Goal: Transaction & Acquisition: Book appointment/travel/reservation

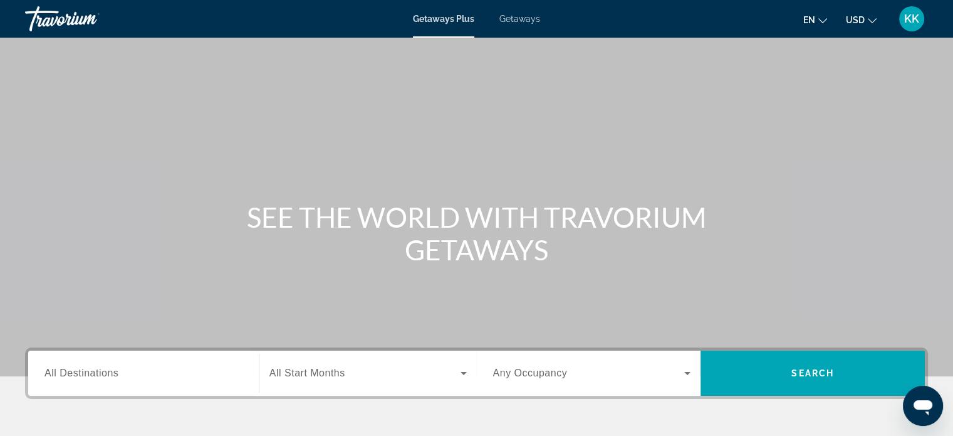
click at [79, 382] on div "Search widget" at bounding box center [144, 373] width 198 height 36
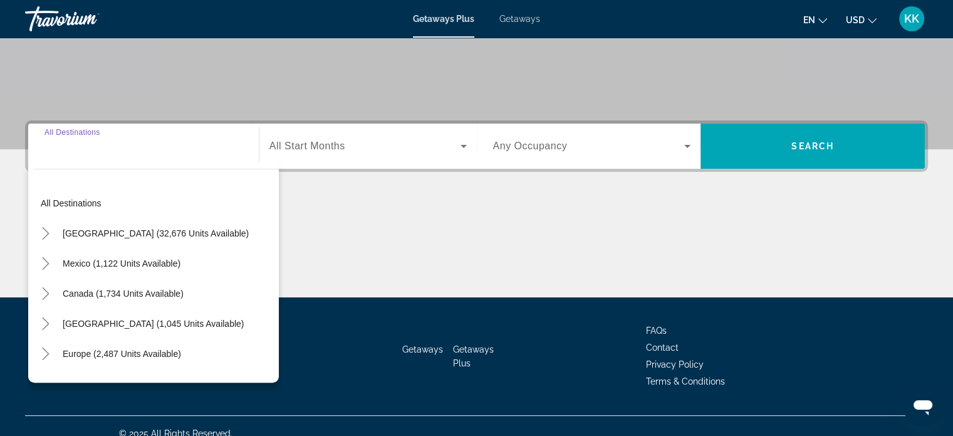
scroll to position [241, 0]
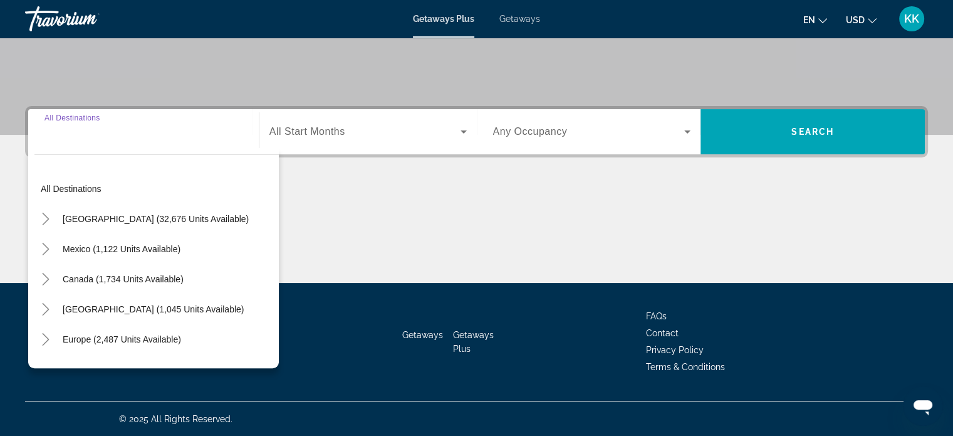
click at [83, 133] on input "Destination All Destinations" at bounding box center [144, 132] width 198 height 15
click at [47, 280] on icon "Toggle Canada (1,734 units available)" at bounding box center [45, 279] width 13 height 13
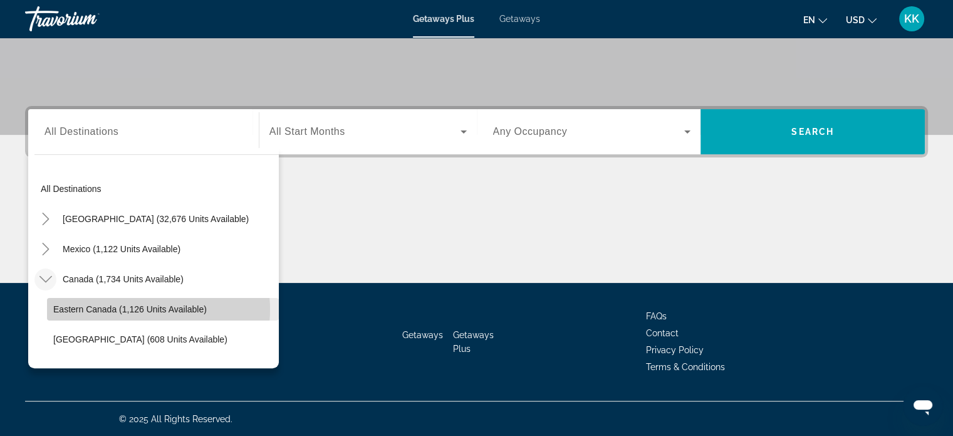
click at [134, 308] on span "Eastern Canada (1,126 units available)" at bounding box center [130, 309] width 154 height 10
type input "**********"
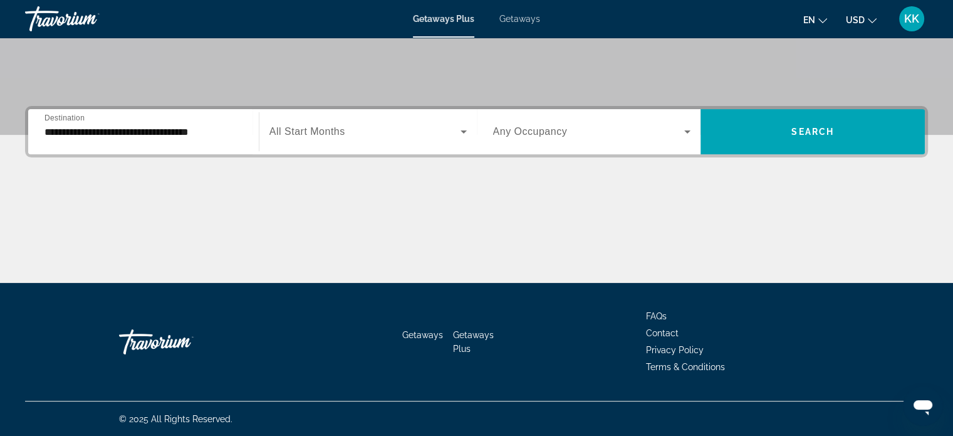
click at [458, 141] on div "Search widget" at bounding box center [368, 131] width 197 height 35
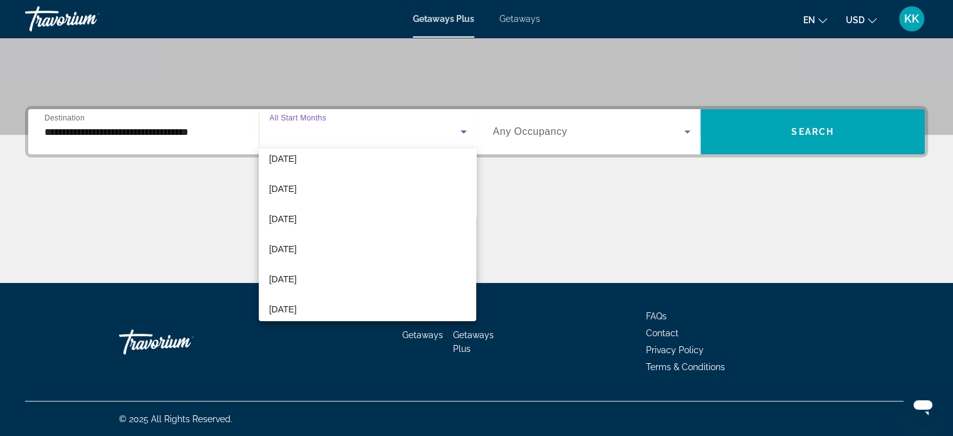
scroll to position [258, 0]
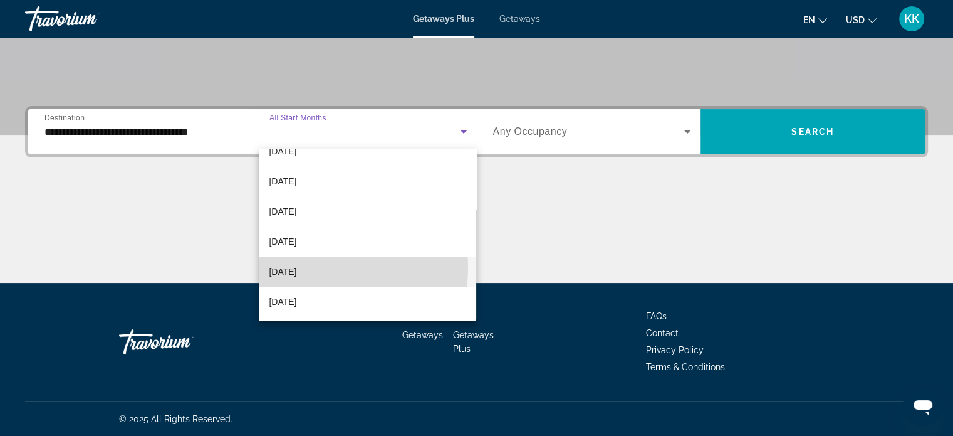
click at [296, 267] on span "August 2026" at bounding box center [283, 271] width 28 height 15
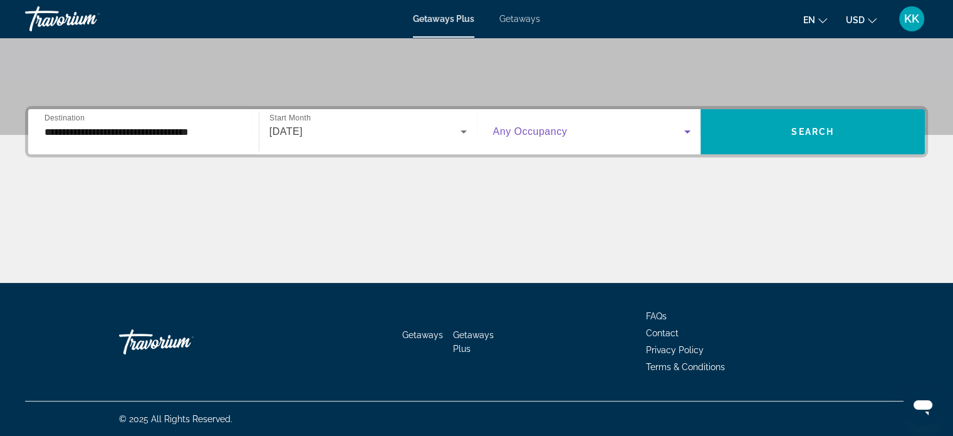
click at [684, 128] on icon "Search widget" at bounding box center [687, 131] width 15 height 15
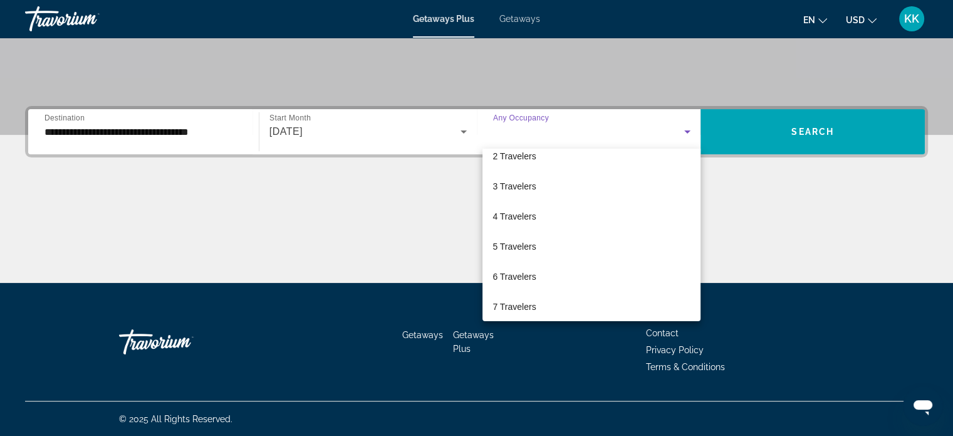
scroll to position [50, 0]
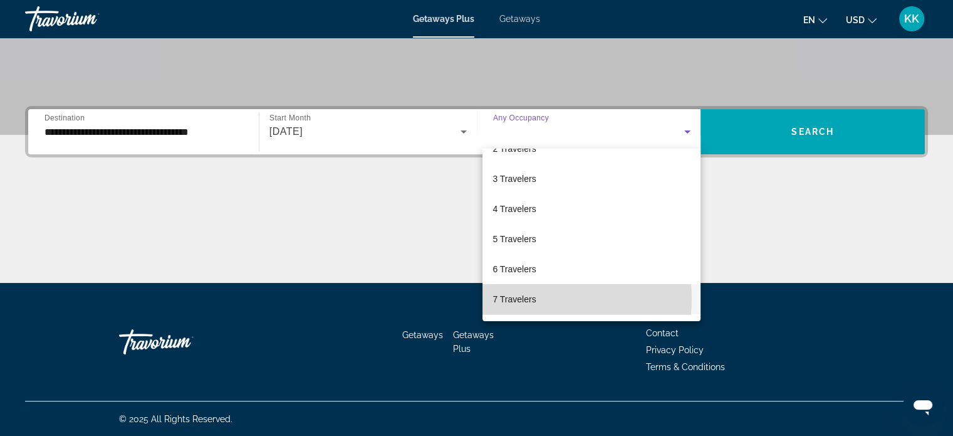
click at [521, 298] on span "7 Travelers" at bounding box center [514, 298] width 43 height 15
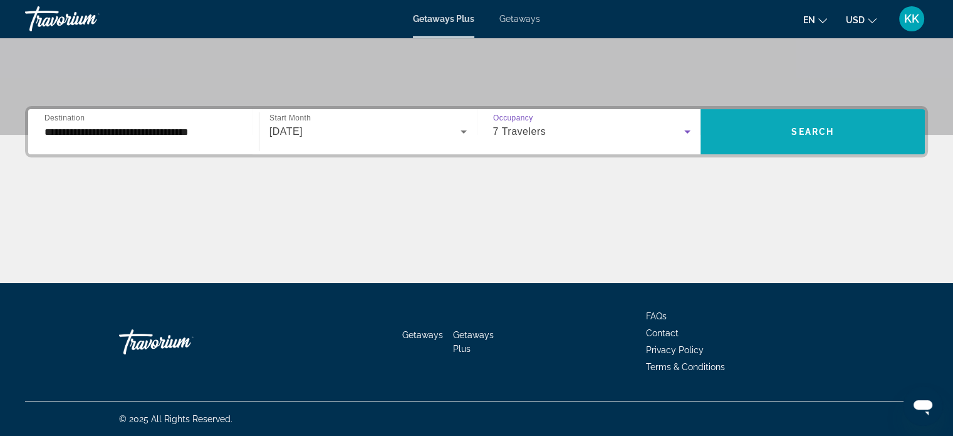
click at [753, 123] on span "Search widget" at bounding box center [813, 132] width 224 height 30
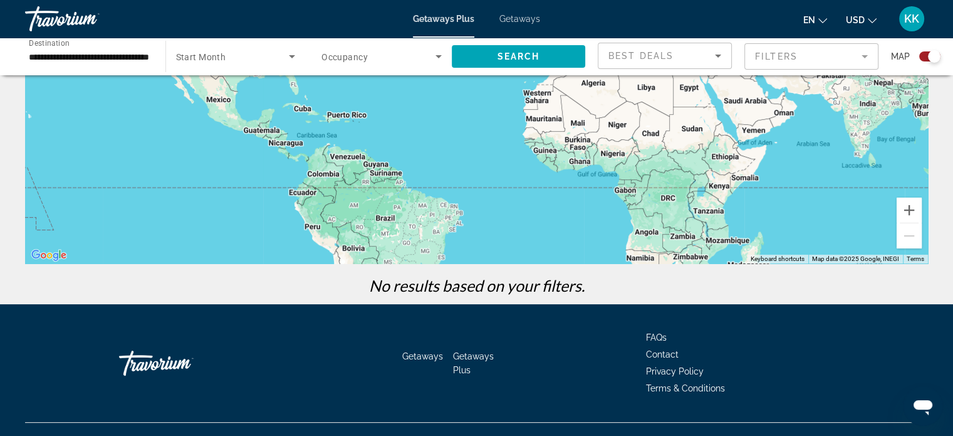
scroll to position [222, 0]
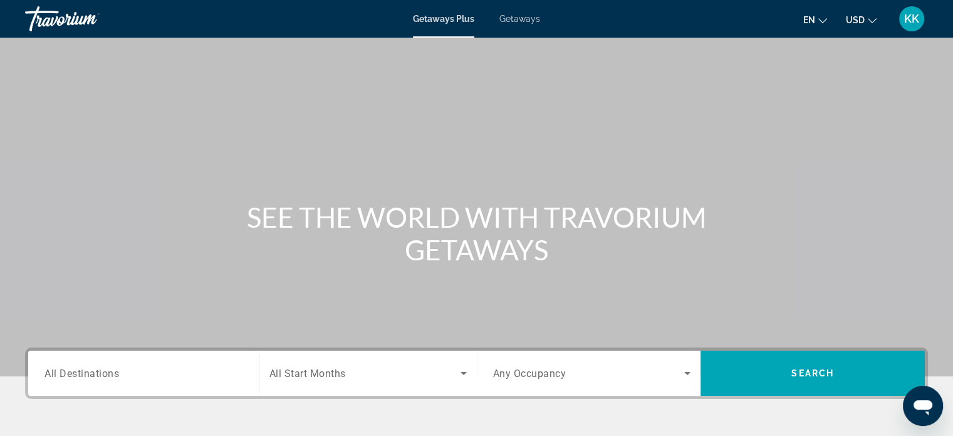
click at [520, 15] on span "Getaways" at bounding box center [520, 19] width 41 height 10
click at [95, 382] on div "Search widget" at bounding box center [144, 373] width 198 height 36
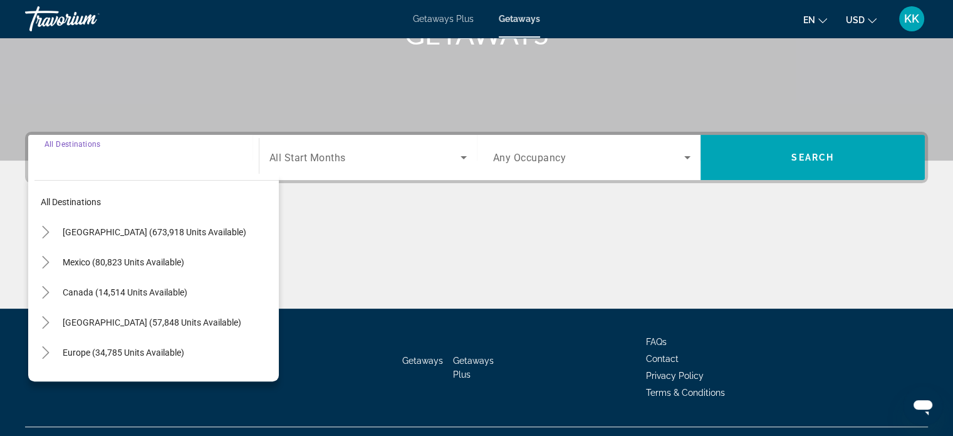
scroll to position [241, 0]
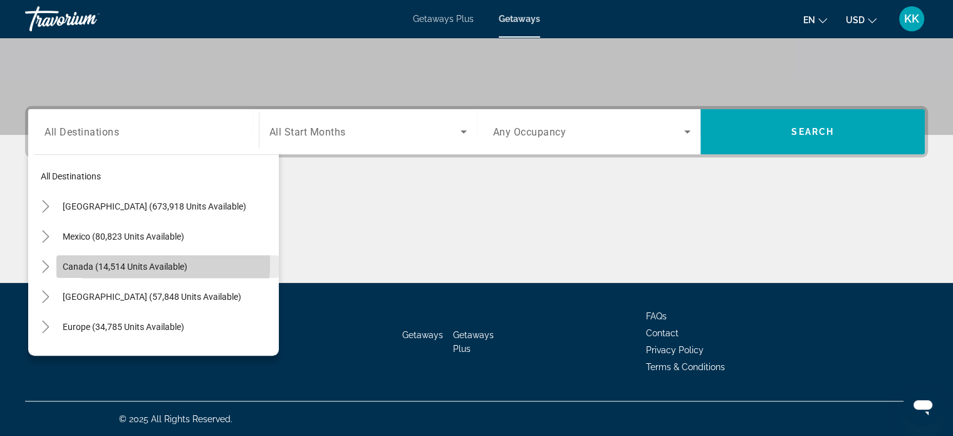
click at [96, 263] on span "Canada (14,514 units available)" at bounding box center [125, 266] width 125 height 10
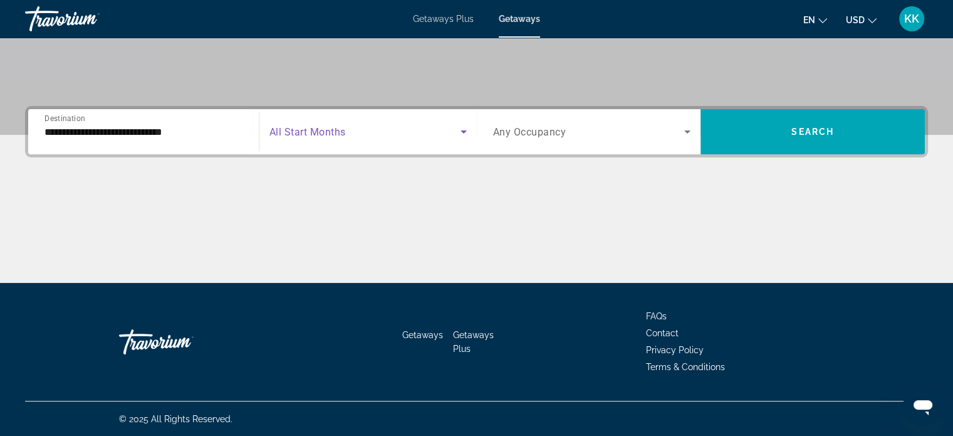
click at [459, 132] on icon "Search widget" at bounding box center [463, 131] width 15 height 15
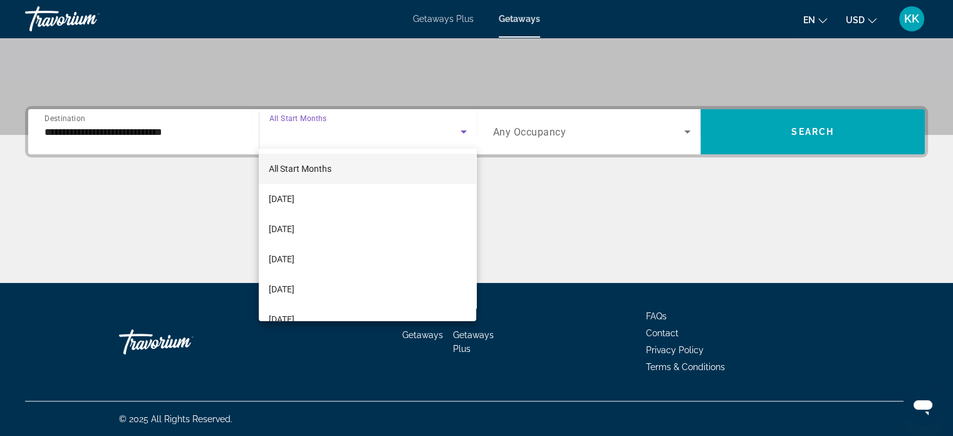
click at [229, 133] on div at bounding box center [476, 218] width 953 height 436
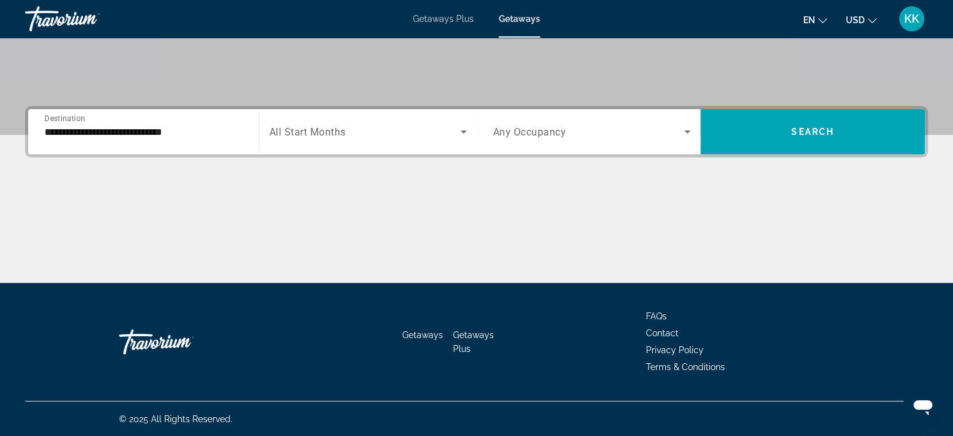
click at [229, 133] on input "**********" at bounding box center [144, 132] width 198 height 15
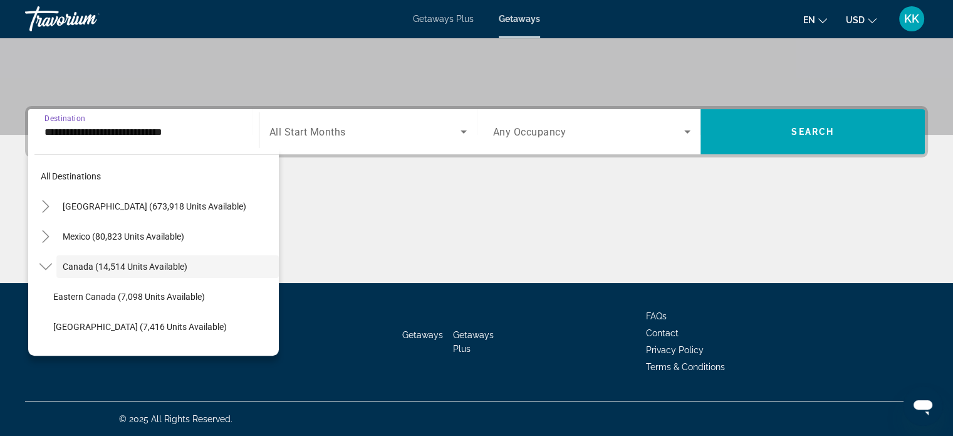
scroll to position [14, 0]
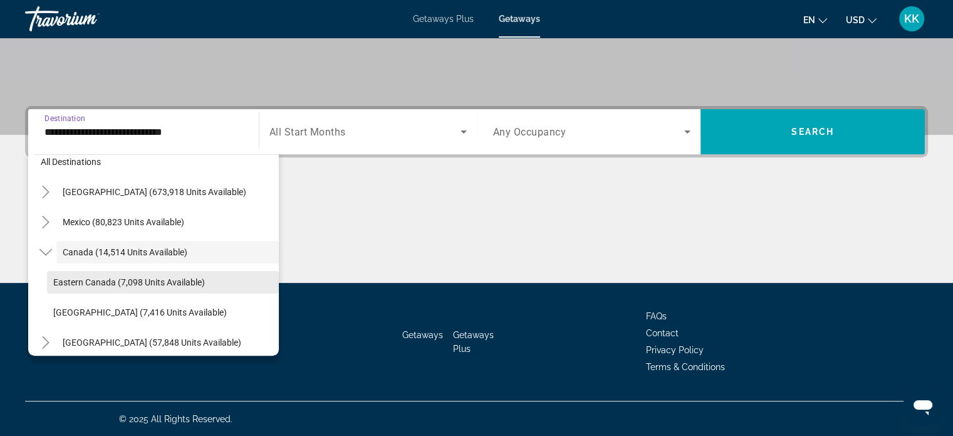
click at [80, 282] on span "Eastern Canada (7,098 units available)" at bounding box center [129, 282] width 152 height 10
type input "**********"
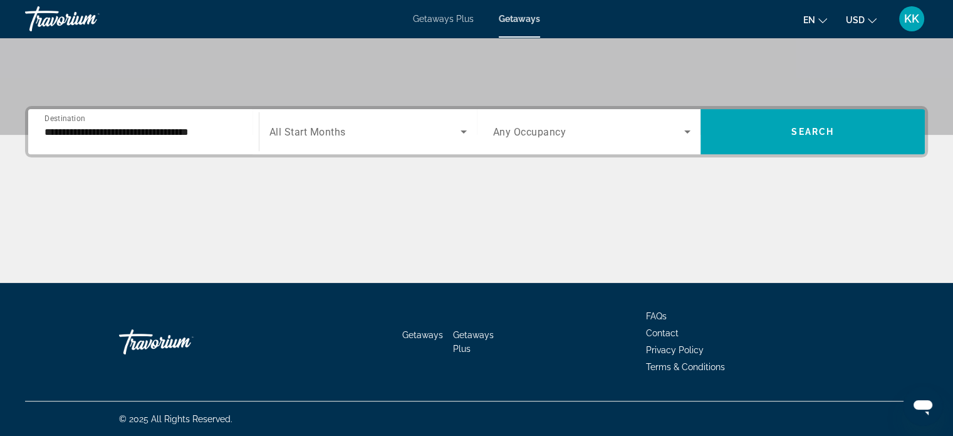
click at [459, 139] on div "Search widget" at bounding box center [368, 131] width 197 height 35
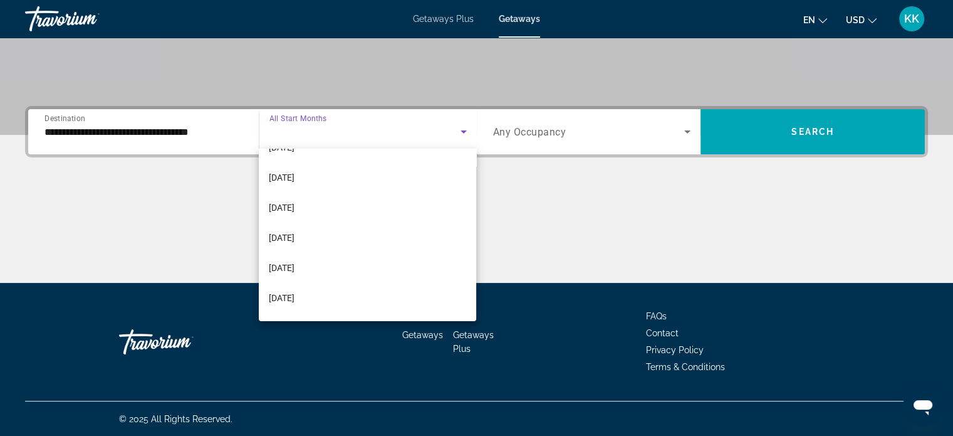
scroll to position [251, 0]
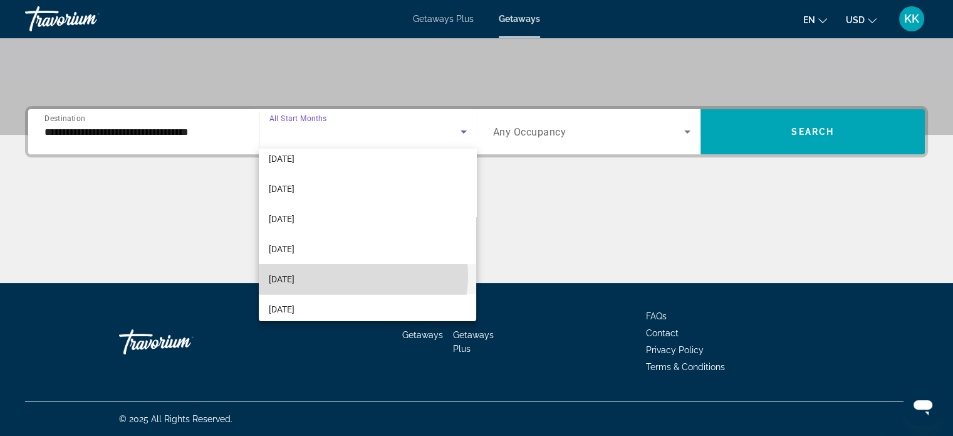
click at [340, 275] on mat-option "August 2026" at bounding box center [367, 279] width 217 height 30
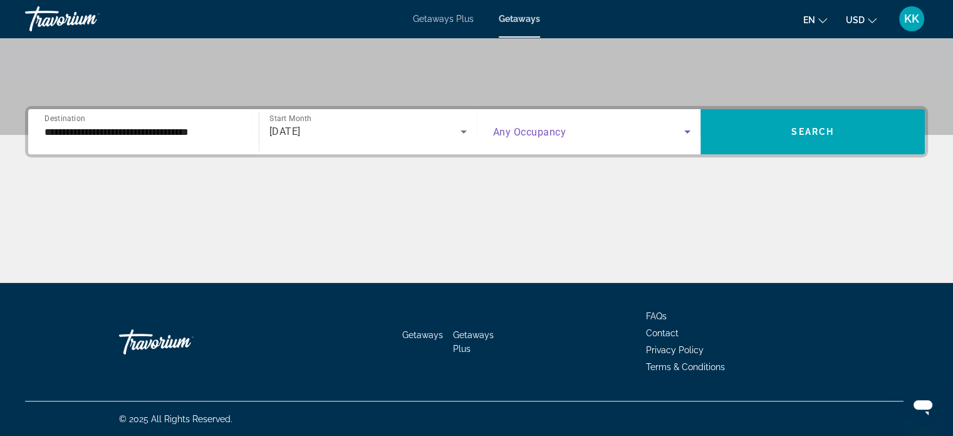
click at [688, 136] on icon "Search widget" at bounding box center [687, 131] width 15 height 15
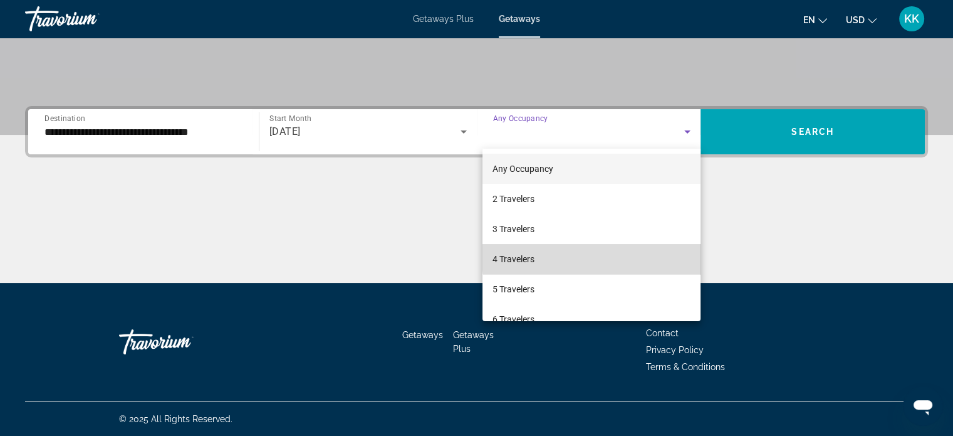
click at [657, 249] on mat-option "4 Travelers" at bounding box center [592, 259] width 218 height 30
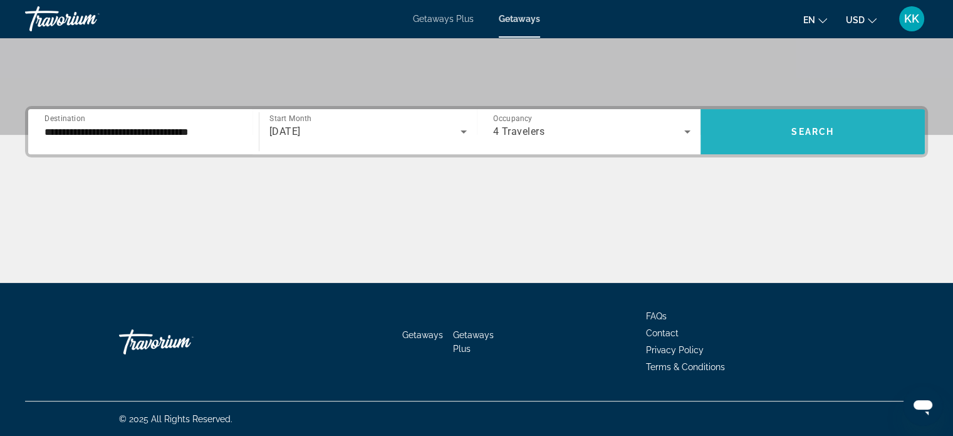
click at [815, 127] on span "Search" at bounding box center [813, 132] width 43 height 10
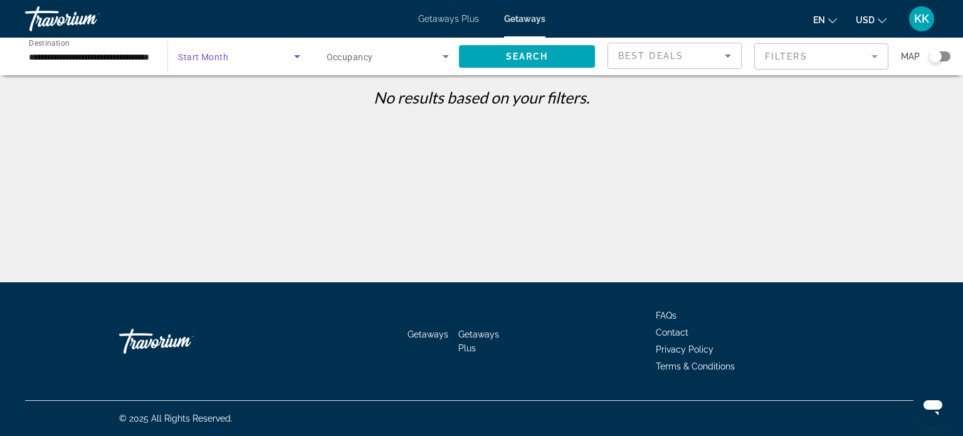
click at [299, 58] on icon "Search widget" at bounding box center [297, 56] width 15 height 15
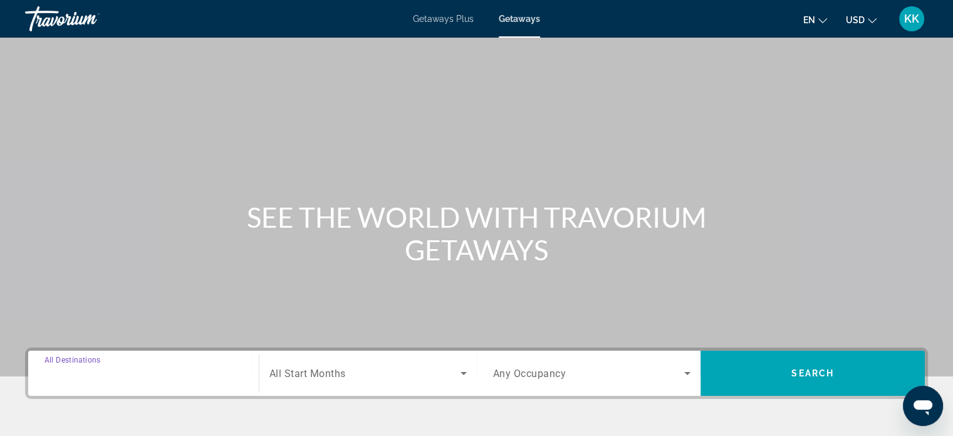
click at [164, 379] on input "Destination All Destinations" at bounding box center [144, 373] width 198 height 15
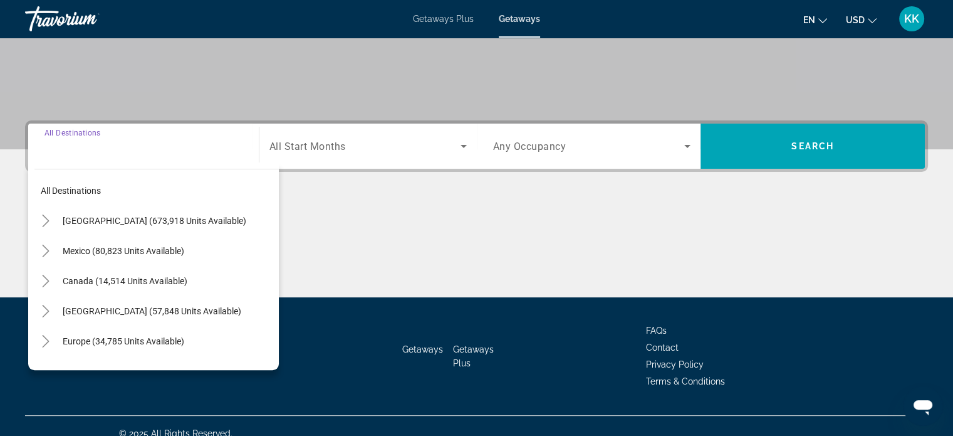
scroll to position [241, 0]
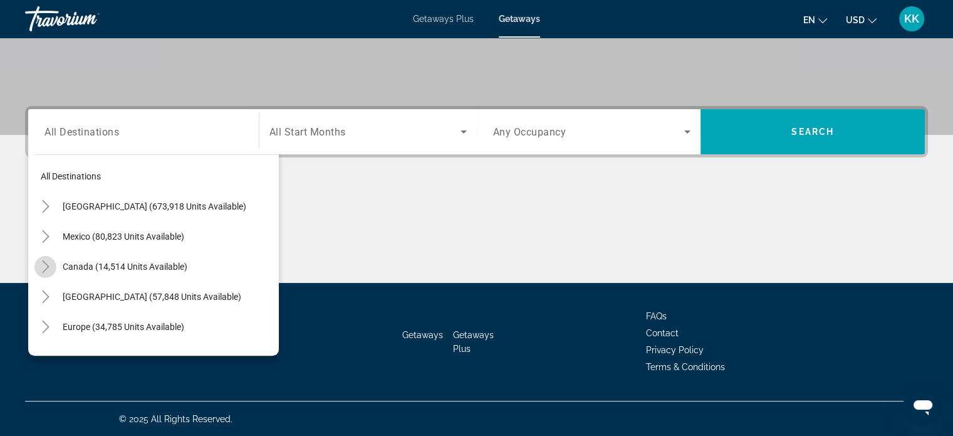
click at [45, 267] on icon "Toggle Canada (14,514 units available)" at bounding box center [45, 266] width 13 height 13
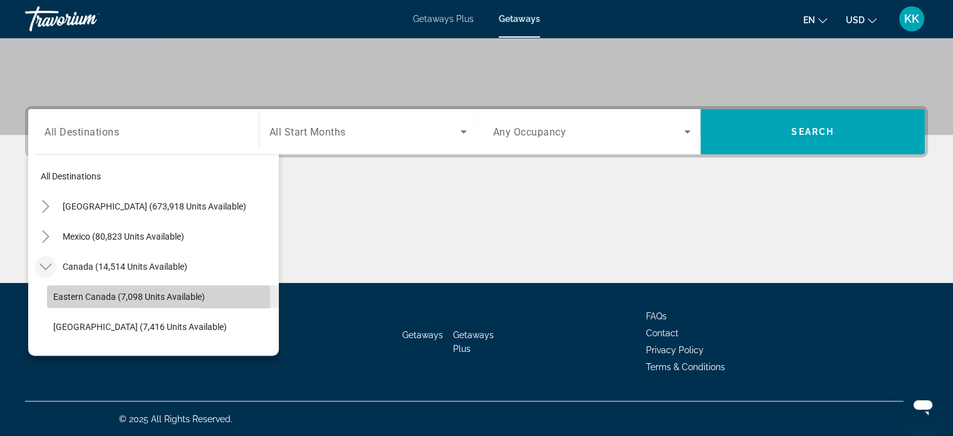
click at [75, 300] on span "Eastern Canada (7,098 units available)" at bounding box center [129, 296] width 152 height 10
type input "**********"
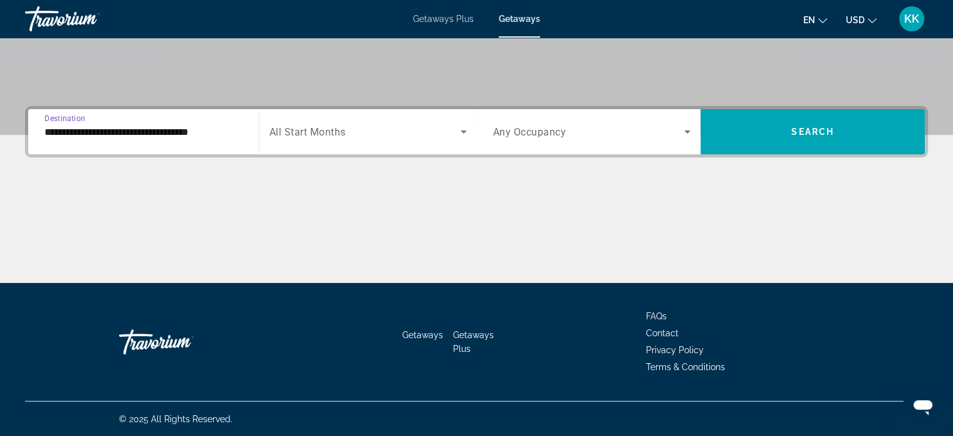
click at [460, 137] on icon "Search widget" at bounding box center [463, 131] width 15 height 15
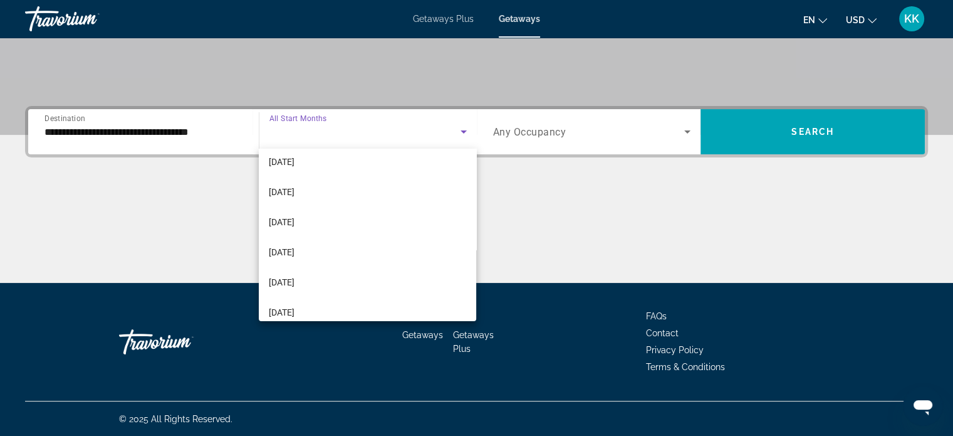
scroll to position [226, 0]
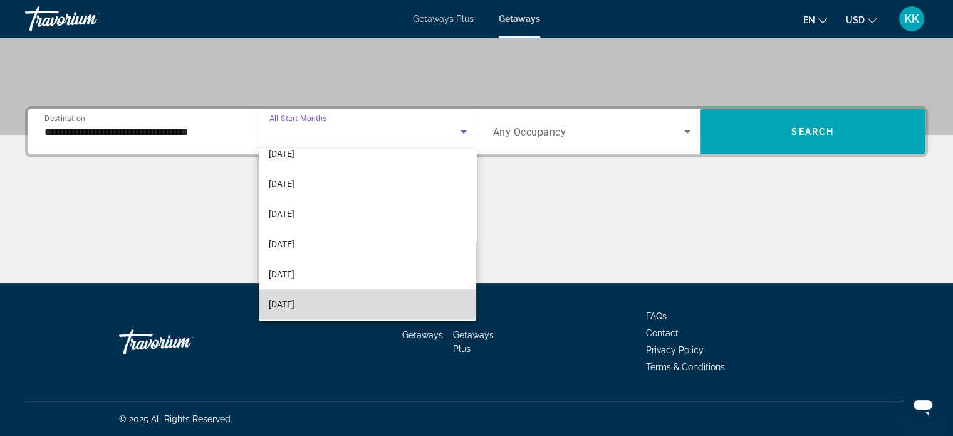
click at [380, 308] on mat-option "August 2026" at bounding box center [367, 304] width 217 height 30
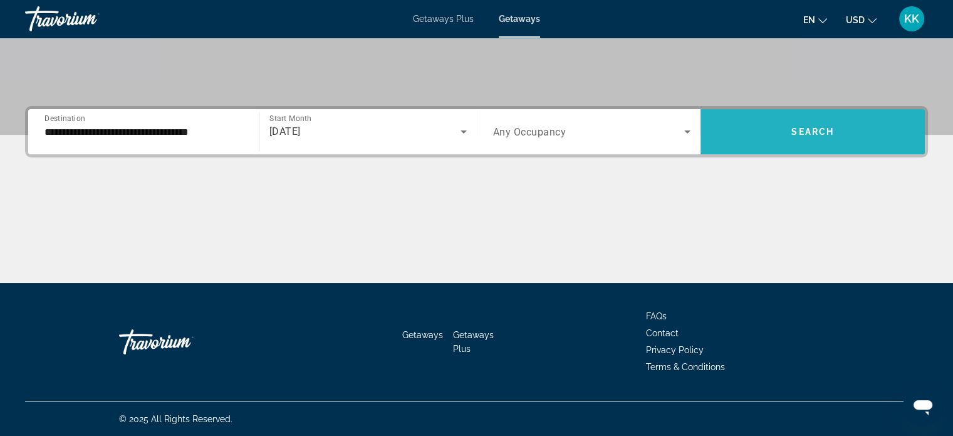
click at [844, 135] on span "Search widget" at bounding box center [813, 132] width 224 height 30
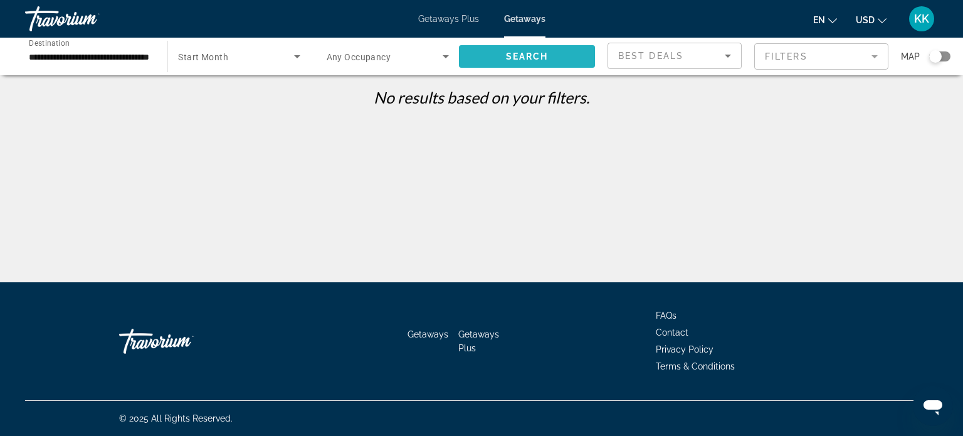
click at [491, 52] on span "Search widget" at bounding box center [527, 56] width 136 height 30
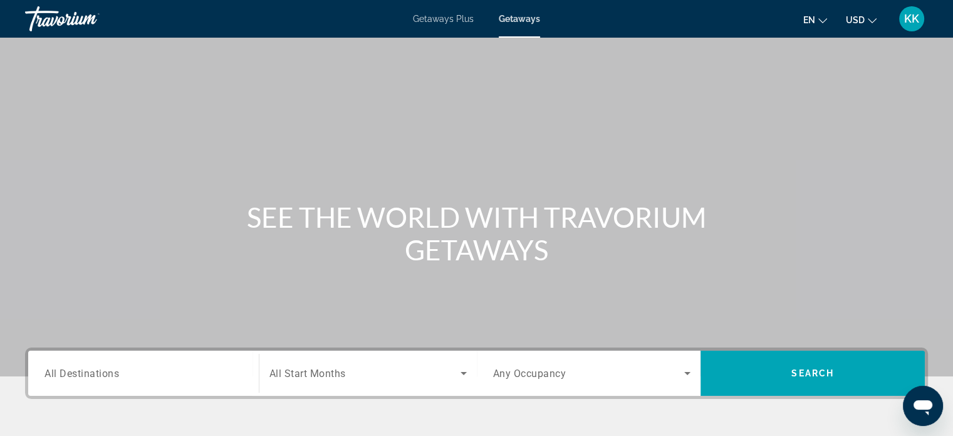
click at [80, 382] on div "Search widget" at bounding box center [144, 373] width 198 height 36
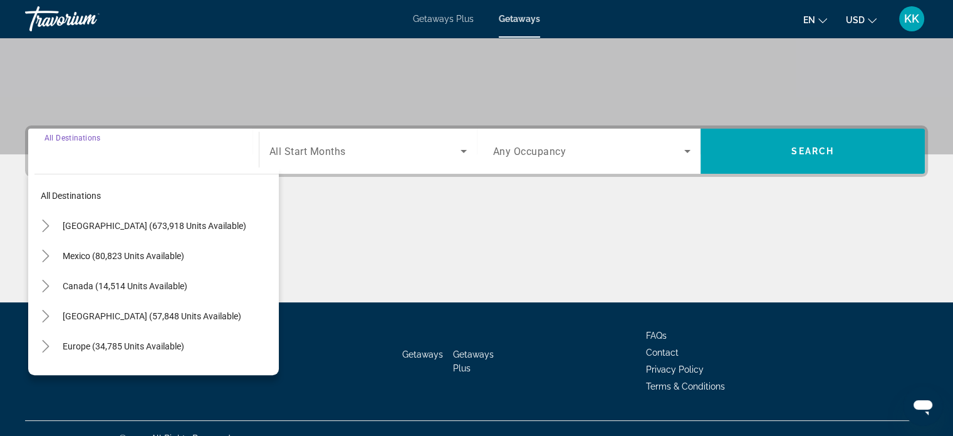
scroll to position [241, 0]
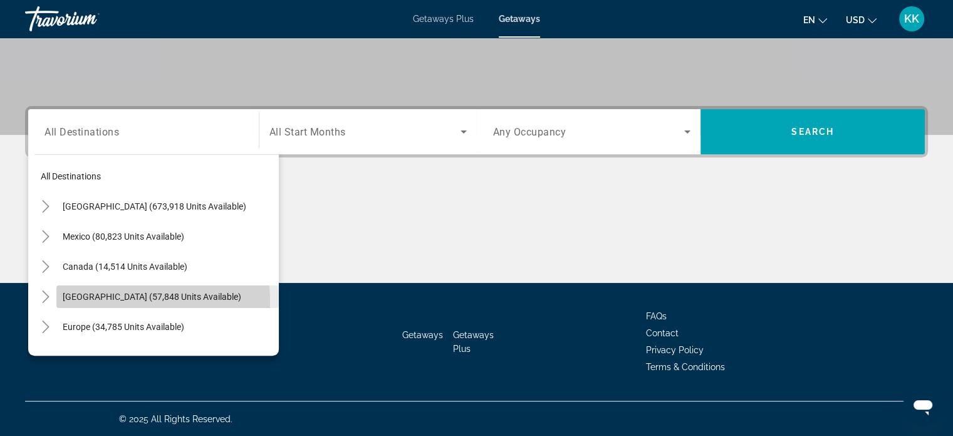
click at [118, 300] on span "Caribbean & Atlantic Islands (57,848 units available)" at bounding box center [152, 296] width 179 height 10
type input "**********"
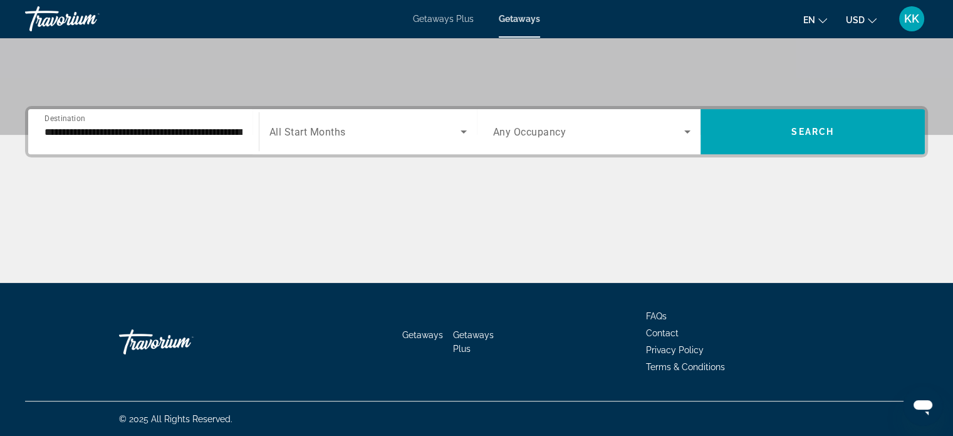
click at [231, 139] on div "**********" at bounding box center [144, 132] width 198 height 36
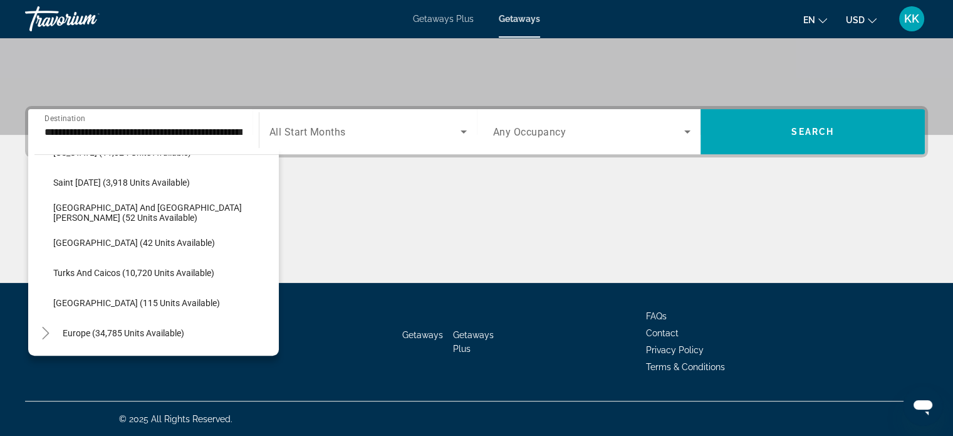
scroll to position [446, 0]
click at [466, 130] on icon "Search widget" at bounding box center [463, 131] width 15 height 15
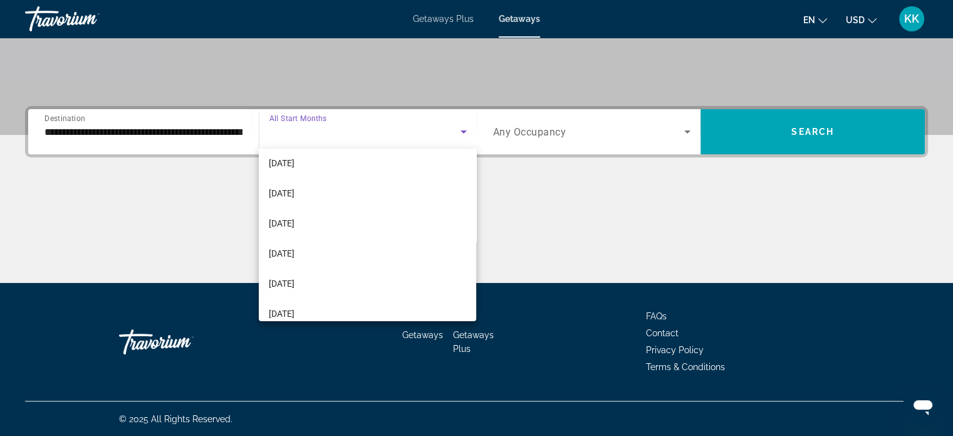
scroll to position [75, 0]
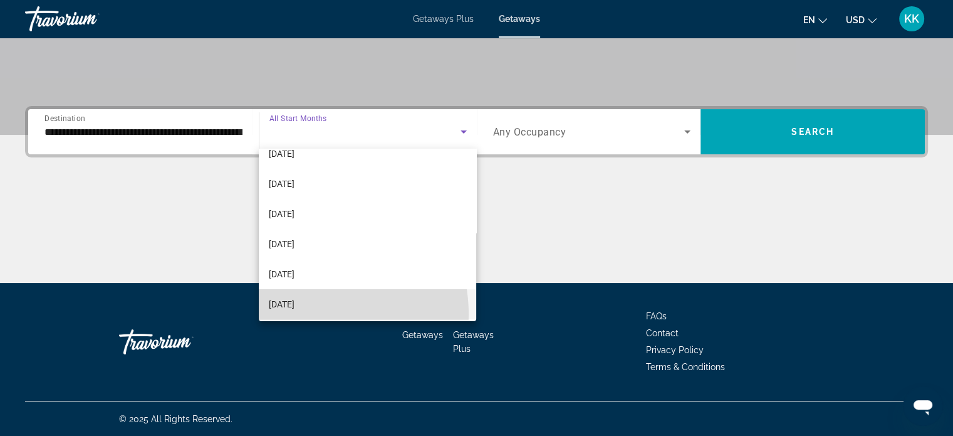
click at [301, 314] on mat-option "March 2026" at bounding box center [367, 304] width 217 height 30
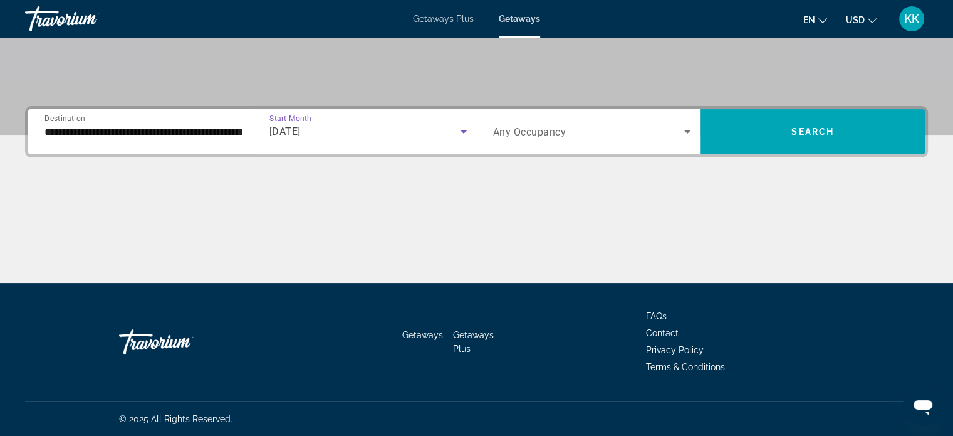
click at [683, 137] on icon "Search widget" at bounding box center [687, 131] width 15 height 15
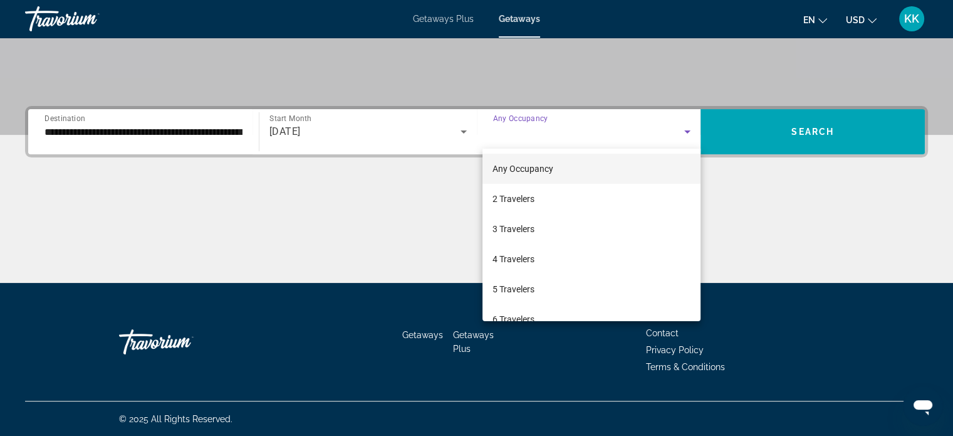
click at [463, 132] on div at bounding box center [476, 218] width 953 height 436
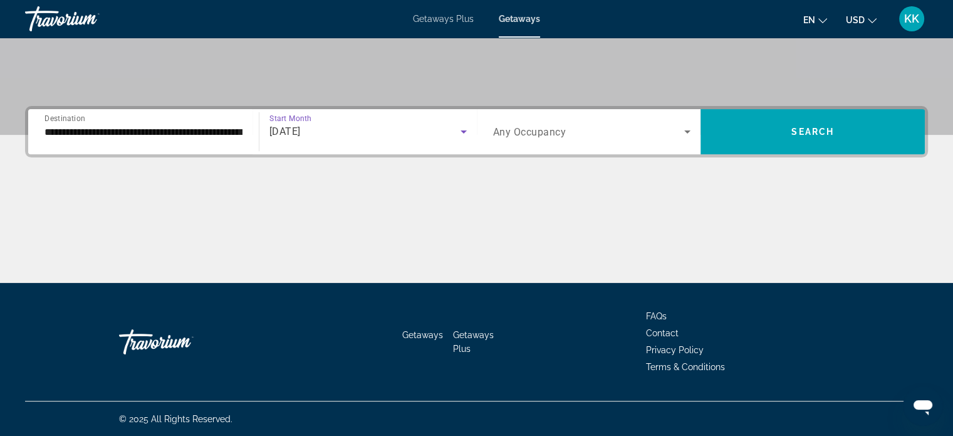
click at [463, 132] on icon "Search widget" at bounding box center [464, 131] width 6 height 3
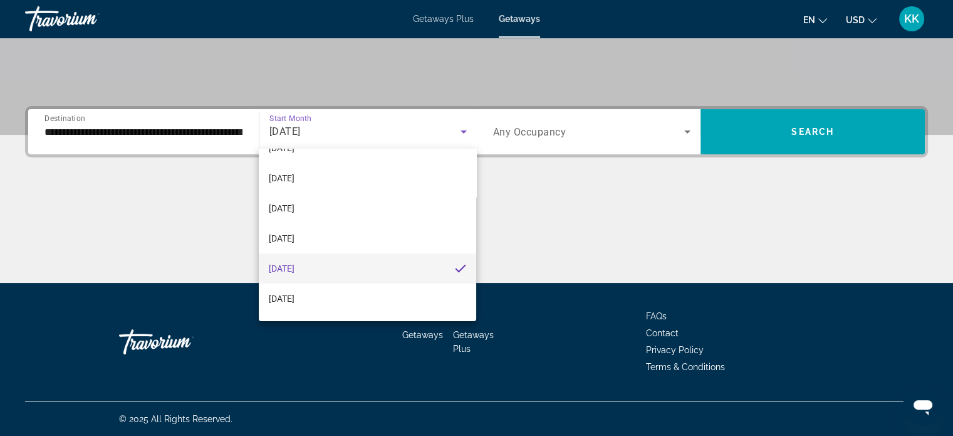
scroll to position [123, 0]
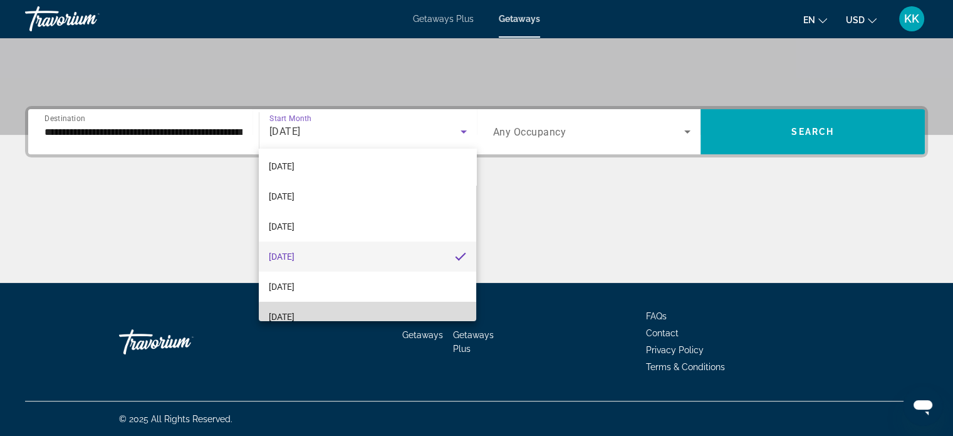
click at [369, 315] on mat-option "May 2026" at bounding box center [367, 316] width 217 height 30
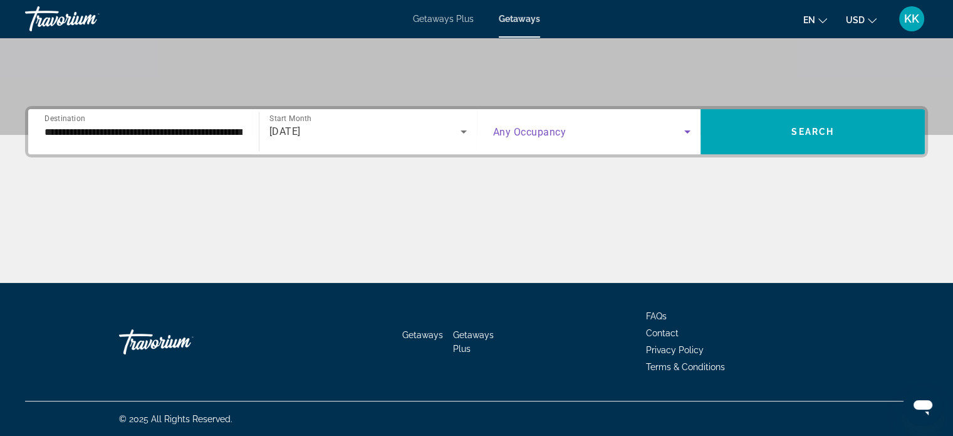
click at [682, 137] on icon "Search widget" at bounding box center [687, 131] width 15 height 15
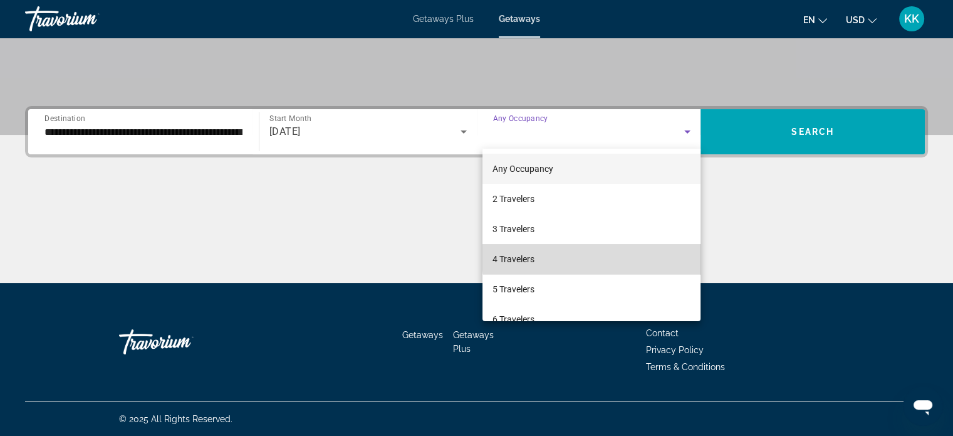
click at [618, 257] on mat-option "4 Travelers" at bounding box center [592, 259] width 218 height 30
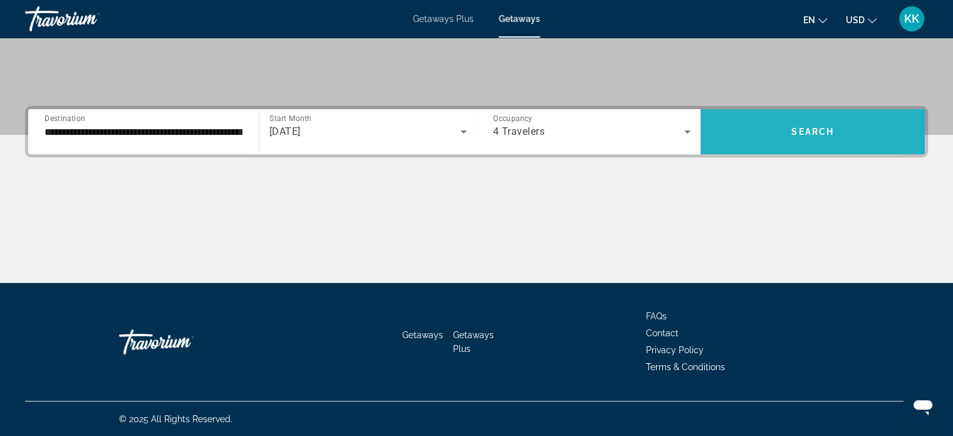
click at [755, 139] on span "Search widget" at bounding box center [813, 132] width 224 height 30
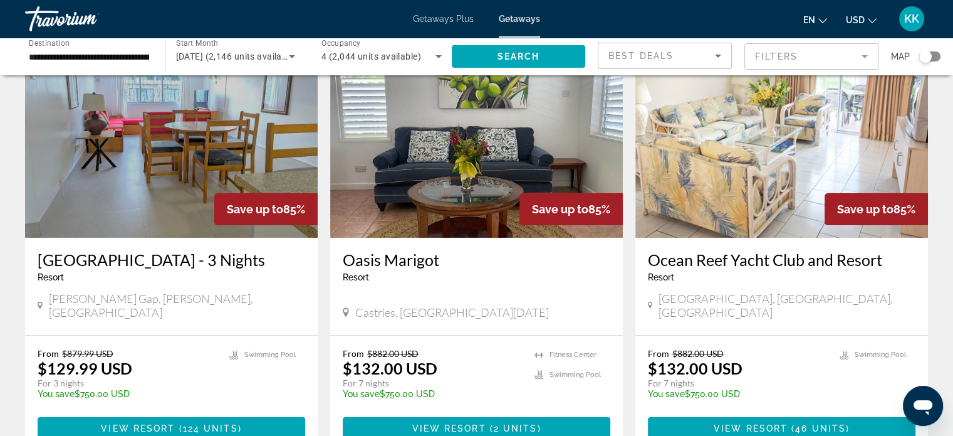
scroll to position [100, 0]
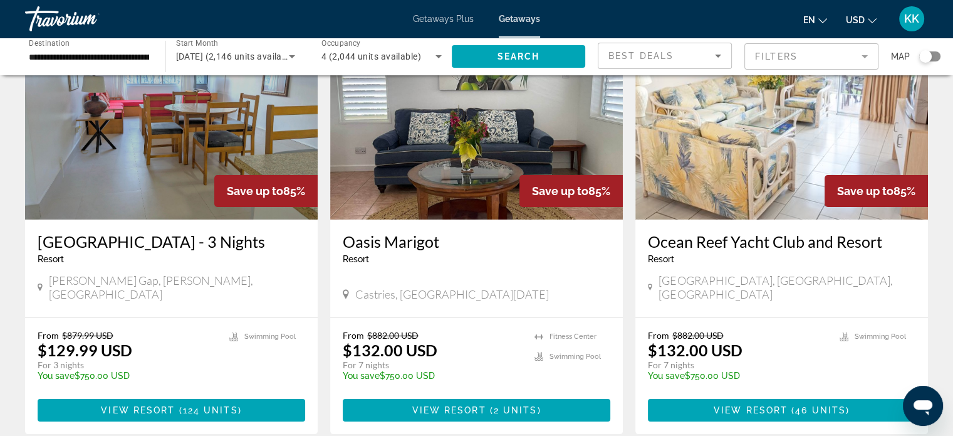
click at [872, 29] on div "en English Español Français Italiano Português русский USD USD ($) MXN (Mex$) C…" at bounding box center [740, 19] width 375 height 26
click at [872, 18] on icon "Change currency" at bounding box center [872, 20] width 9 height 9
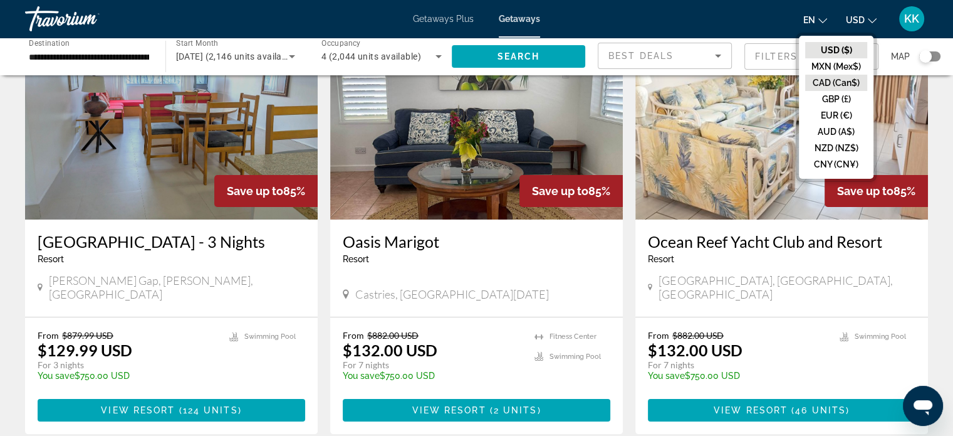
click at [842, 77] on button "CAD (Can$)" at bounding box center [836, 83] width 62 height 16
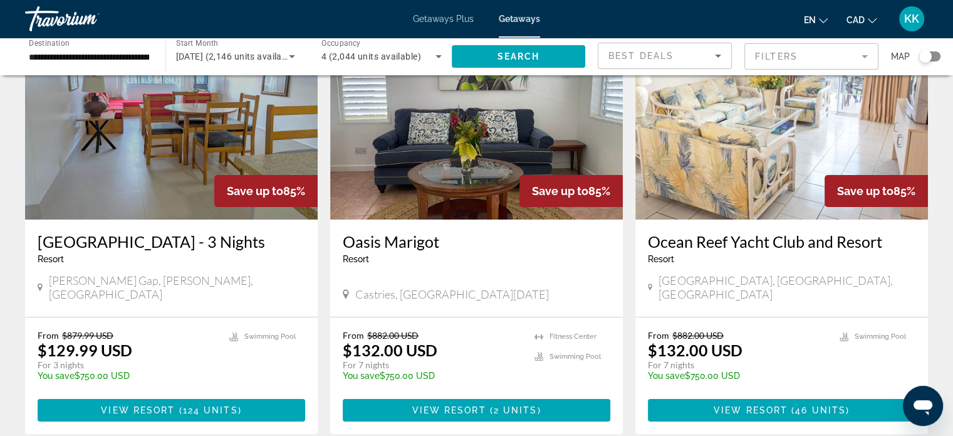
click at [875, 22] on icon "Change currency" at bounding box center [872, 20] width 9 height 9
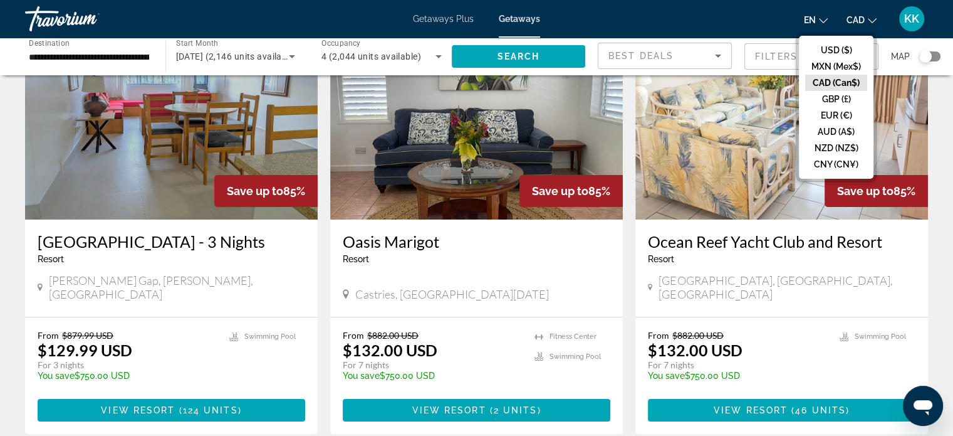
click at [845, 86] on button "CAD (Can$)" at bounding box center [836, 83] width 62 height 16
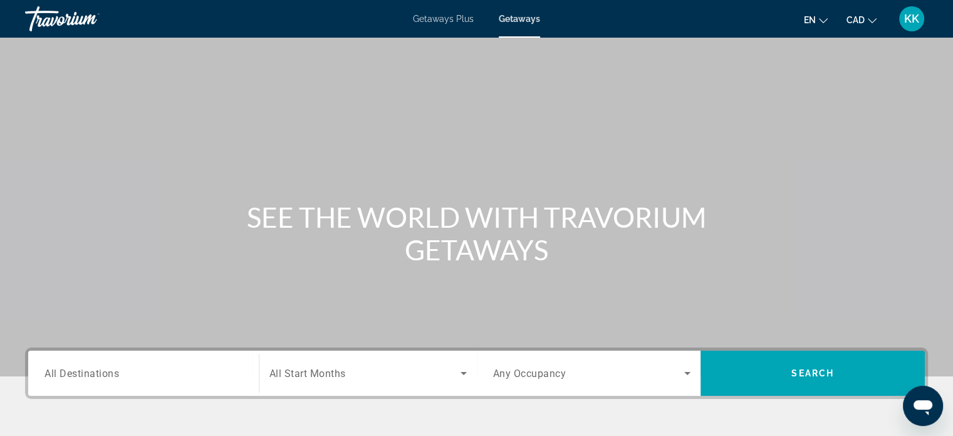
click at [871, 23] on icon "Change currency" at bounding box center [872, 20] width 9 height 9
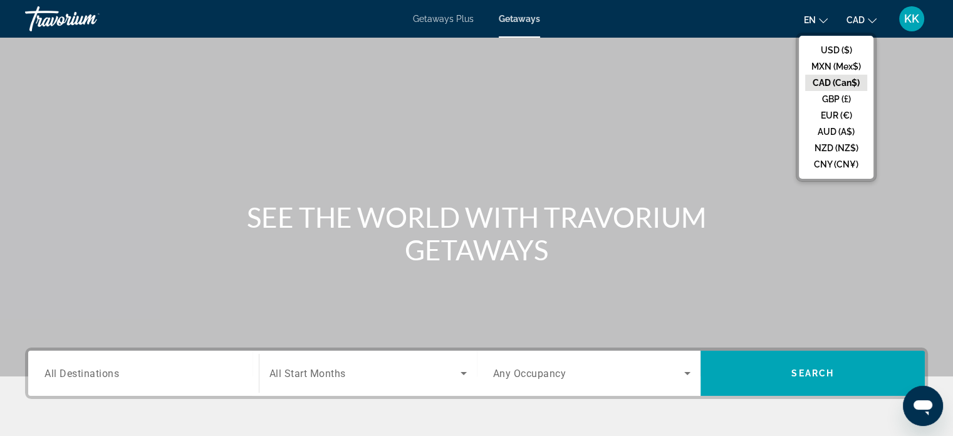
click at [839, 85] on button "CAD (Can$)" at bounding box center [836, 83] width 62 height 16
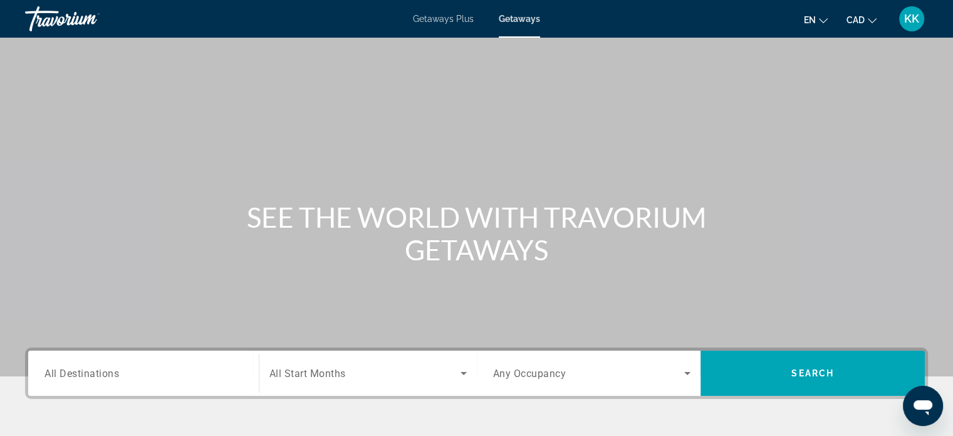
click at [201, 390] on div "Destination All Destinations" at bounding box center [143, 372] width 218 height 45
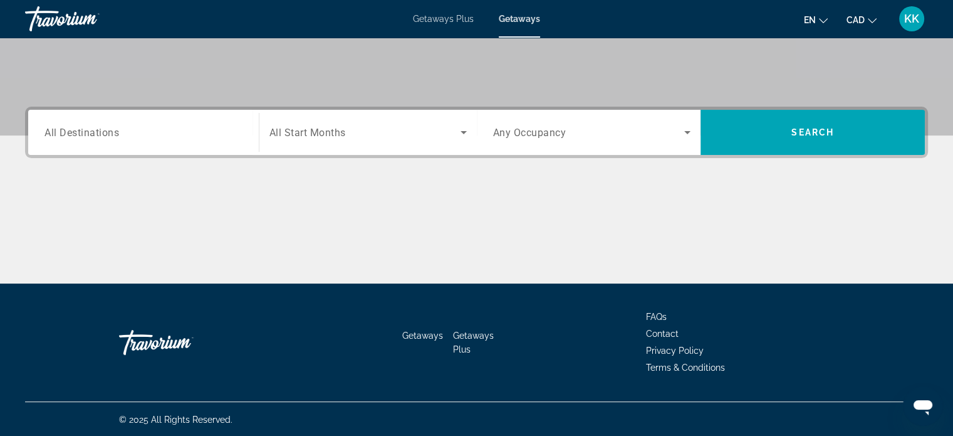
scroll to position [241, 0]
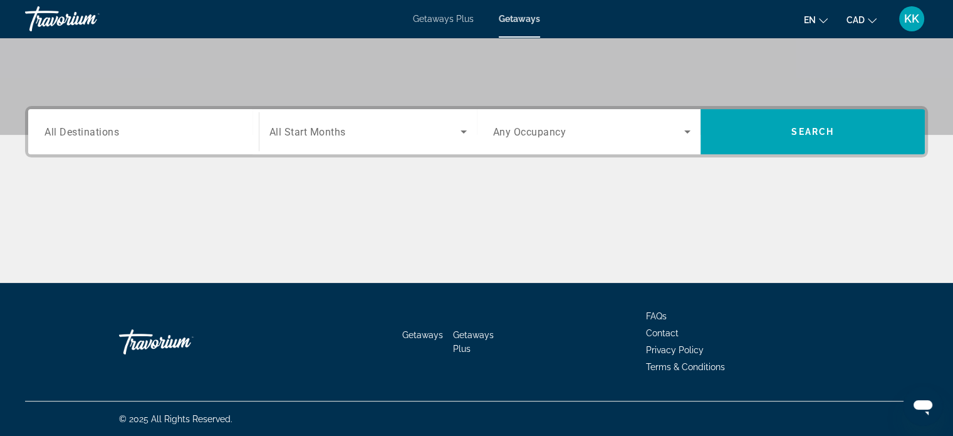
click at [107, 134] on span "All Destinations" at bounding box center [82, 131] width 75 height 12
click at [107, 134] on input "Destination All Destinations" at bounding box center [144, 132] width 198 height 15
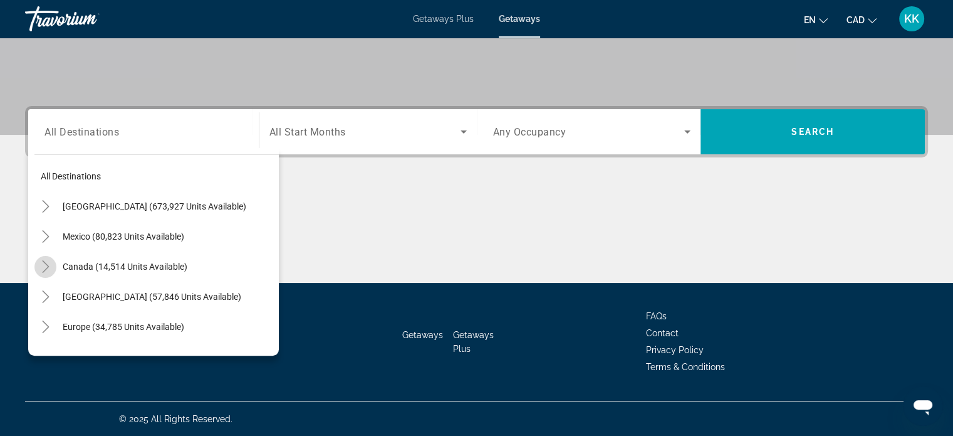
click at [51, 265] on icon "Toggle Canada (14,514 units available)" at bounding box center [45, 266] width 13 height 13
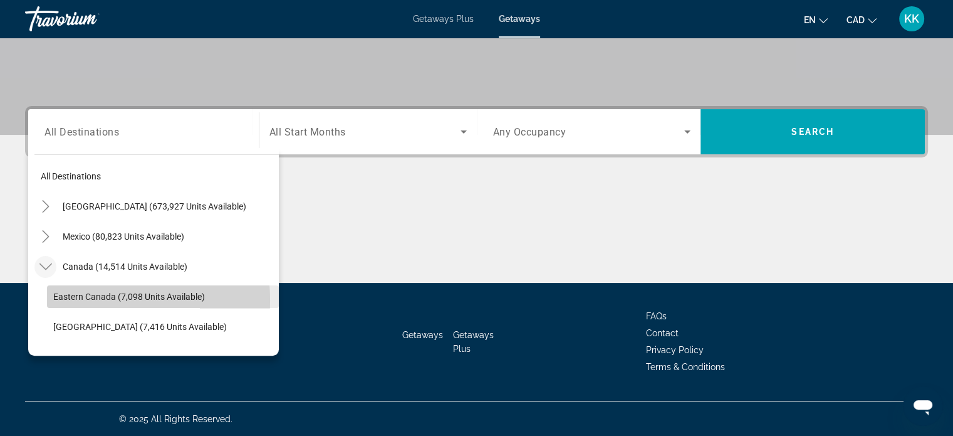
click at [75, 300] on span "Eastern Canada (7,098 units available)" at bounding box center [129, 296] width 152 height 10
type input "**********"
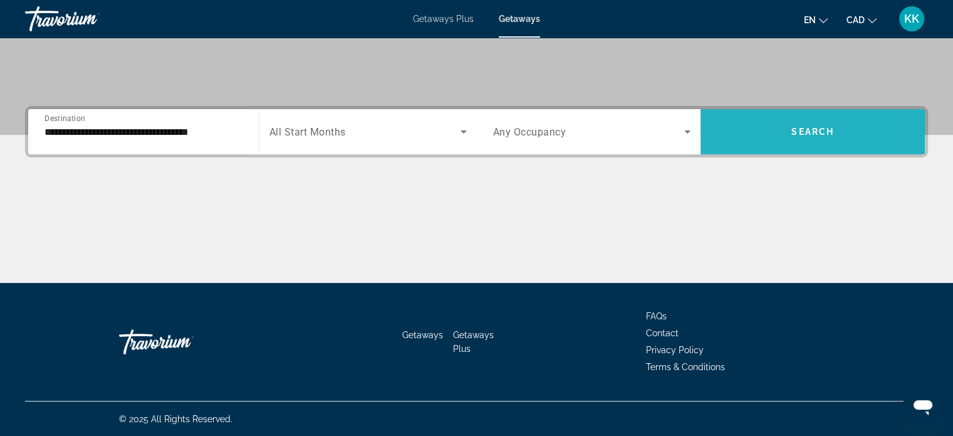
click at [782, 131] on span "Search widget" at bounding box center [813, 132] width 224 height 30
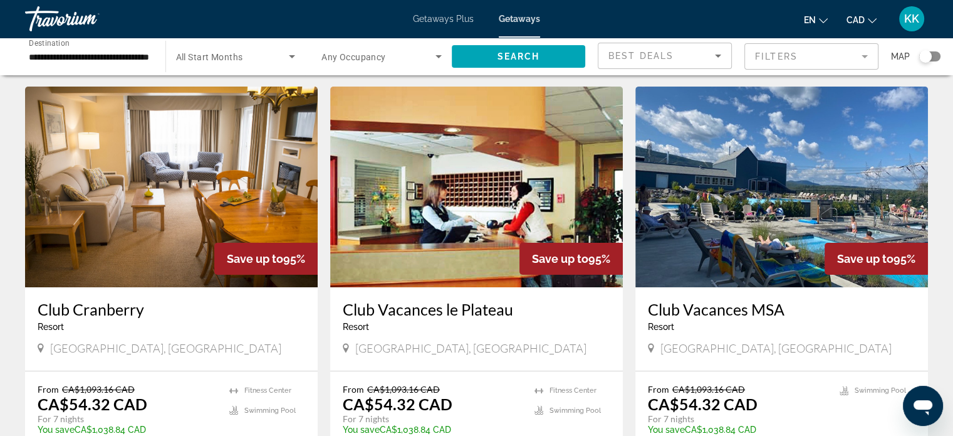
scroll to position [8, 0]
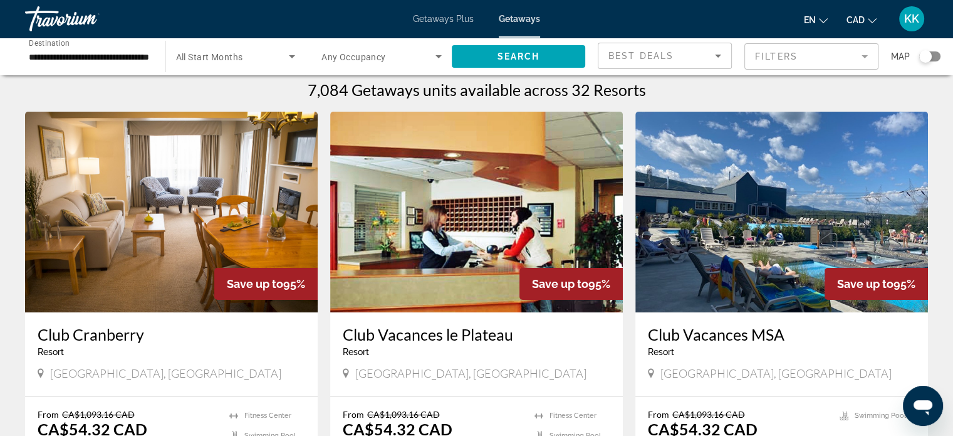
click at [98, 339] on h3 "Club Cranberry" at bounding box center [172, 334] width 268 height 19
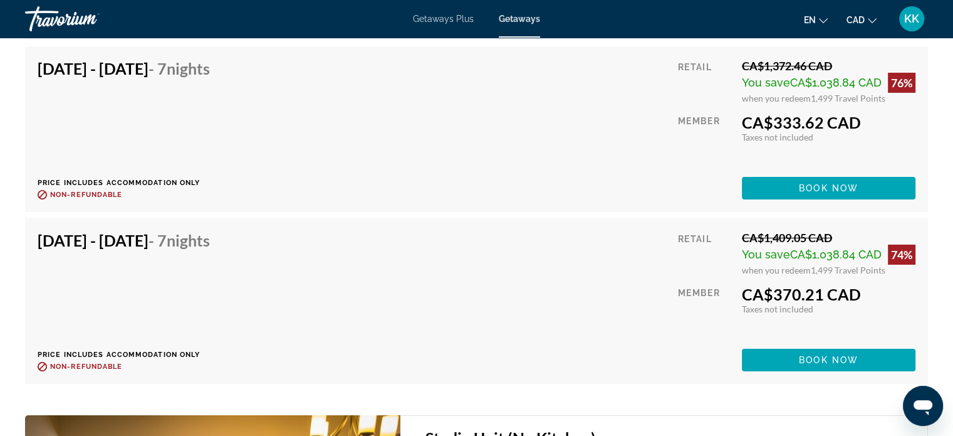
scroll to position [13798, 0]
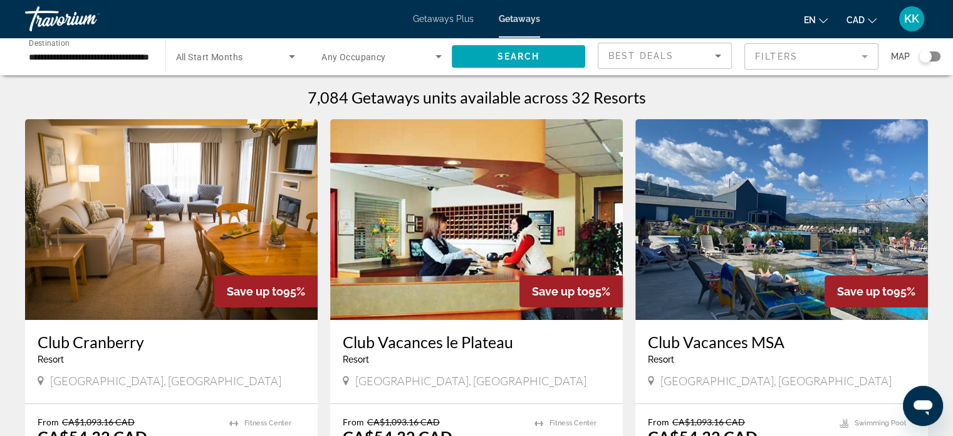
click at [439, 340] on h3 "Club Vacances le Plateau" at bounding box center [477, 341] width 268 height 19
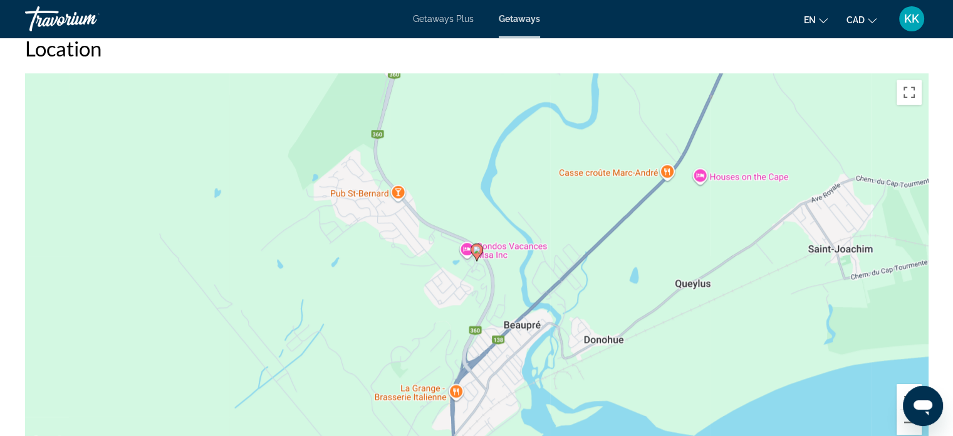
scroll to position [1386, 0]
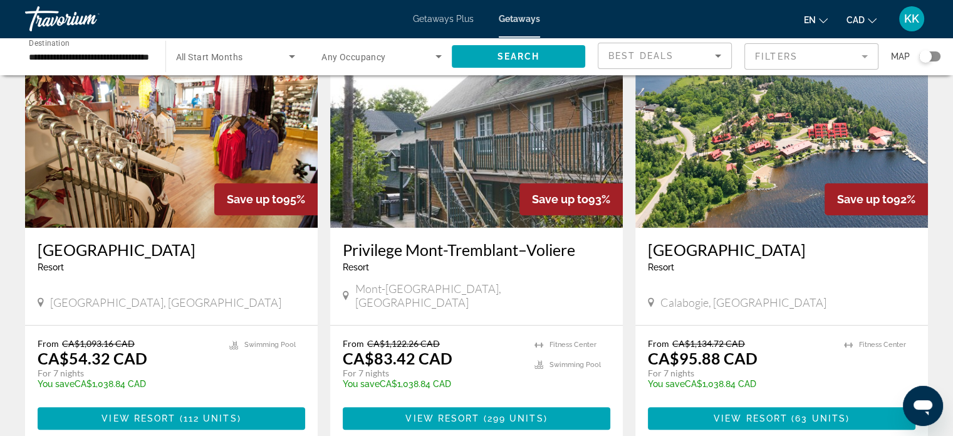
scroll to position [552, 0]
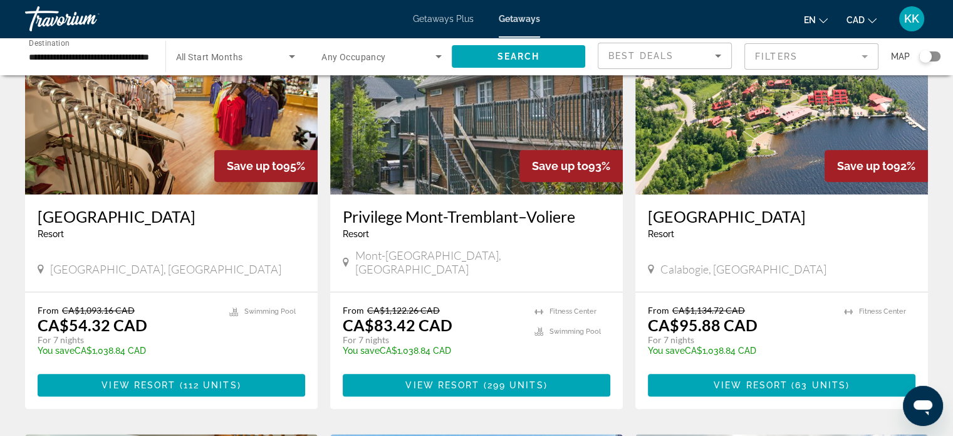
click at [114, 218] on h3 "[GEOGRAPHIC_DATA]" at bounding box center [172, 216] width 268 height 19
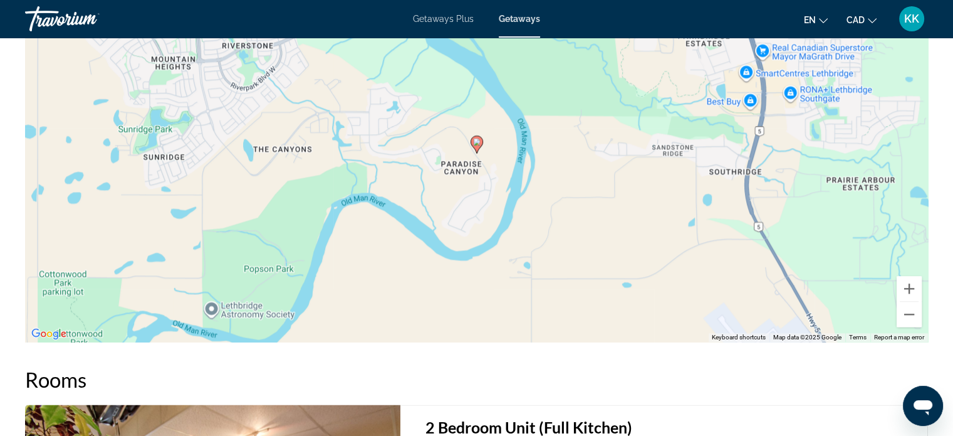
scroll to position [1855, 0]
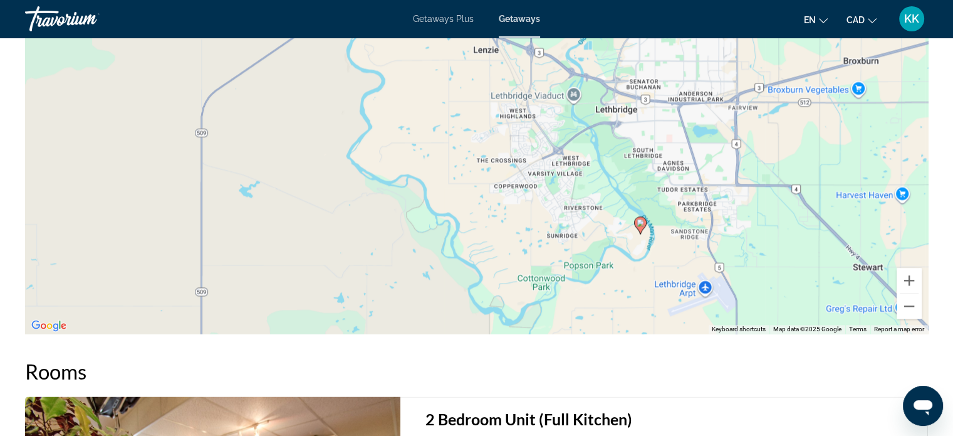
drag, startPoint x: 737, startPoint y: 87, endPoint x: 711, endPoint y: 172, distance: 89.2
click at [711, 172] on div "To activate drag with keyboard, press Alt + Enter. Once in keyboard drag state,…" at bounding box center [476, 145] width 903 height 376
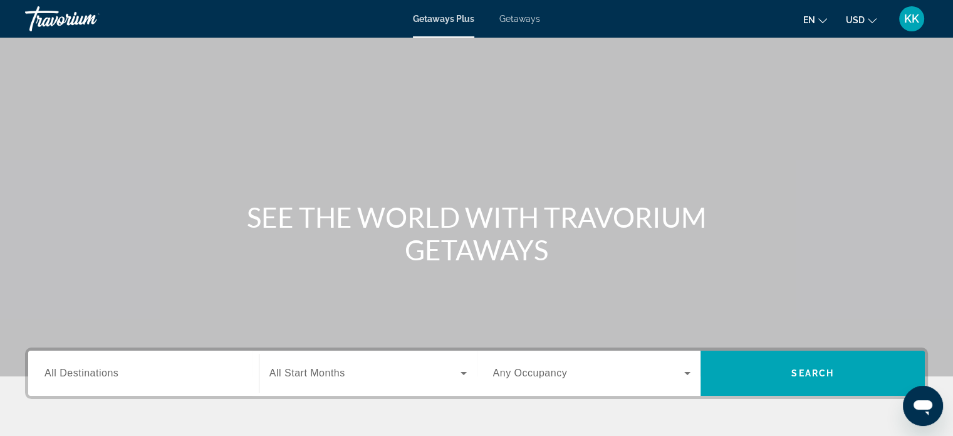
click at [877, 18] on ul "en English Español Français Italiano Português русский USD USD ($) MXN (Mex$) C…" at bounding box center [850, 19] width 92 height 20
click at [868, 19] on icon "Change currency" at bounding box center [872, 20] width 9 height 9
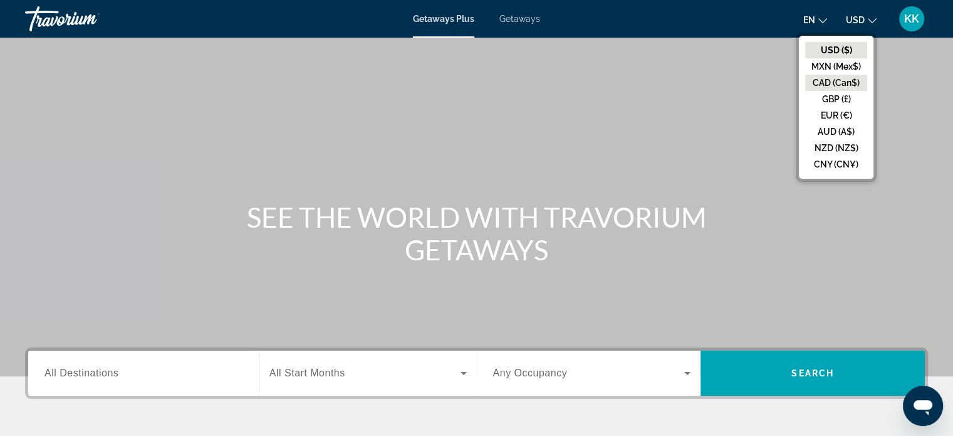
click at [846, 82] on button "CAD (Can$)" at bounding box center [836, 83] width 62 height 16
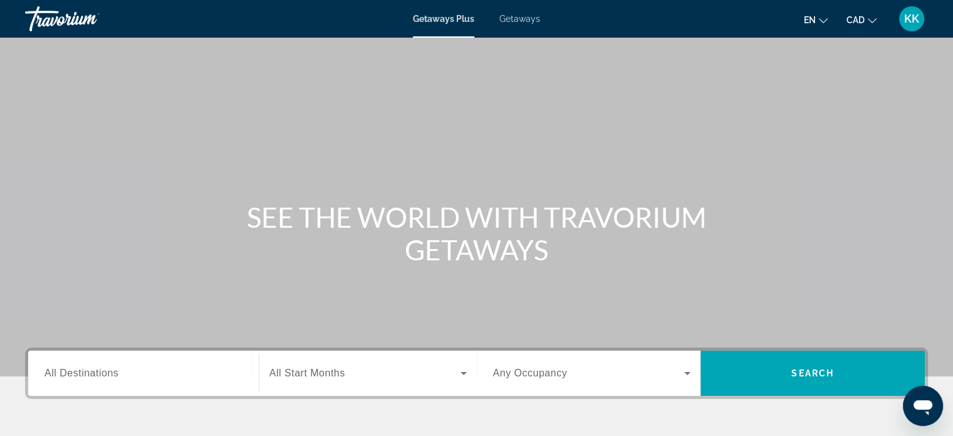
click at [134, 376] on input "Destination All Destinations" at bounding box center [144, 373] width 198 height 15
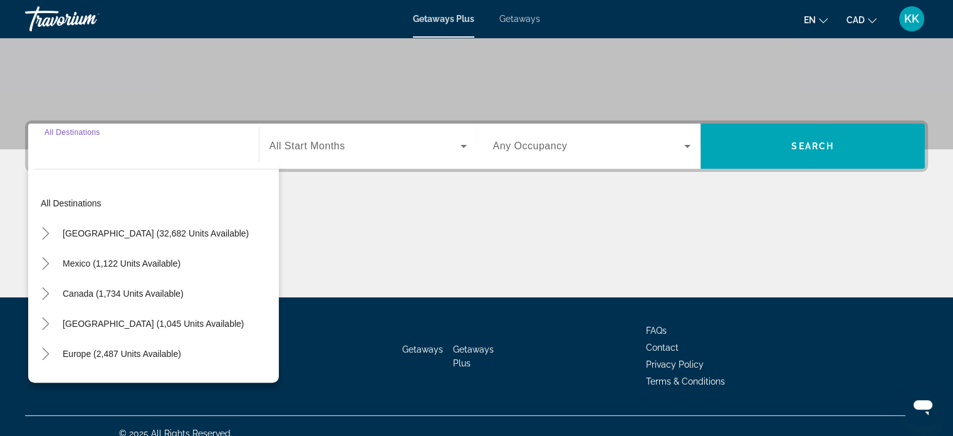
scroll to position [241, 0]
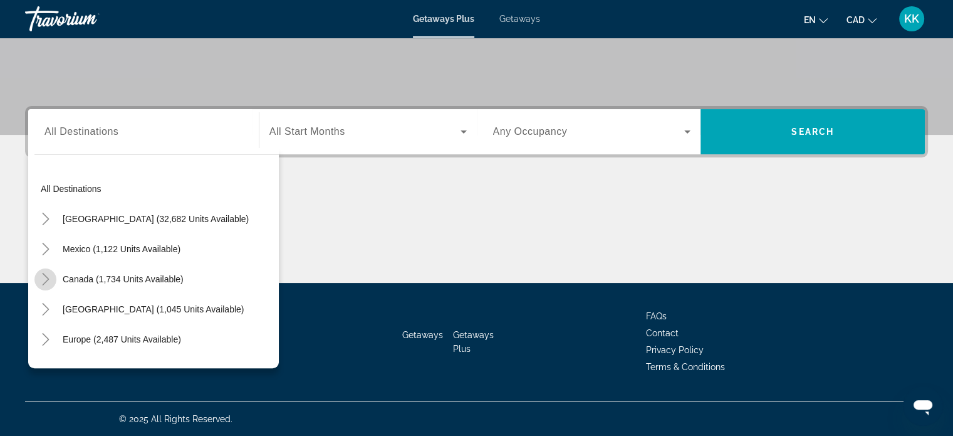
click at [48, 278] on icon "Toggle Canada (1,734 units available)" at bounding box center [45, 279] width 7 height 13
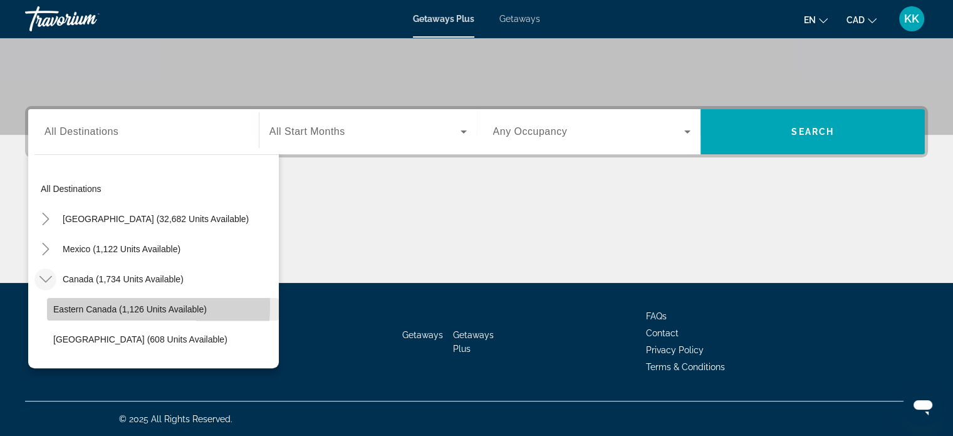
click at [73, 304] on span "Eastern Canada (1,126 units available)" at bounding box center [130, 309] width 154 height 10
type input "**********"
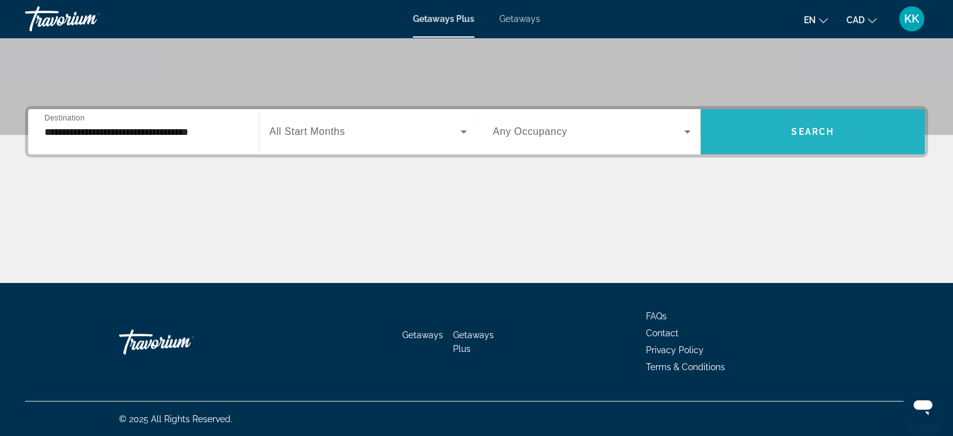
click at [778, 121] on span "Search widget" at bounding box center [813, 132] width 224 height 30
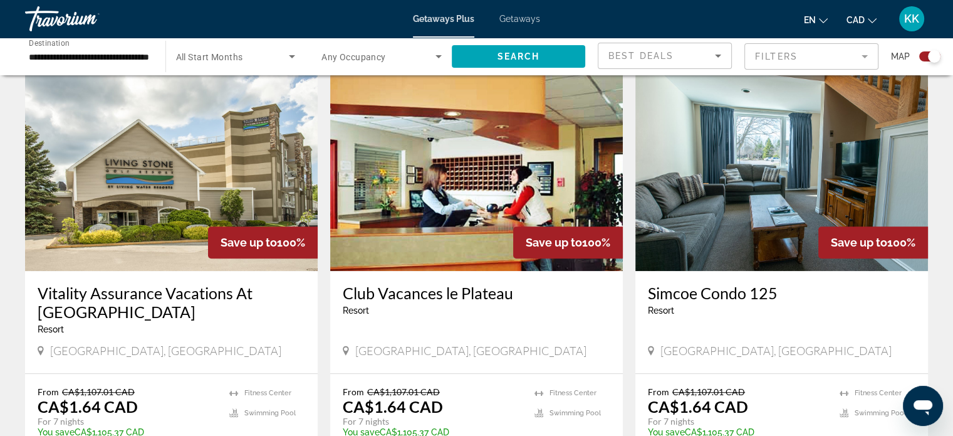
scroll to position [903, 0]
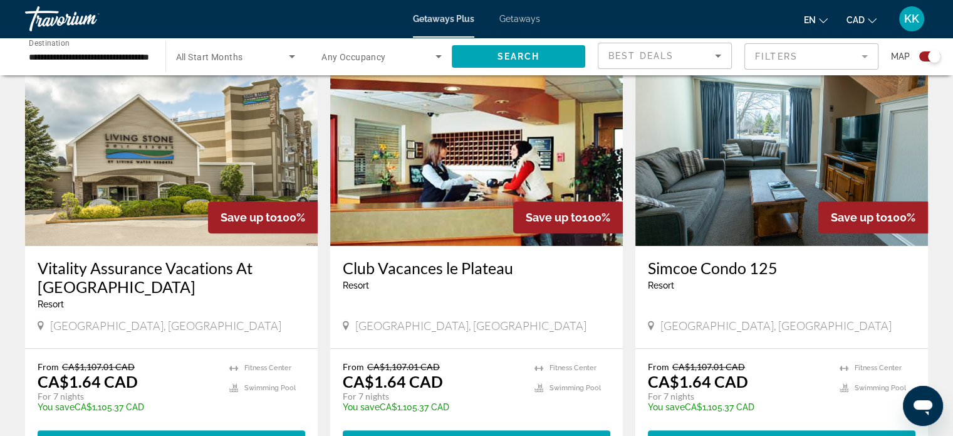
click at [201, 258] on h3 "Vitality Assurance Vacations At [GEOGRAPHIC_DATA]" at bounding box center [172, 277] width 268 height 38
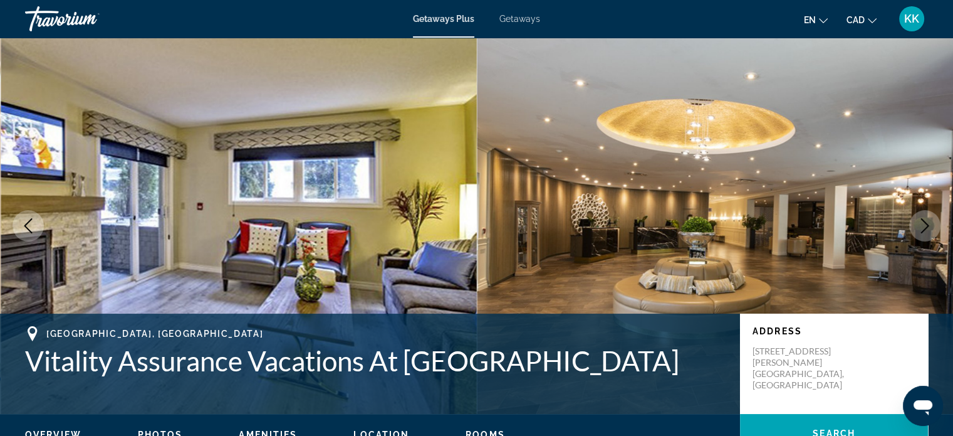
click at [925, 218] on icon "Next image" at bounding box center [925, 225] width 15 height 15
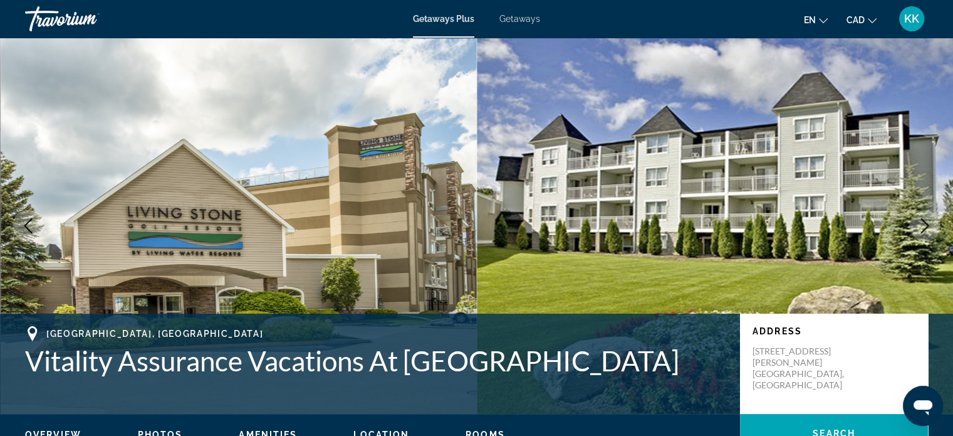
click at [923, 226] on icon "Next image" at bounding box center [925, 225] width 15 height 15
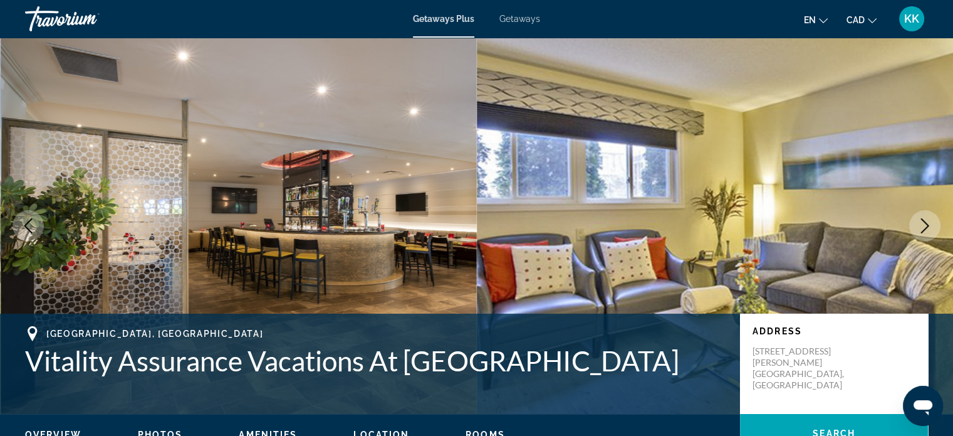
click at [923, 226] on icon "Next image" at bounding box center [925, 225] width 15 height 15
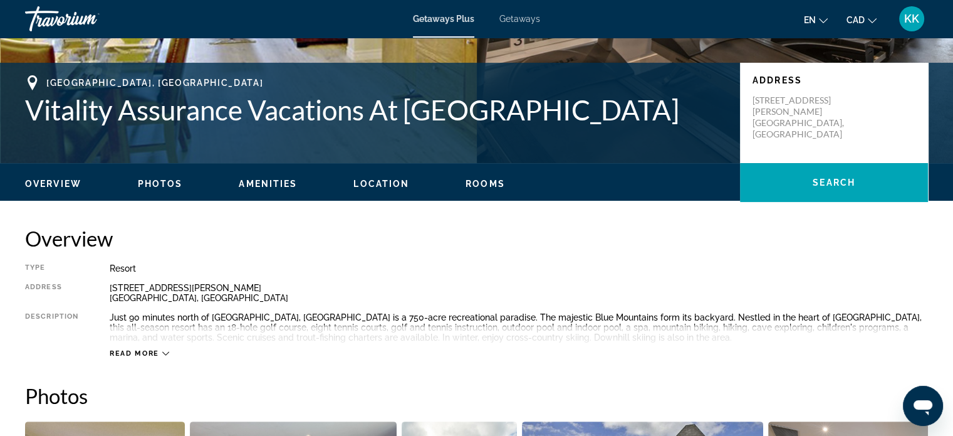
scroll to position [343, 0]
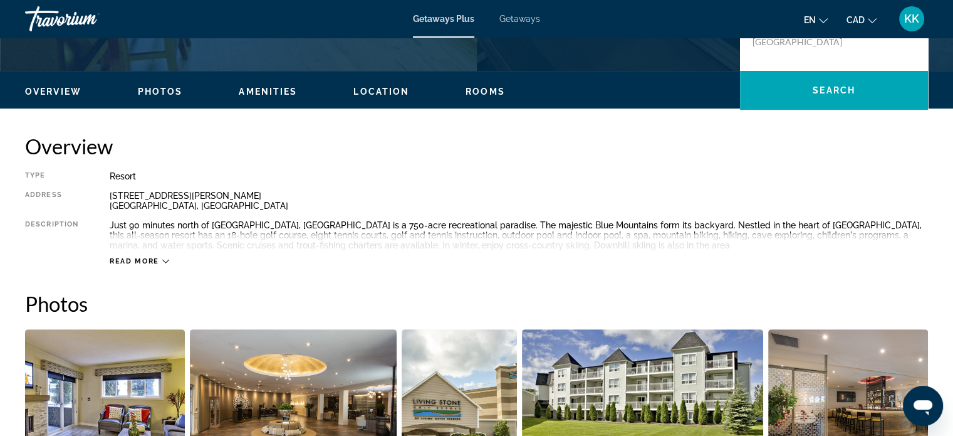
click at [148, 258] on span "Read more" at bounding box center [135, 261] width 50 height 8
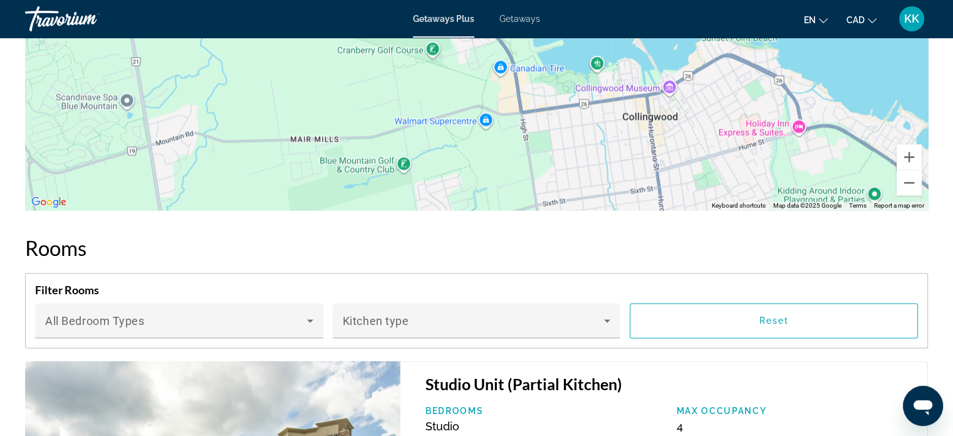
scroll to position [2046, 0]
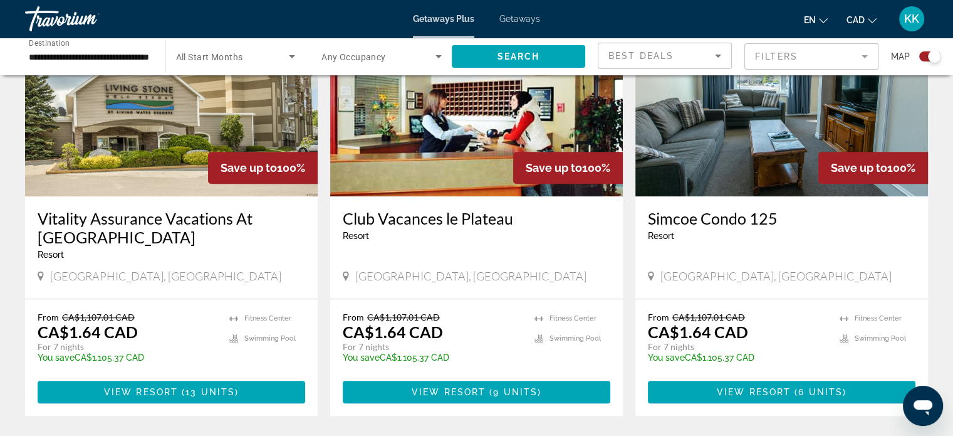
scroll to position [977, 0]
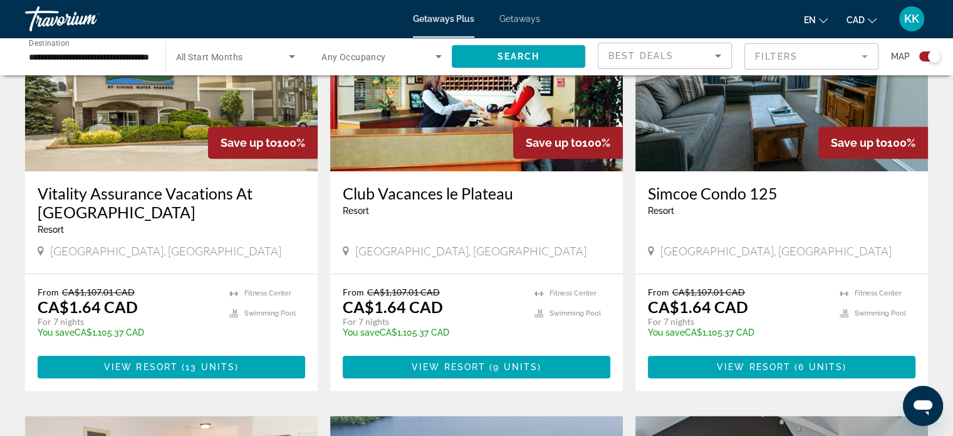
click at [728, 184] on h3 "Simcoe Condo 125" at bounding box center [782, 193] width 268 height 19
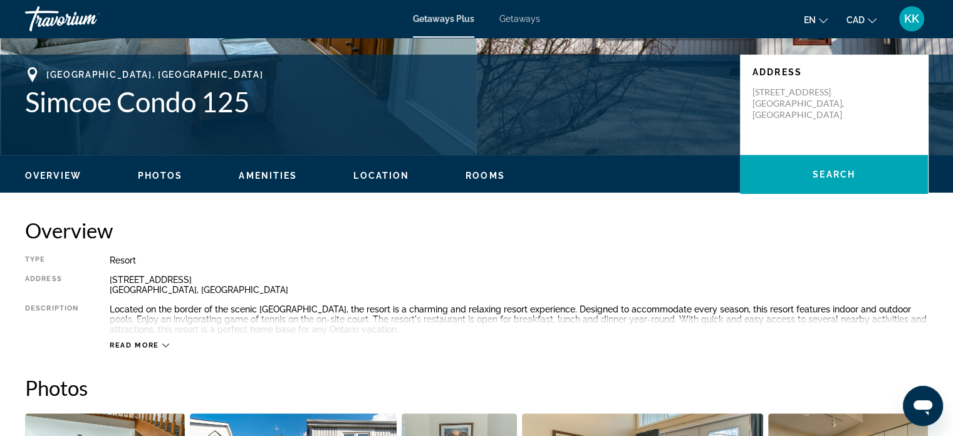
scroll to position [309, 0]
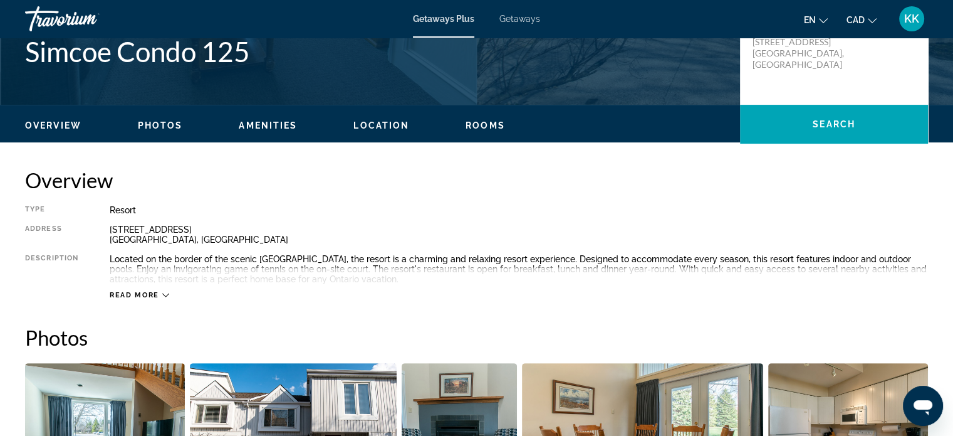
click at [138, 294] on span "Read more" at bounding box center [135, 295] width 50 height 8
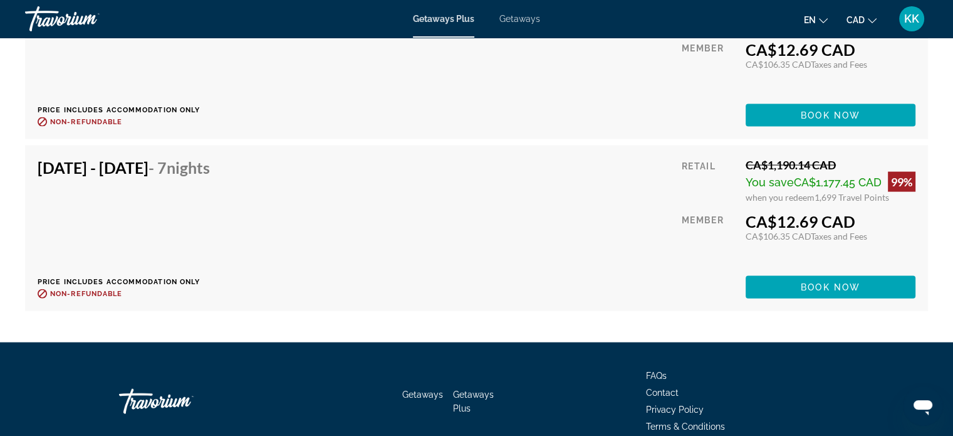
scroll to position [2757, 0]
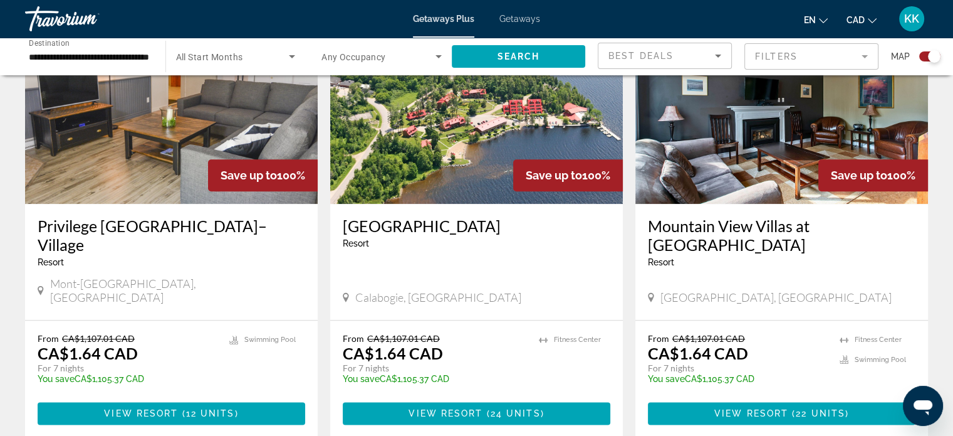
scroll to position [1395, 0]
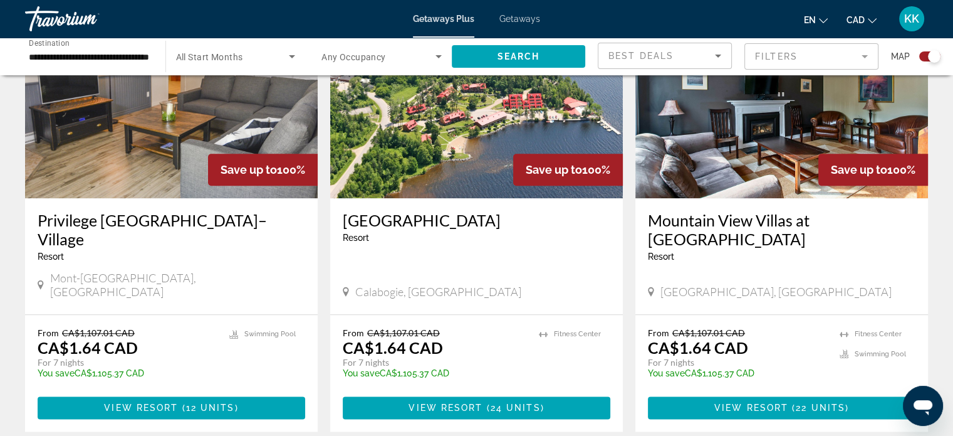
click at [424, 211] on h3 "[GEOGRAPHIC_DATA]" at bounding box center [477, 220] width 268 height 19
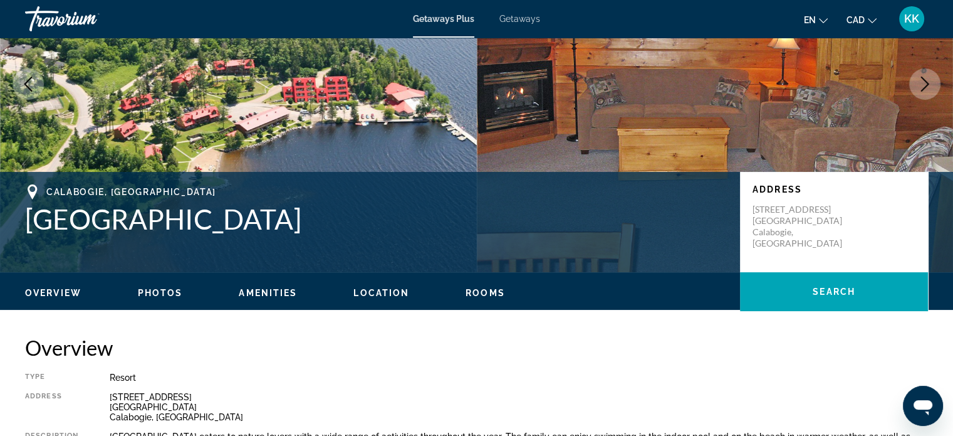
scroll to position [251, 0]
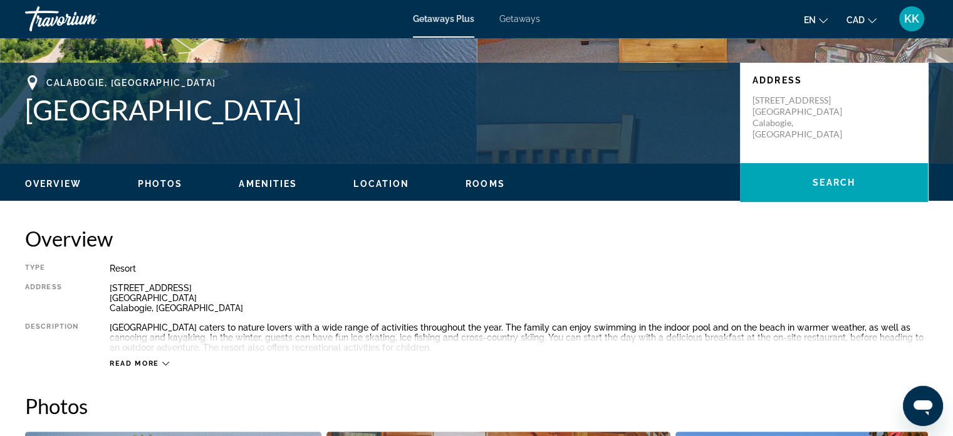
click at [142, 365] on span "Read more" at bounding box center [135, 363] width 50 height 8
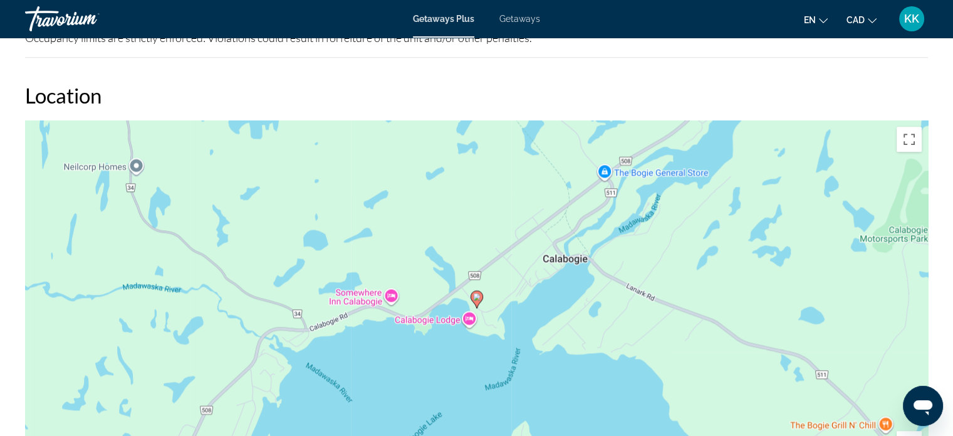
scroll to position [1605, 0]
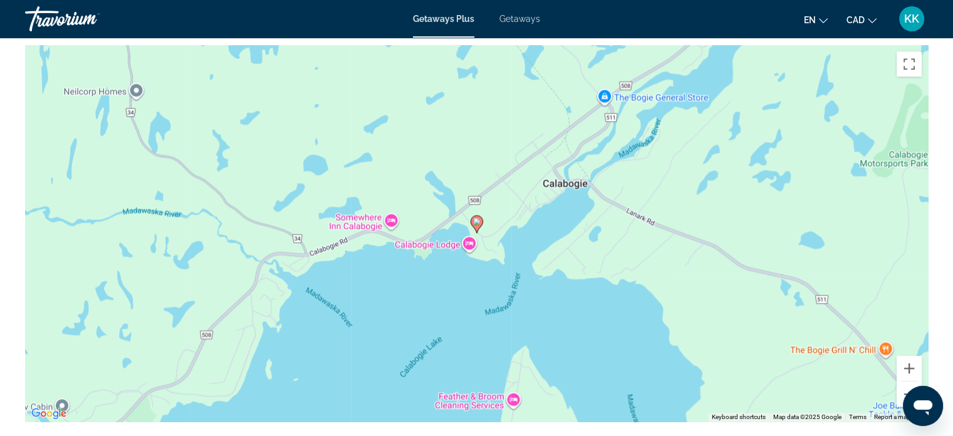
click at [828, 330] on div "To activate drag with keyboard, press Alt + Enter. Once in keyboard drag state,…" at bounding box center [476, 233] width 903 height 376
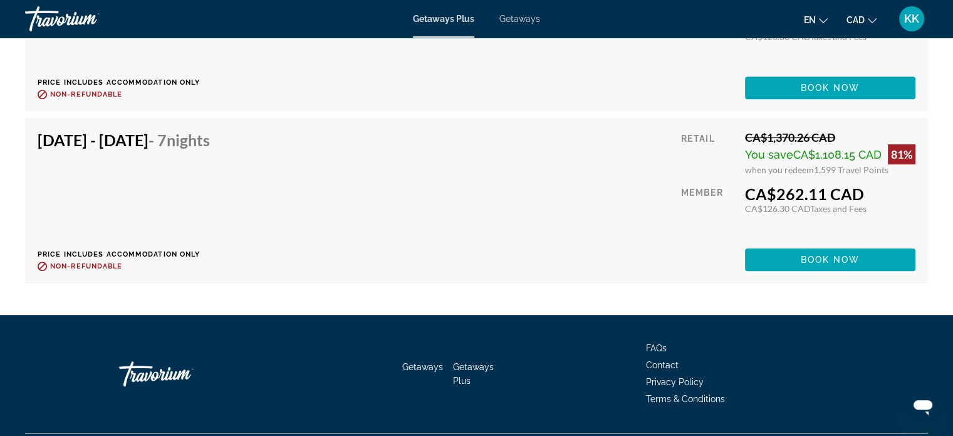
scroll to position [5445, 0]
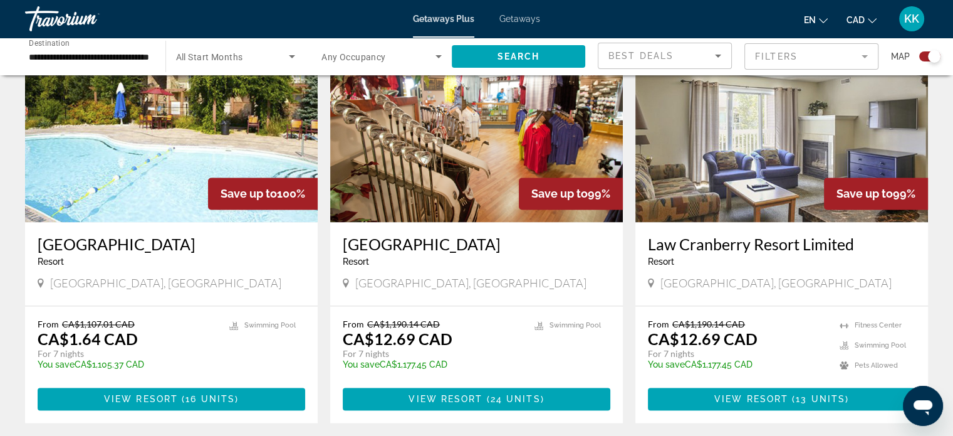
scroll to position [1722, 0]
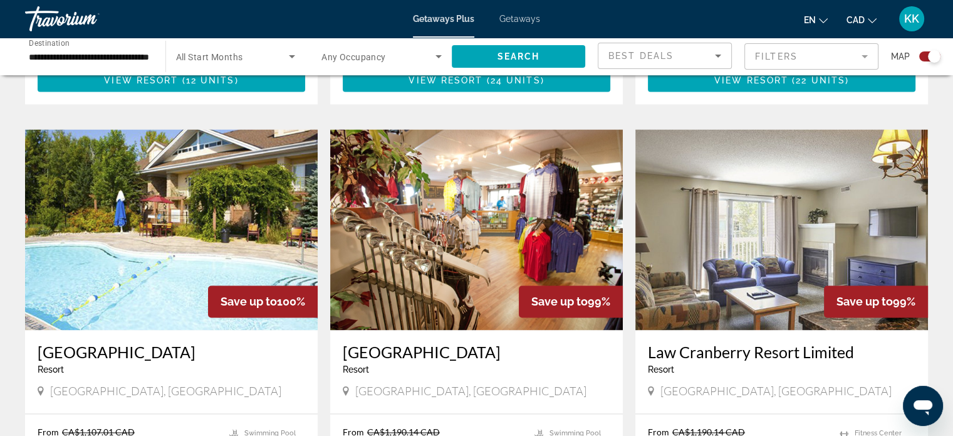
click at [144, 342] on h3 "[GEOGRAPHIC_DATA]" at bounding box center [172, 351] width 268 height 19
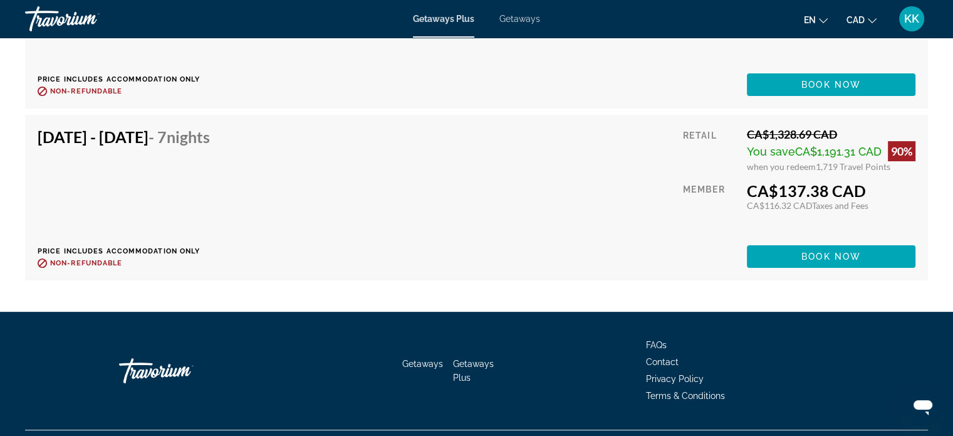
scroll to position [5057, 0]
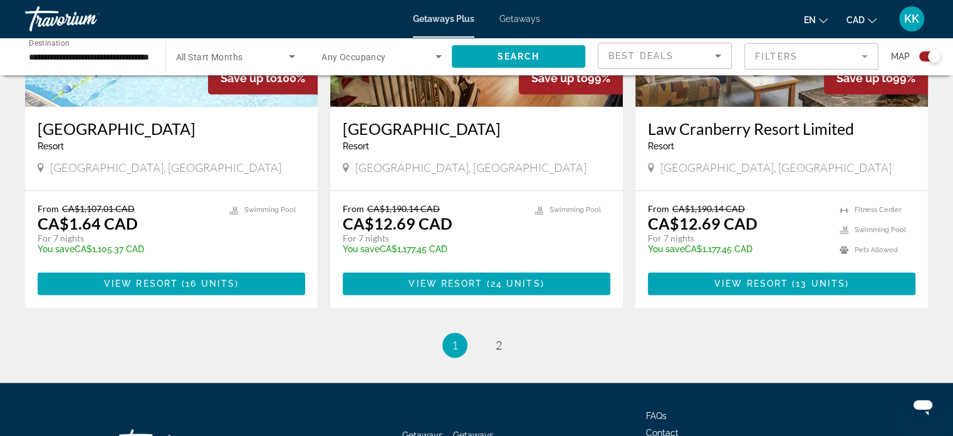
scroll to position [1964, 0]
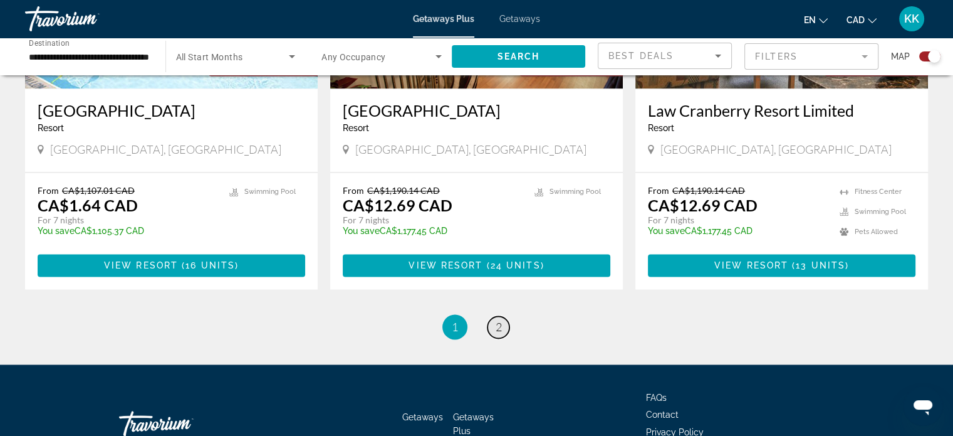
click at [496, 320] on span "2" at bounding box center [499, 327] width 6 height 14
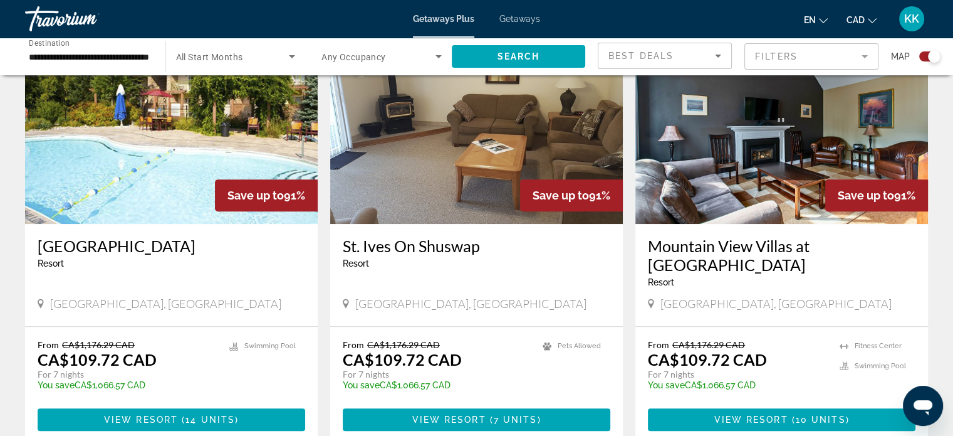
scroll to position [535, 0]
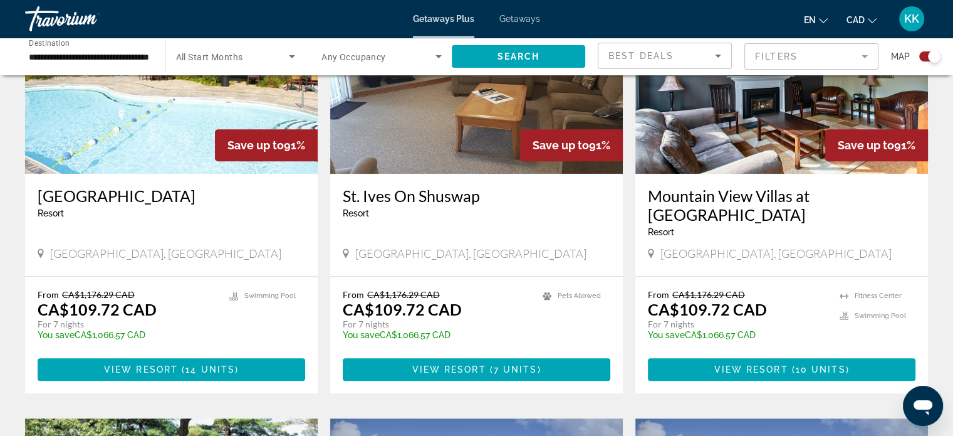
click at [372, 196] on h3 "St. Ives On Shuswap" at bounding box center [477, 195] width 268 height 19
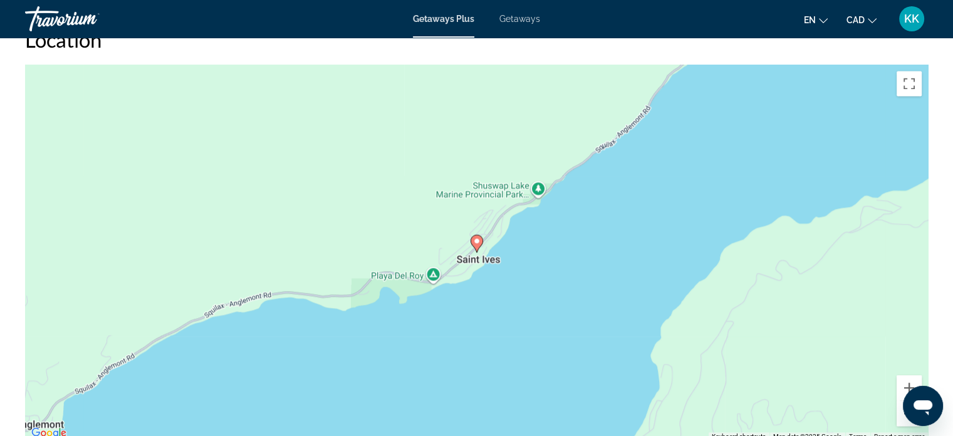
scroll to position [1779, 0]
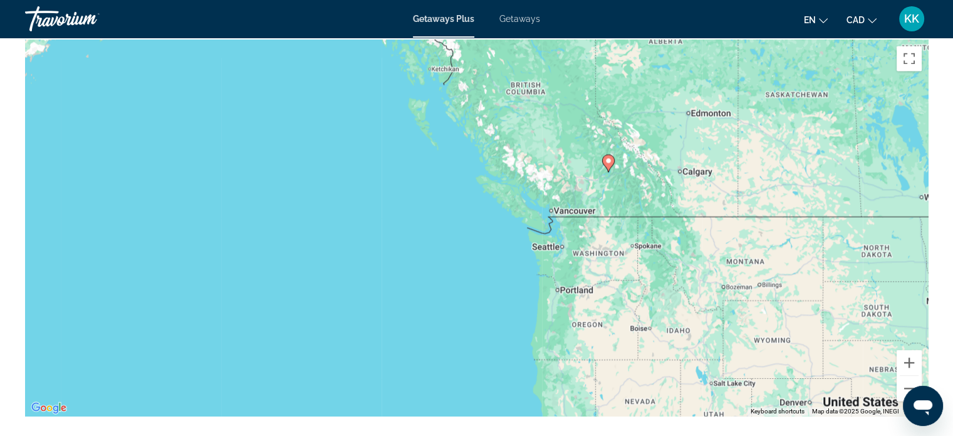
drag, startPoint x: 611, startPoint y: 278, endPoint x: 612, endPoint y: 132, distance: 146.0
click at [612, 132] on div "To activate drag with keyboard, press Alt + Enter. Once in keyboard drag state,…" at bounding box center [476, 227] width 903 height 376
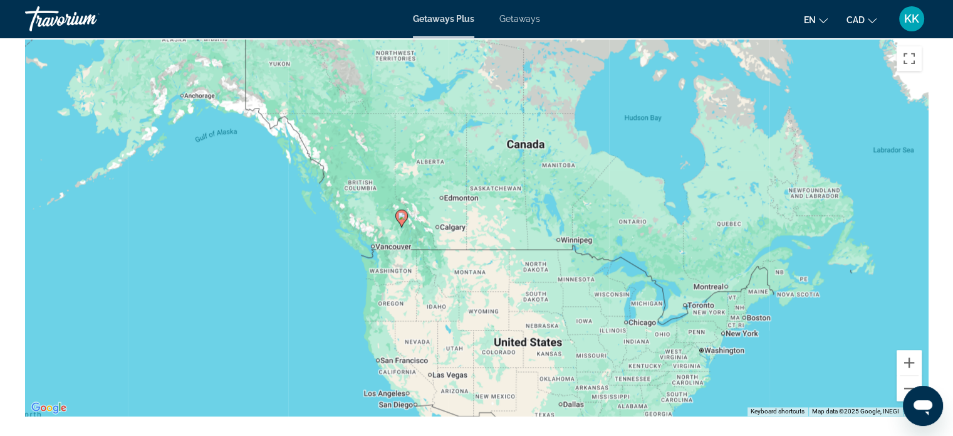
drag, startPoint x: 763, startPoint y: 246, endPoint x: 516, endPoint y: 223, distance: 247.5
click at [516, 223] on div "To activate drag with keyboard, press Alt + Enter. Once in keyboard drag state,…" at bounding box center [476, 227] width 903 height 376
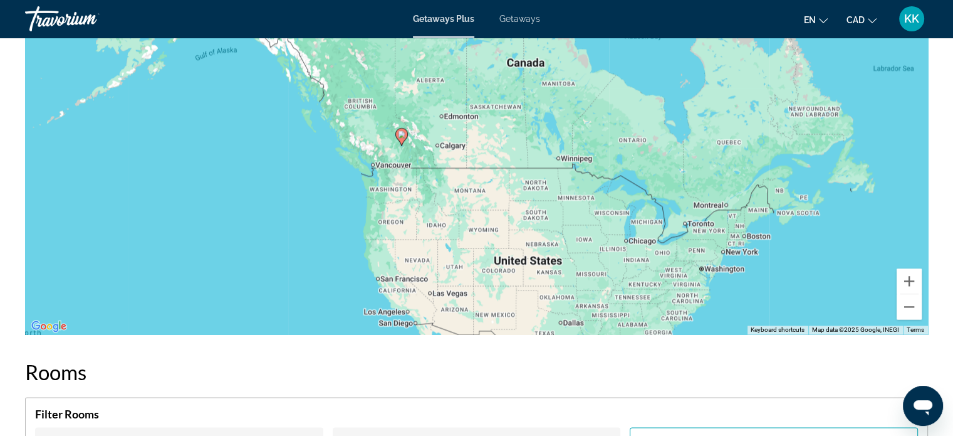
scroll to position [1879, 0]
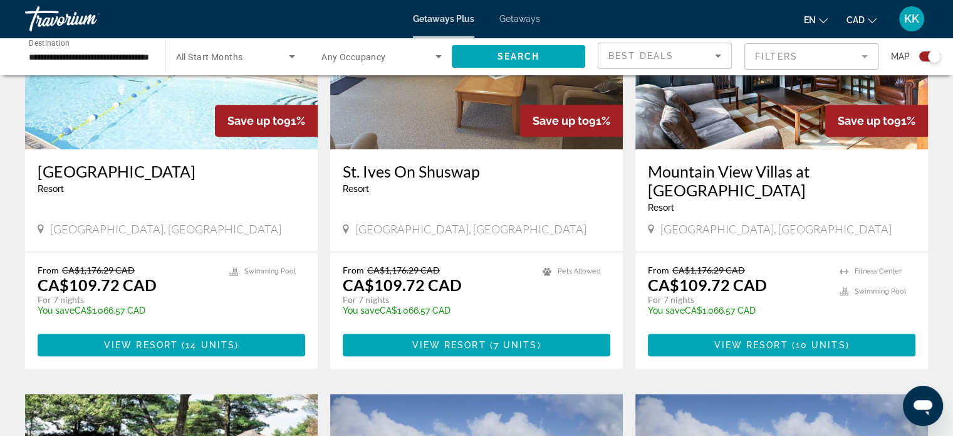
scroll to position [568, 0]
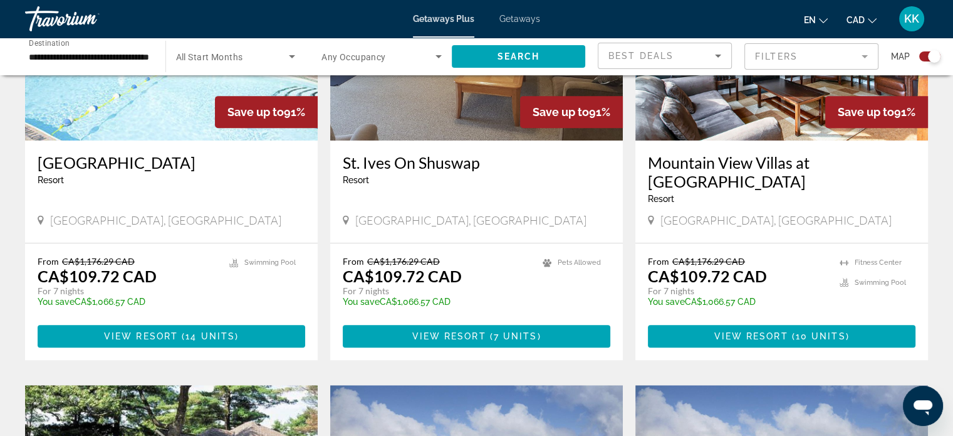
click at [728, 160] on h3 "Mountain View Villas at [GEOGRAPHIC_DATA]" at bounding box center [782, 172] width 268 height 38
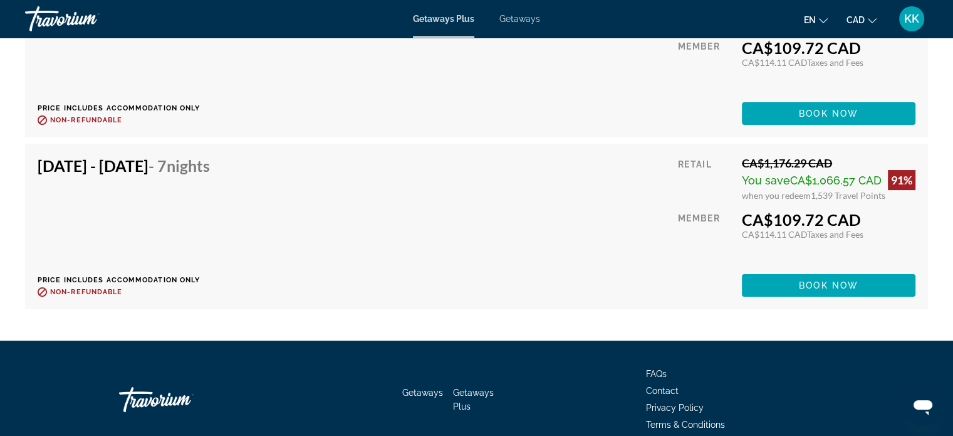
scroll to position [4978, 0]
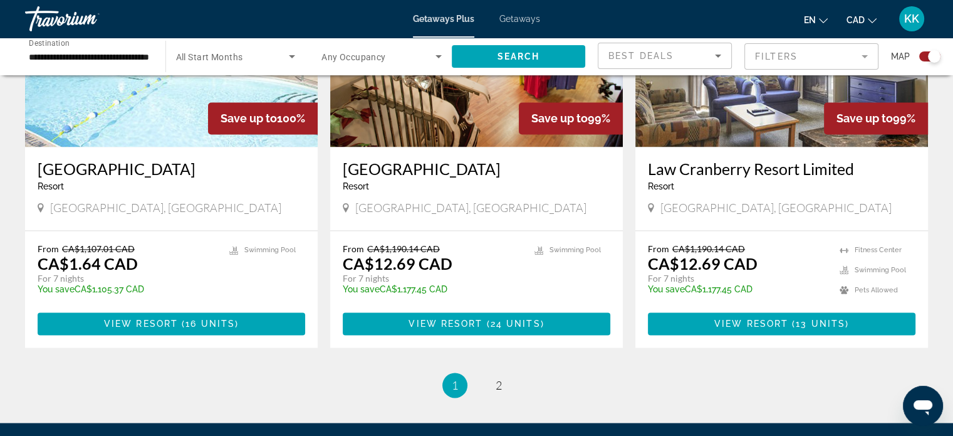
scroll to position [1913, 0]
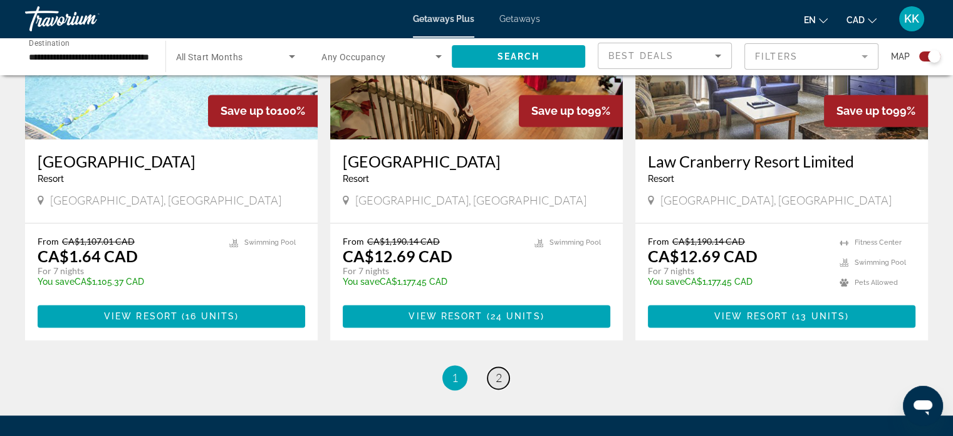
click at [497, 370] on span "2" at bounding box center [499, 377] width 6 height 14
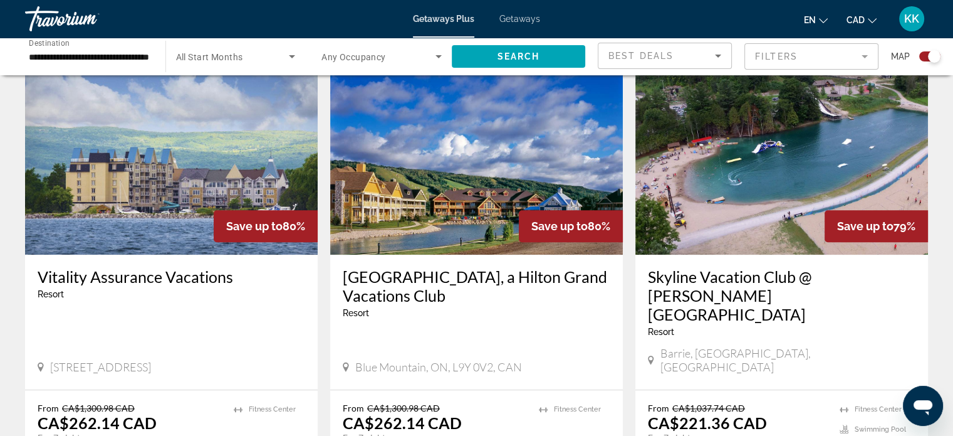
scroll to position [1387, 0]
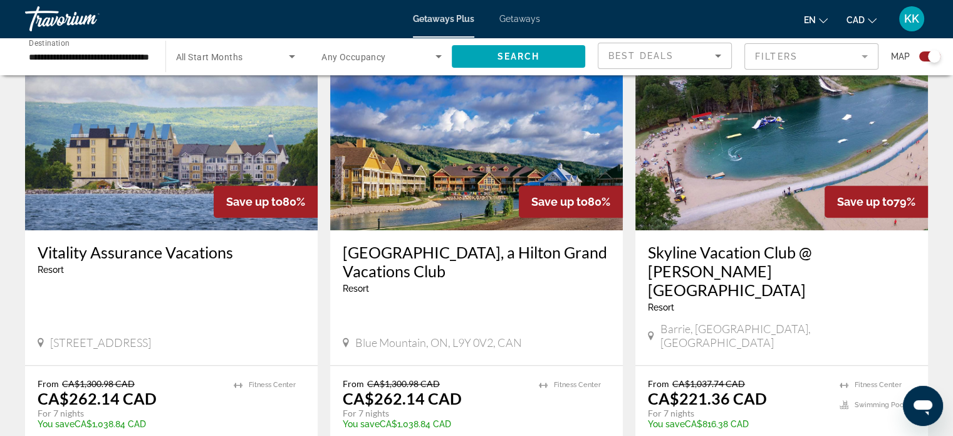
click at [422, 243] on h3 "[GEOGRAPHIC_DATA], a Hilton Grand Vacations Club" at bounding box center [477, 262] width 268 height 38
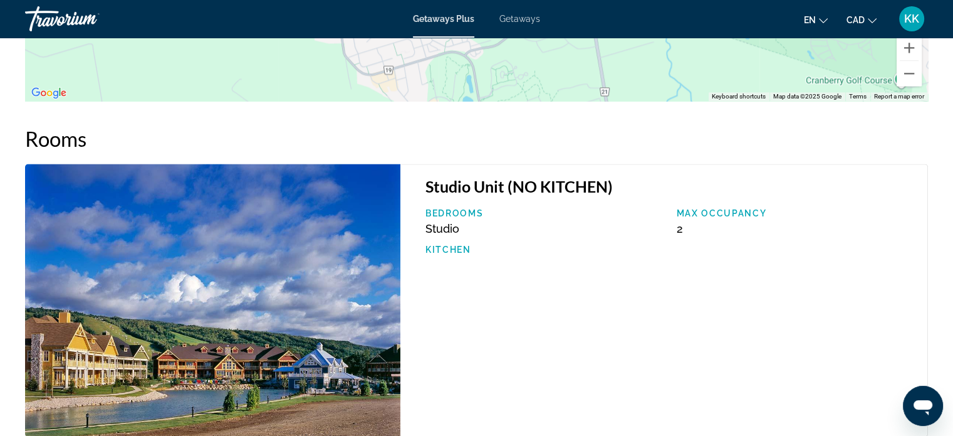
scroll to position [1846, 0]
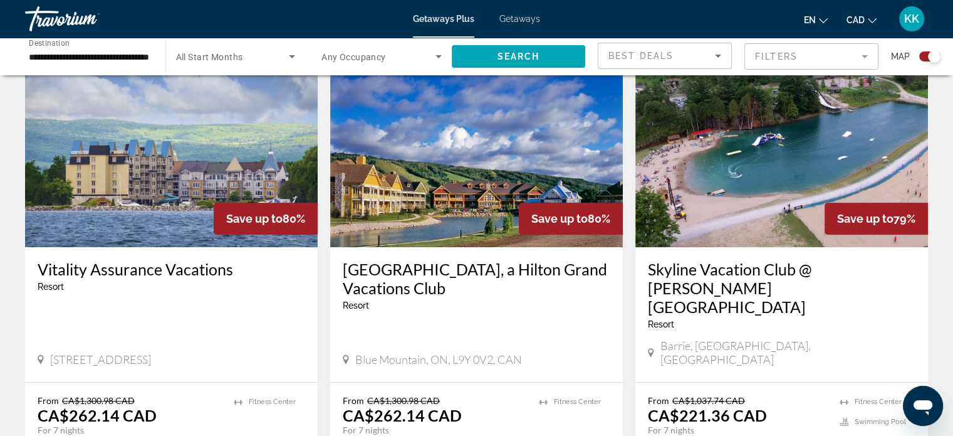
scroll to position [1404, 0]
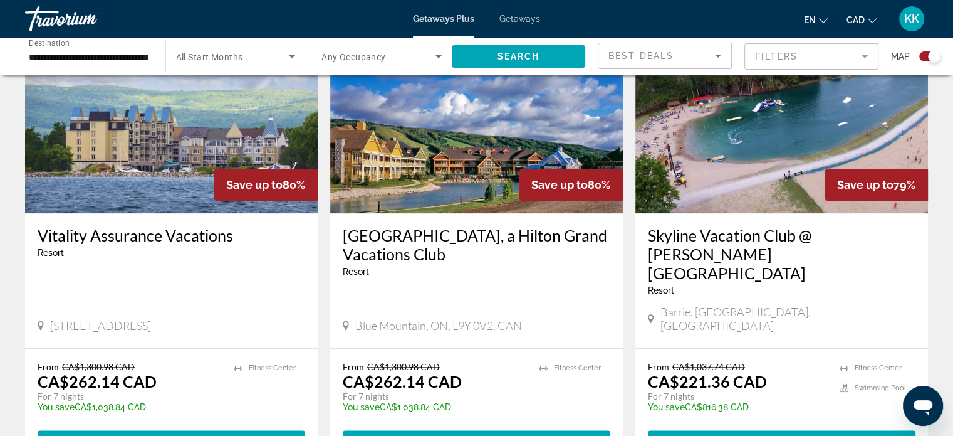
click at [708, 226] on h3 "Skyline Vacation Club @ [PERSON_NAME][GEOGRAPHIC_DATA]" at bounding box center [782, 254] width 268 height 56
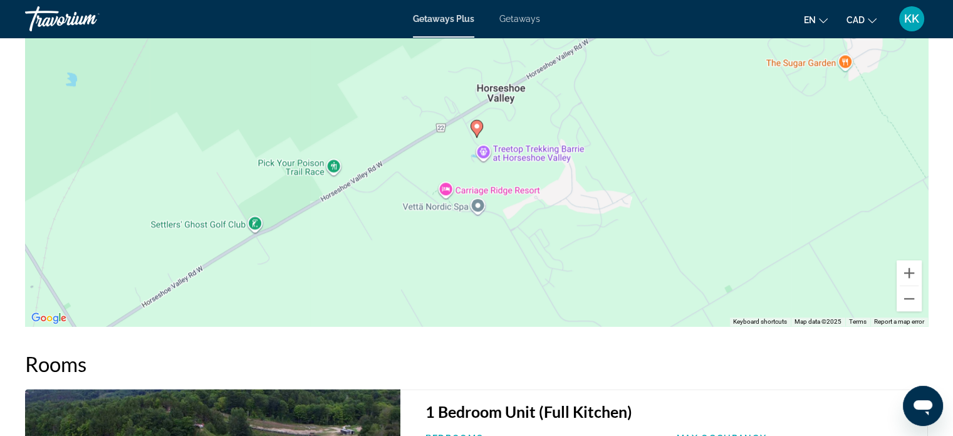
scroll to position [1447, 0]
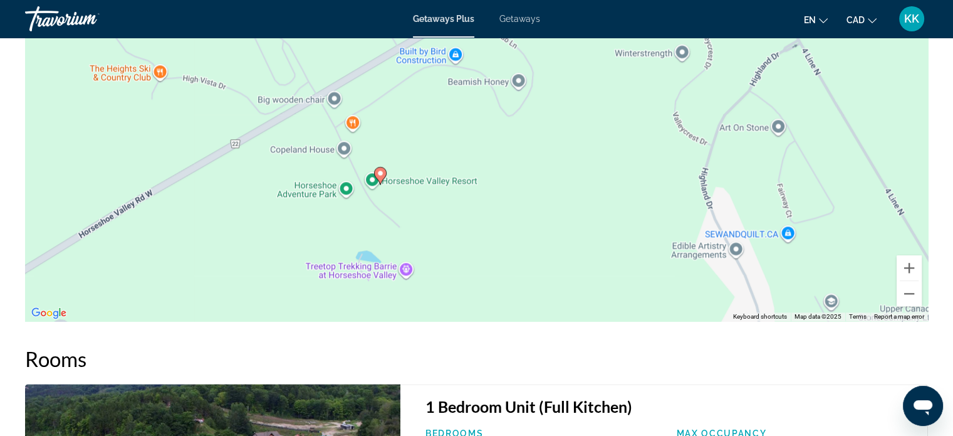
drag, startPoint x: 444, startPoint y: 154, endPoint x: 877, endPoint y: 171, distance: 434.1
click at [877, 171] on div "To activate drag with keyboard, press Alt + Enter. Once in keyboard drag state,…" at bounding box center [476, 133] width 903 height 376
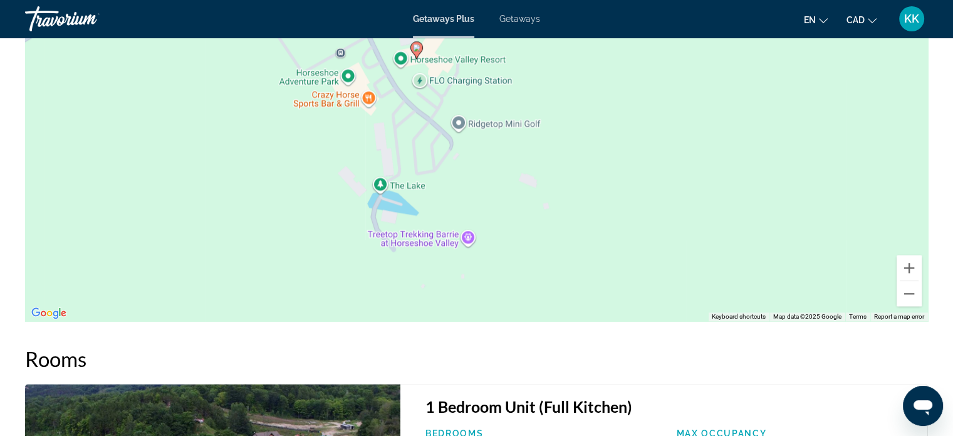
drag, startPoint x: 521, startPoint y: 207, endPoint x: 548, endPoint y: 85, distance: 125.3
click at [548, 85] on div "To activate drag with keyboard, press Alt + Enter. Once in keyboard drag state,…" at bounding box center [476, 133] width 903 height 376
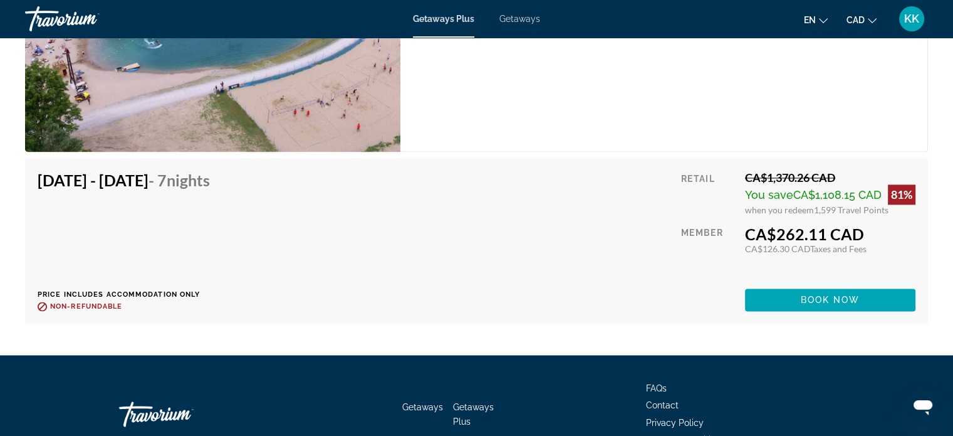
scroll to position [1998, 0]
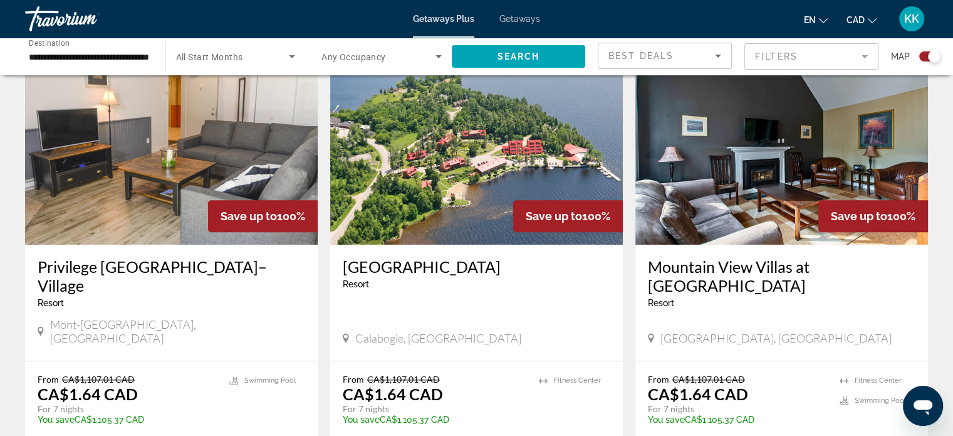
scroll to position [1340, 0]
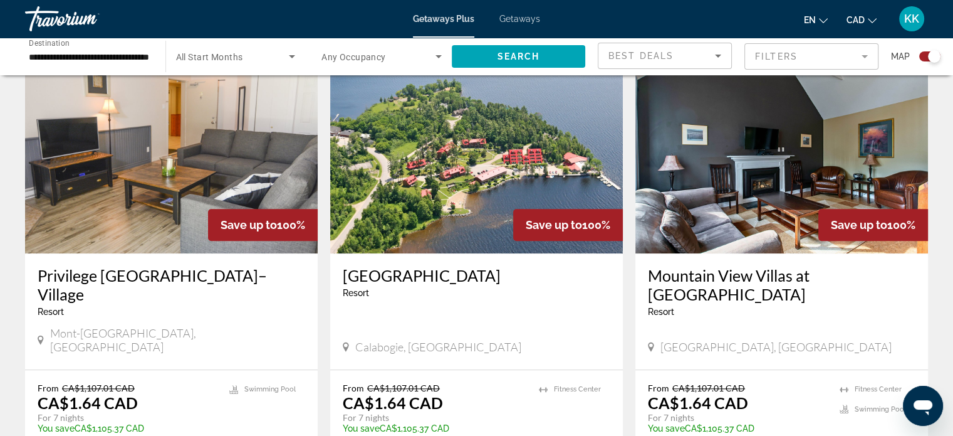
click at [734, 266] on h3 "Mountain View Villas at [GEOGRAPHIC_DATA]" at bounding box center [782, 285] width 268 height 38
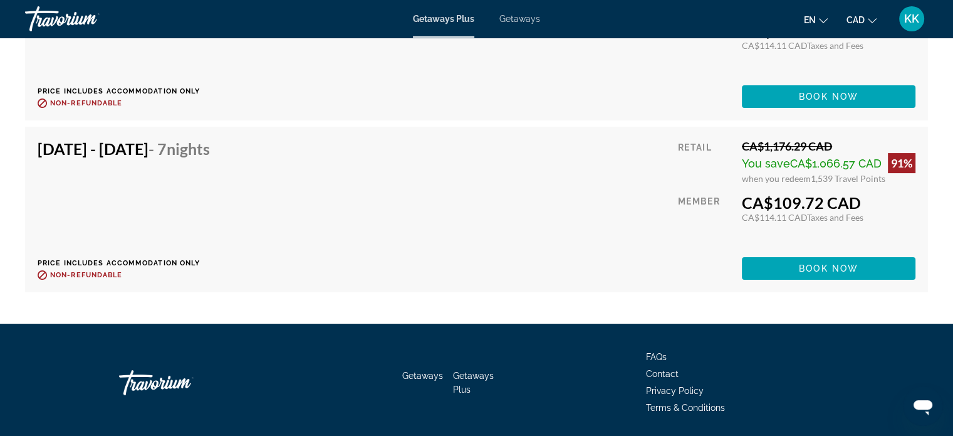
scroll to position [4978, 0]
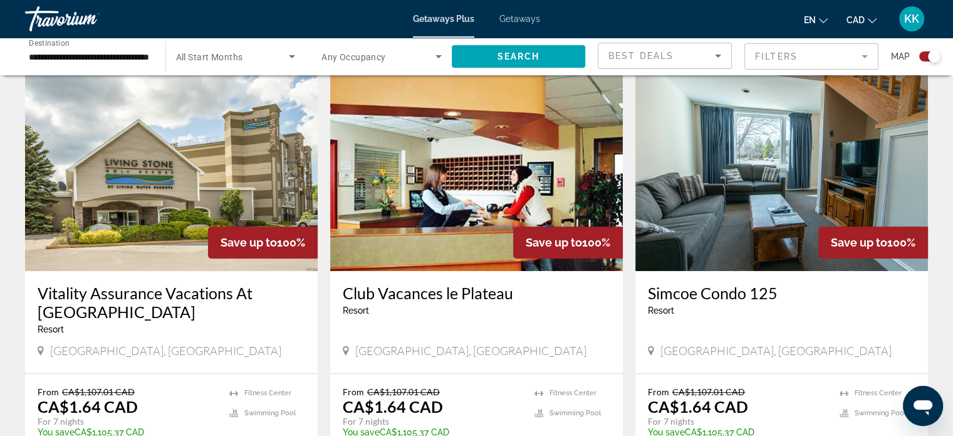
scroll to position [903, 0]
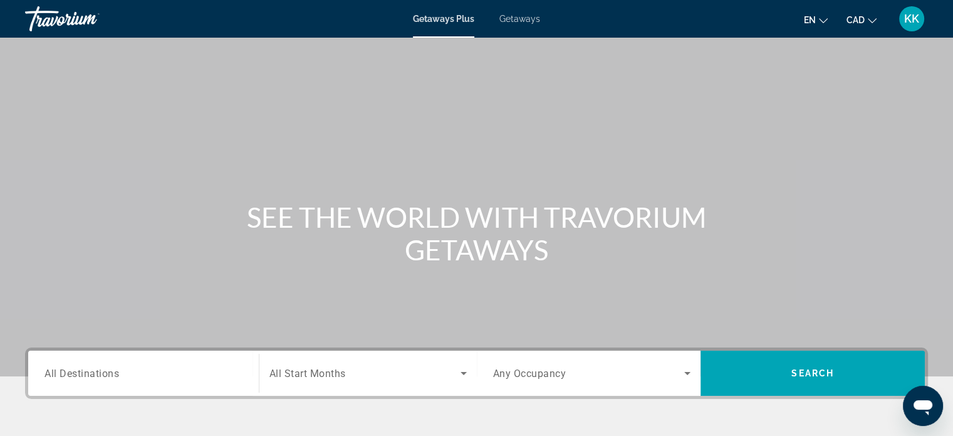
click at [78, 367] on span "All Destinations" at bounding box center [82, 373] width 75 height 12
click at [78, 367] on input "Destination All Destinations" at bounding box center [144, 373] width 198 height 15
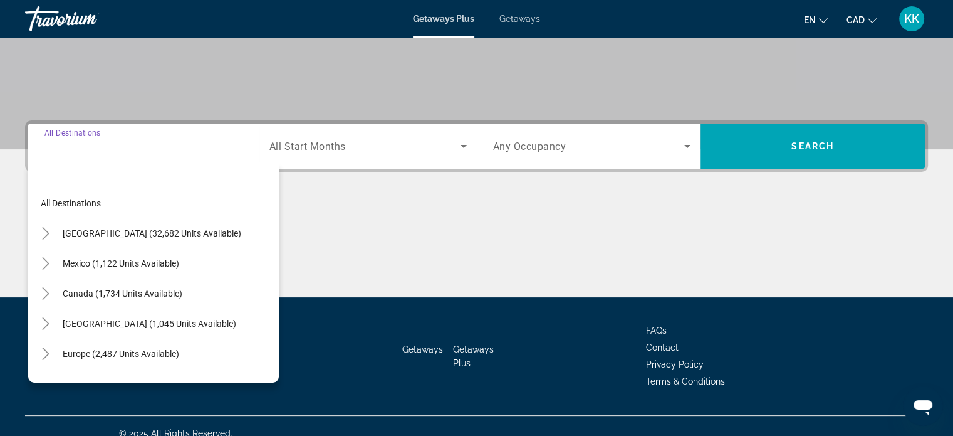
scroll to position [241, 0]
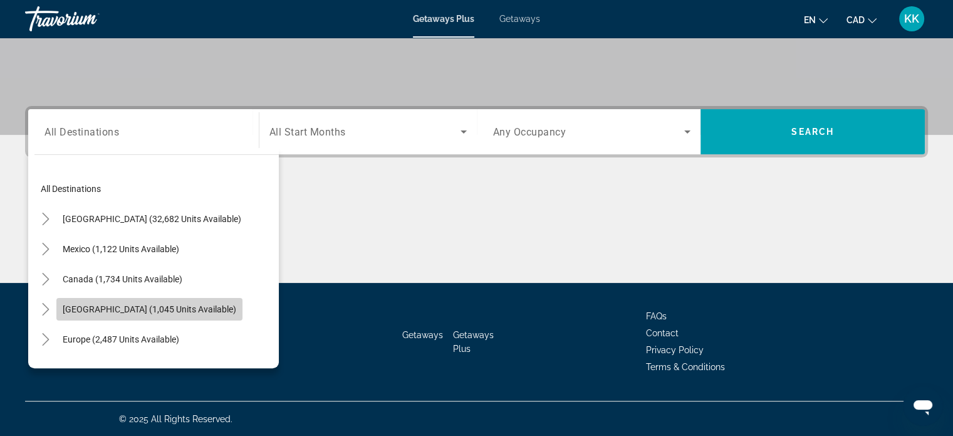
click at [148, 308] on span "[GEOGRAPHIC_DATA] (1,045 units available)" at bounding box center [150, 309] width 174 height 10
type input "**********"
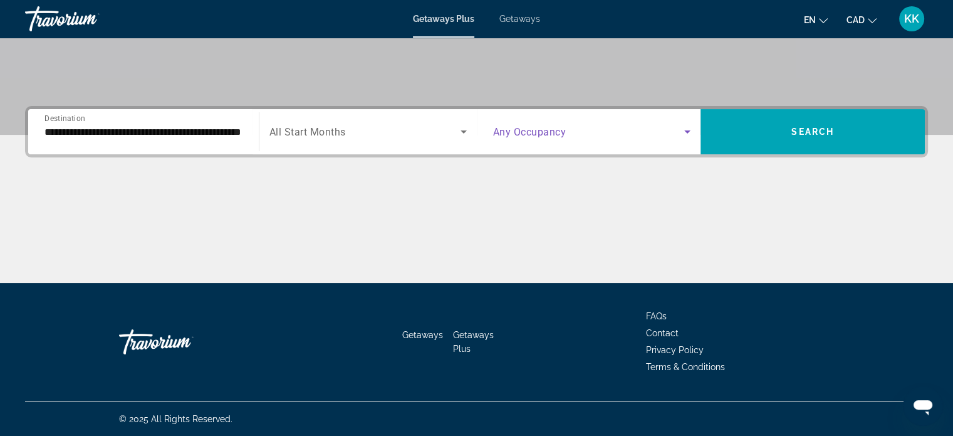
click at [689, 133] on icon "Search widget" at bounding box center [687, 131] width 15 height 15
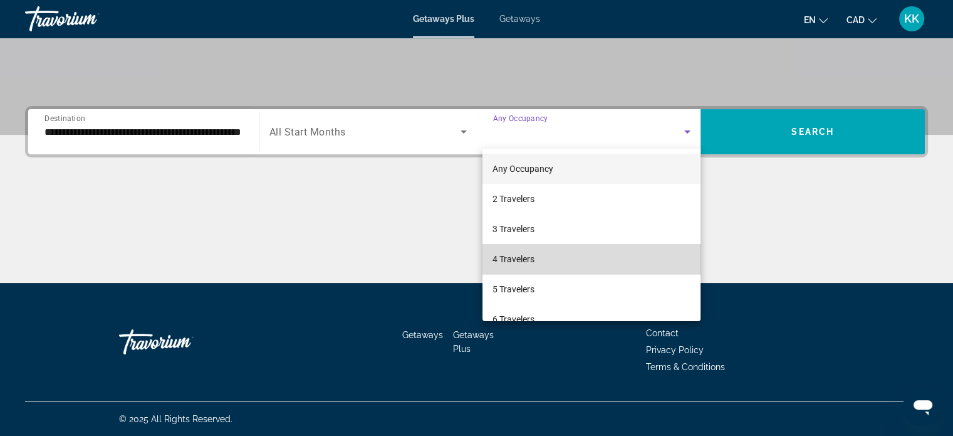
click at [651, 259] on mat-option "4 Travelers" at bounding box center [592, 259] width 218 height 30
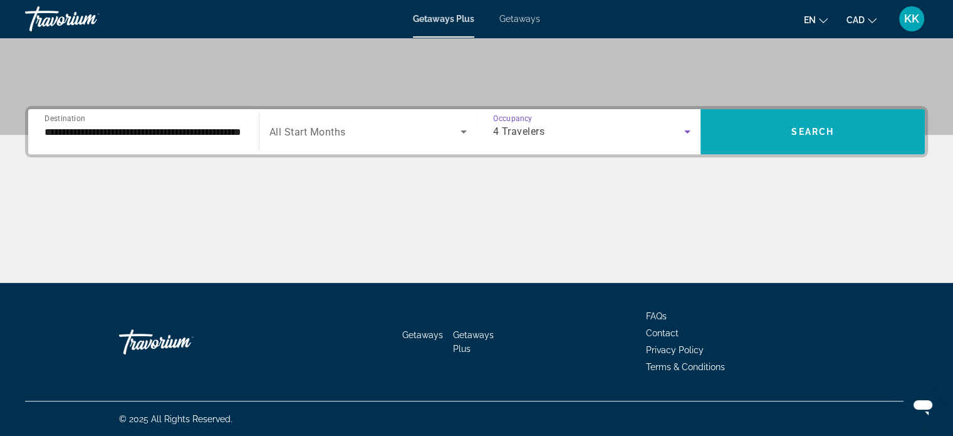
click at [834, 129] on span "Search" at bounding box center [813, 132] width 43 height 10
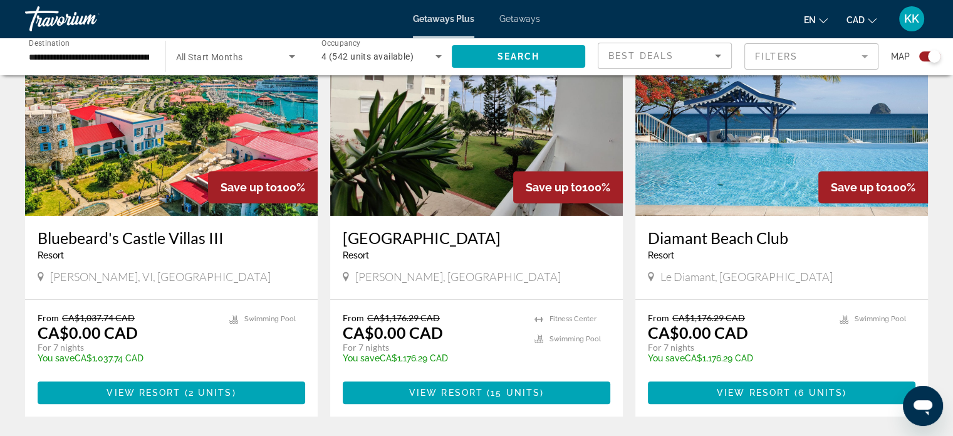
scroll to position [518, 0]
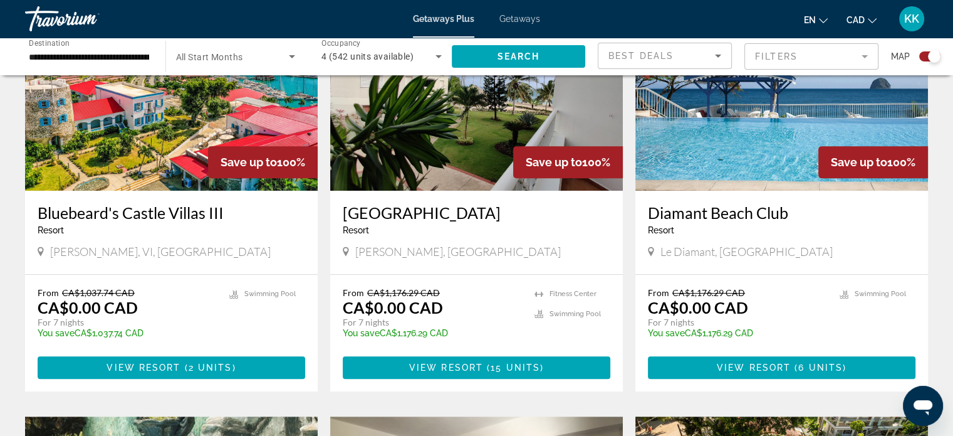
click at [181, 207] on h3 "Bluebeard's Castle Villas III" at bounding box center [172, 212] width 268 height 19
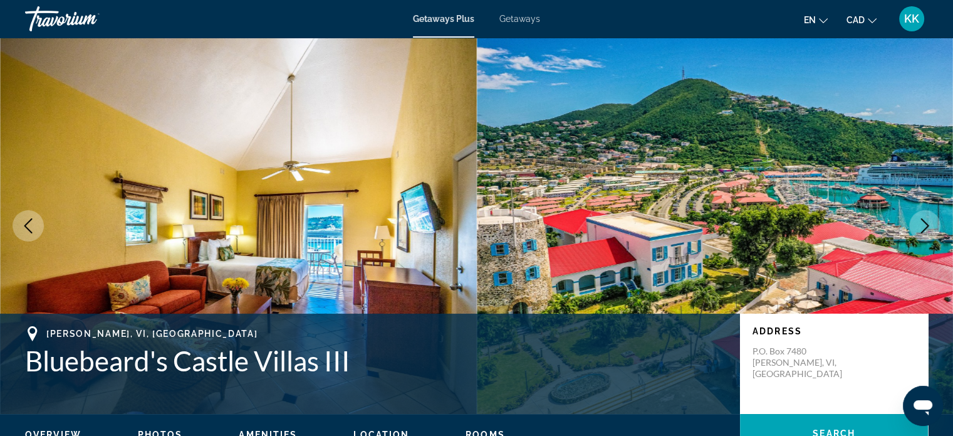
click at [928, 222] on icon "Next image" at bounding box center [925, 225] width 15 height 15
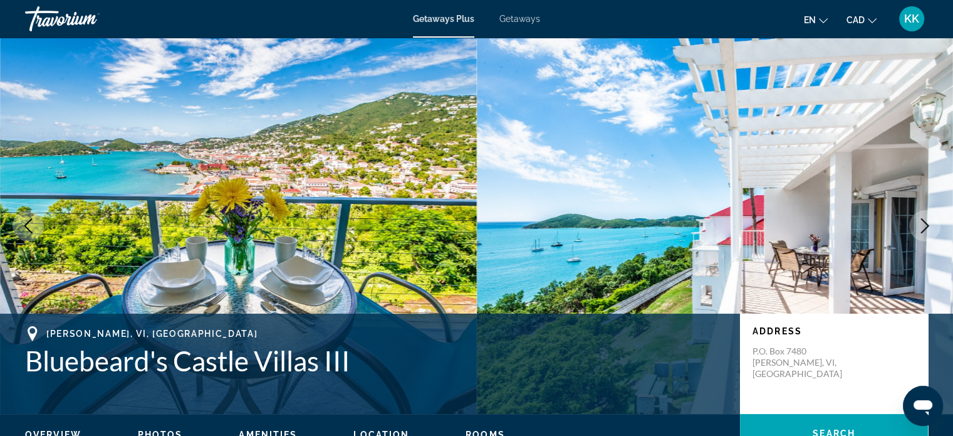
click at [928, 222] on icon "Next image" at bounding box center [925, 225] width 15 height 15
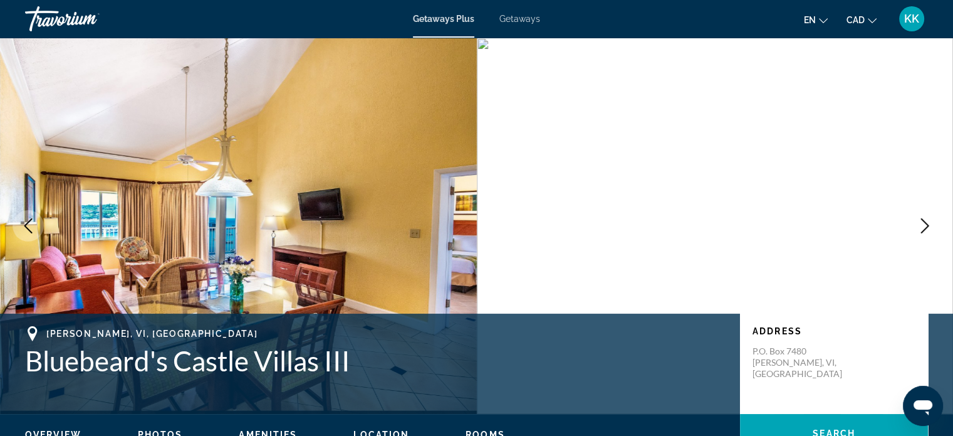
click at [928, 222] on icon "Next image" at bounding box center [925, 225] width 15 height 15
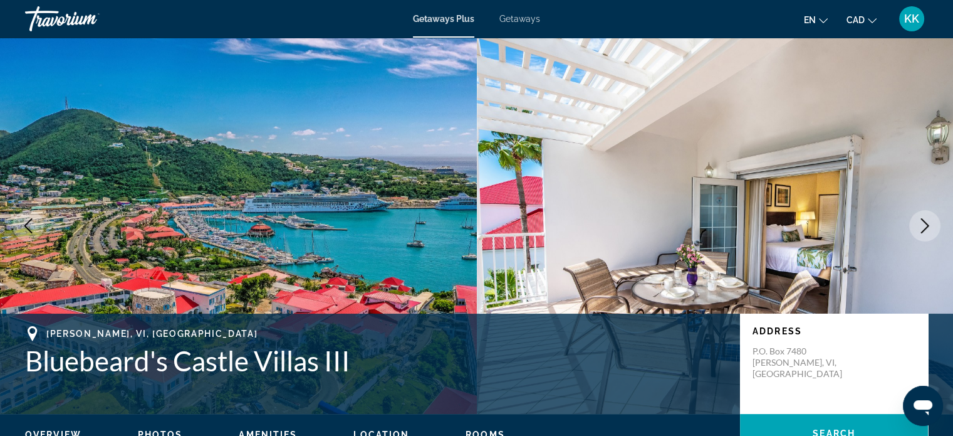
click at [928, 222] on icon "Next image" at bounding box center [925, 225] width 15 height 15
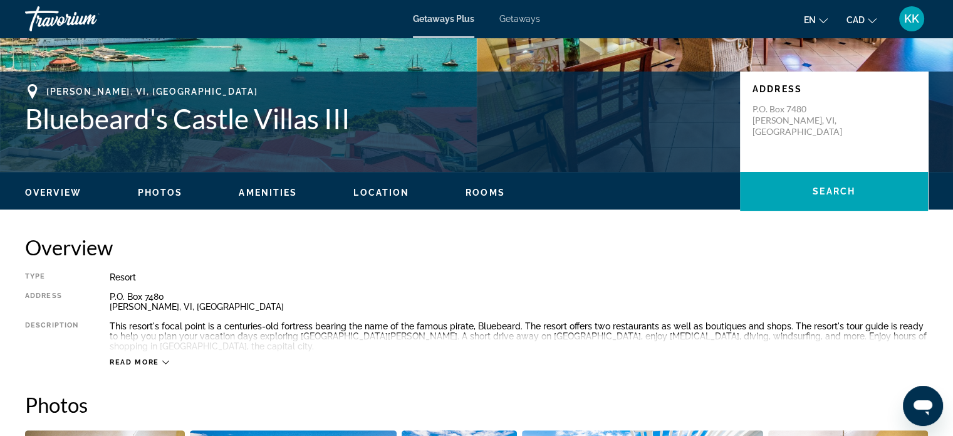
scroll to position [359, 0]
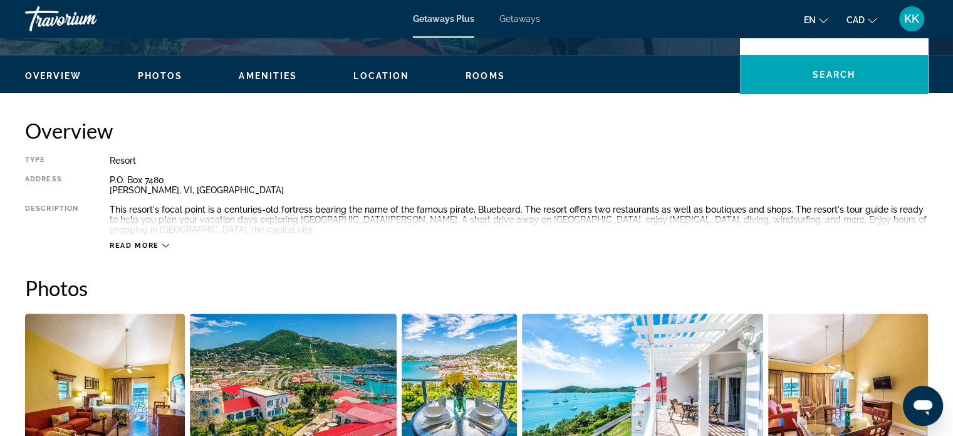
click at [139, 241] on span "Read more" at bounding box center [135, 245] width 50 height 8
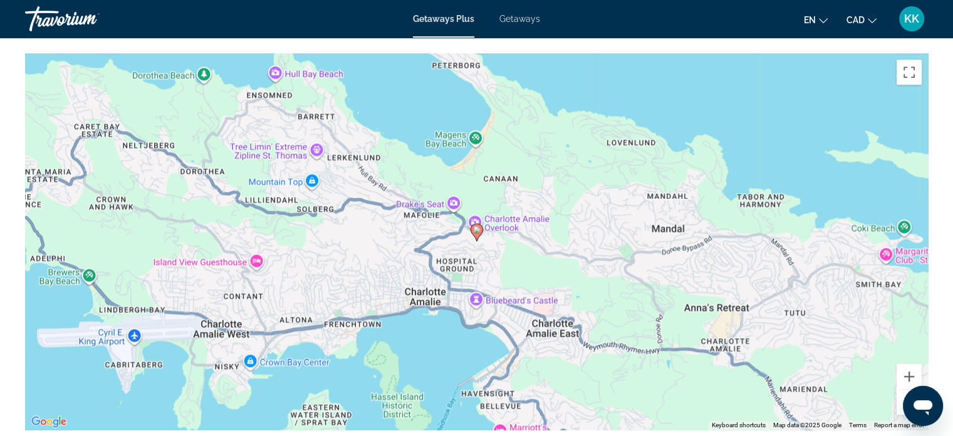
scroll to position [1629, 0]
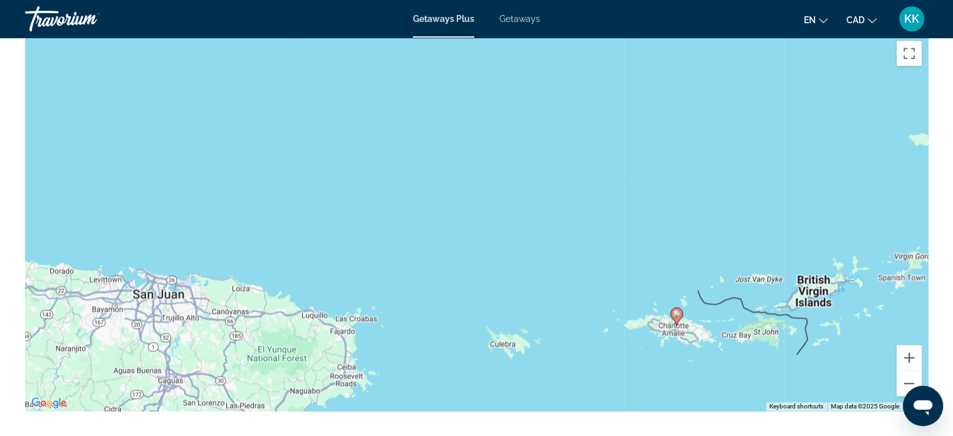
click at [690, 321] on div "To activate drag with keyboard, press Alt + Enter. Once in keyboard drag state,…" at bounding box center [476, 222] width 903 height 376
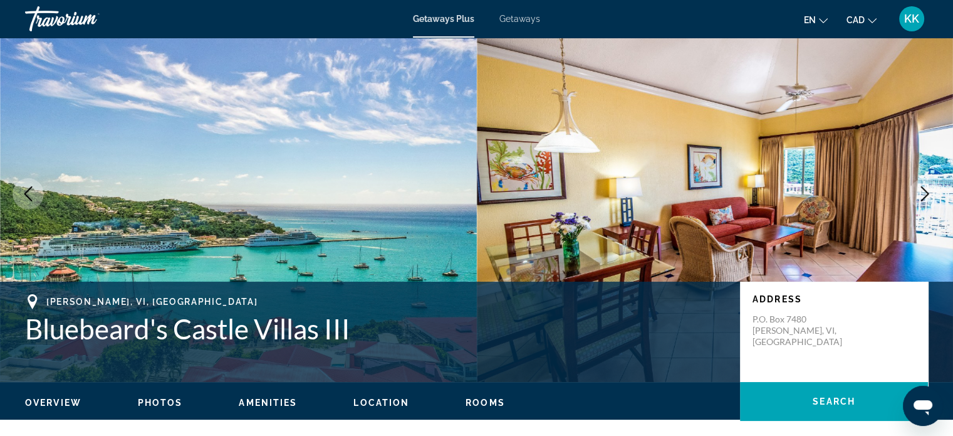
scroll to position [0, 0]
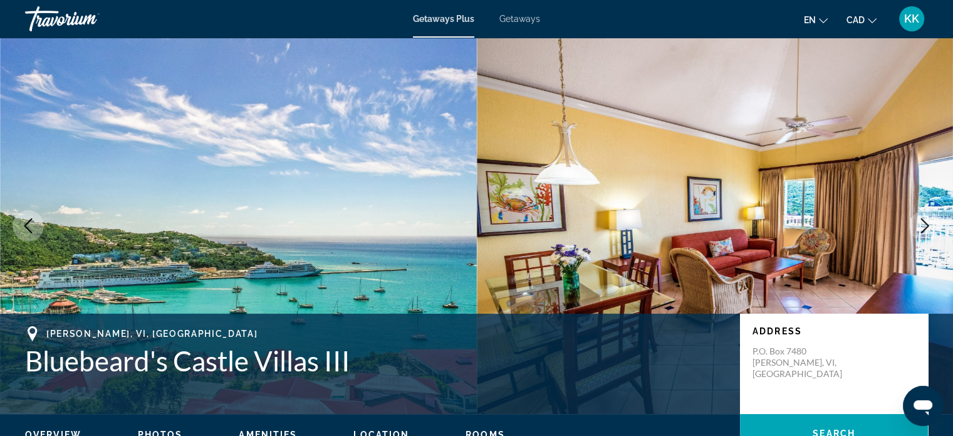
click at [928, 221] on icon "Next image" at bounding box center [925, 225] width 15 height 15
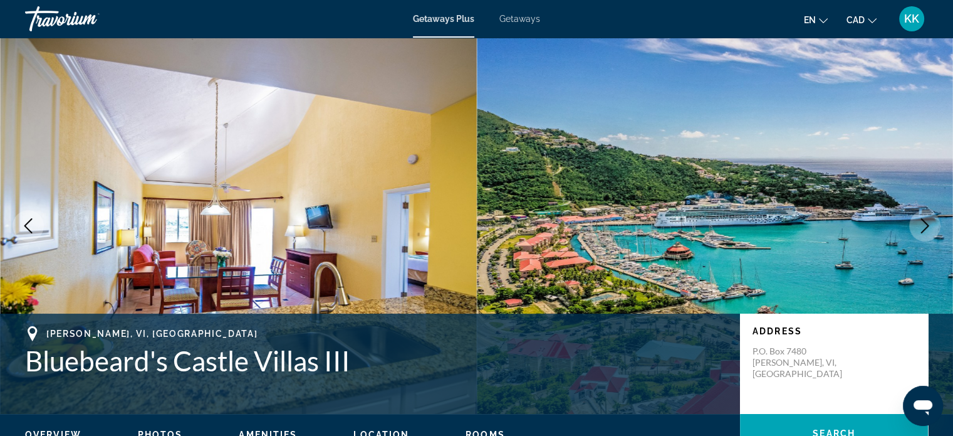
click at [928, 221] on icon "Next image" at bounding box center [925, 225] width 15 height 15
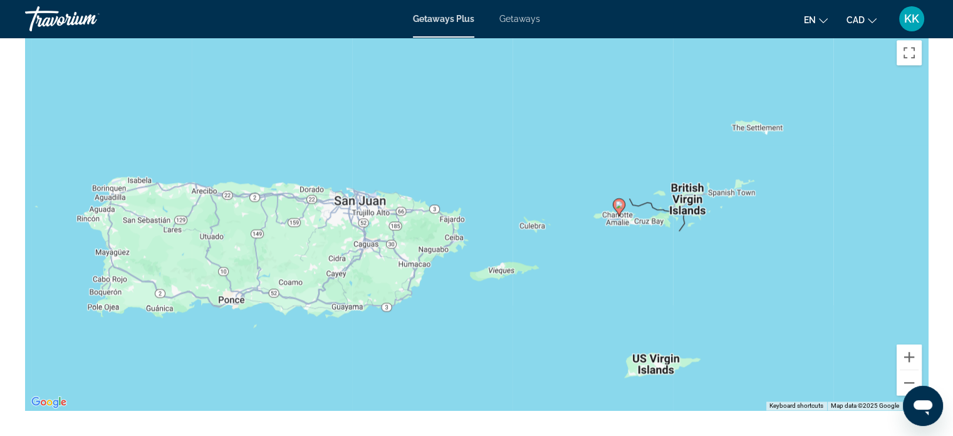
scroll to position [1646, 0]
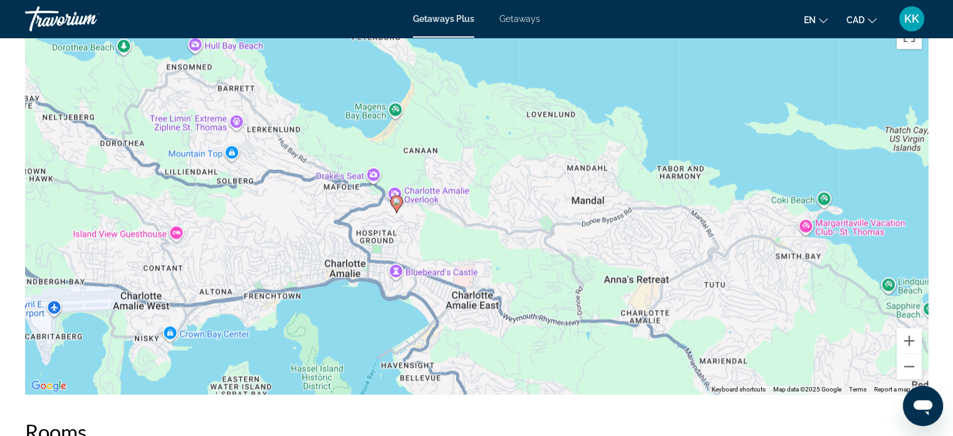
drag, startPoint x: 459, startPoint y: 311, endPoint x: 527, endPoint y: 328, distance: 70.4
click at [527, 328] on div "To activate drag with keyboard, press Alt + Enter. Once in keyboard drag state,…" at bounding box center [476, 206] width 903 height 376
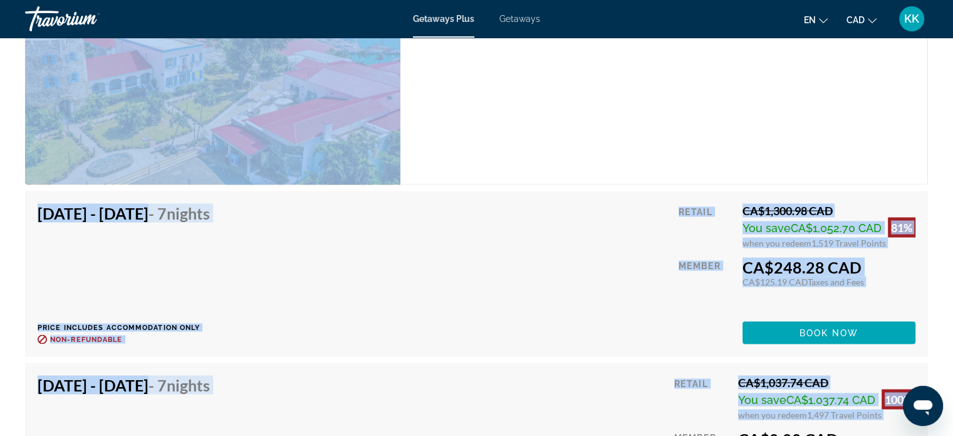
drag, startPoint x: 470, startPoint y: 200, endPoint x: 669, endPoint y: 443, distance: 313.9
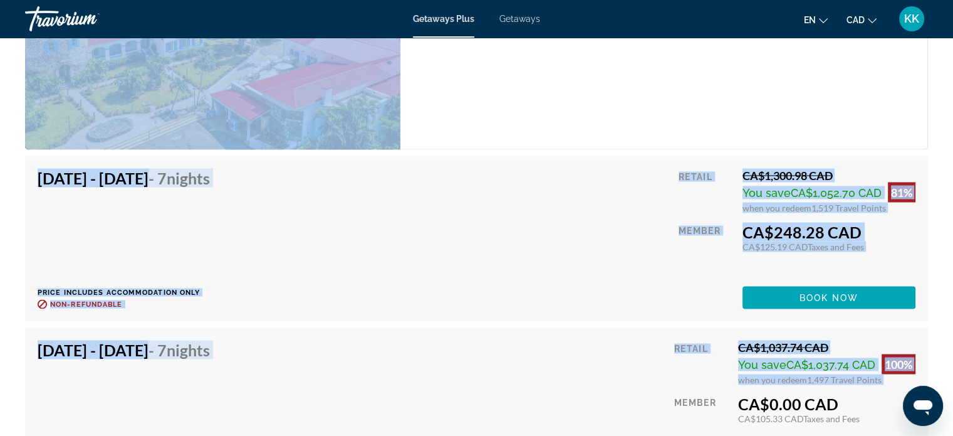
click at [570, 268] on div "[DATE] - [DATE] - 7 Nights Price includes accommodation only Refundable until :…" at bounding box center [477, 238] width 878 height 140
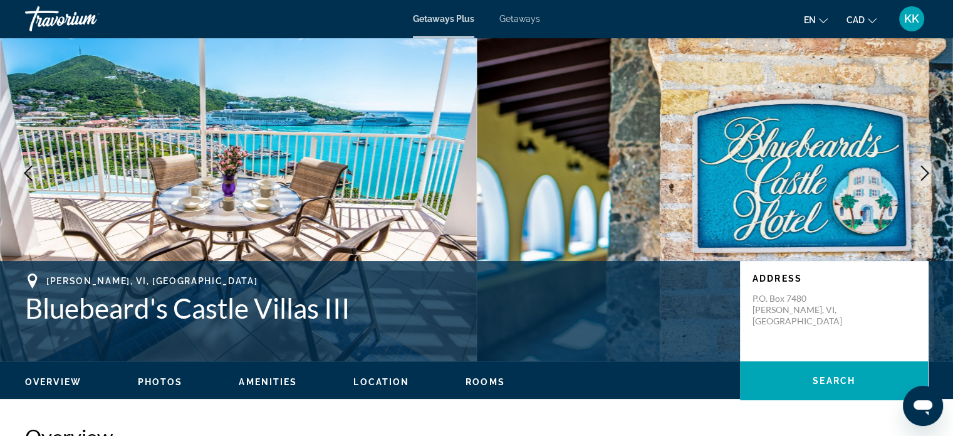
scroll to position [14, 0]
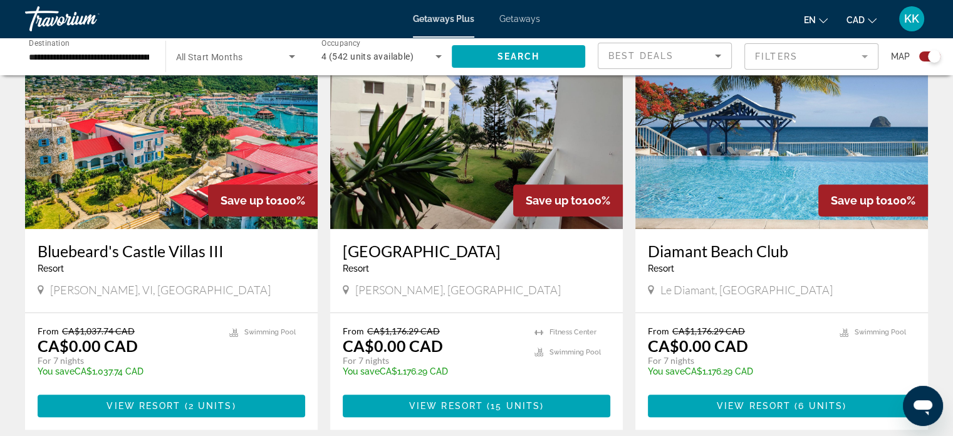
scroll to position [485, 0]
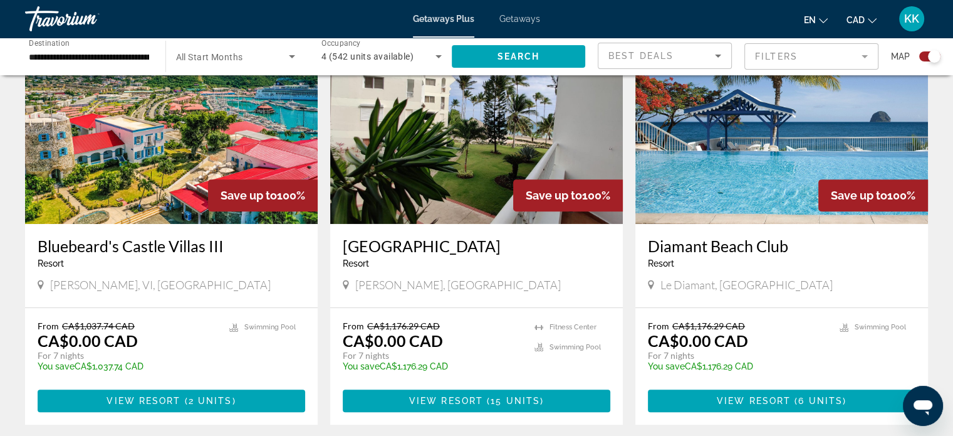
click at [416, 246] on h3 "[GEOGRAPHIC_DATA]" at bounding box center [477, 245] width 268 height 19
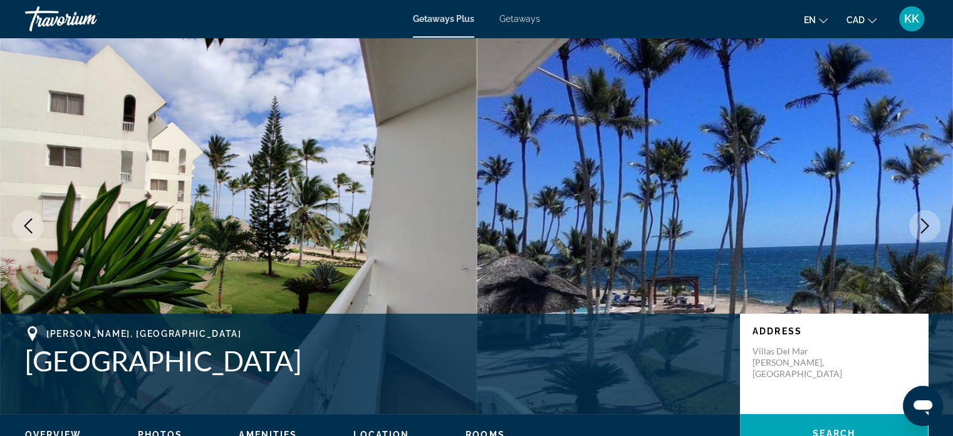
click at [925, 229] on icon "Next image" at bounding box center [925, 225] width 8 height 15
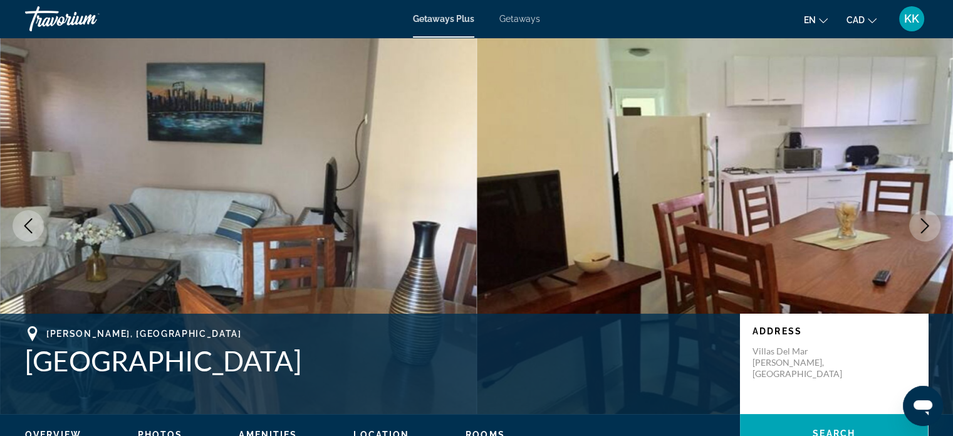
click at [925, 229] on icon "Next image" at bounding box center [925, 225] width 8 height 15
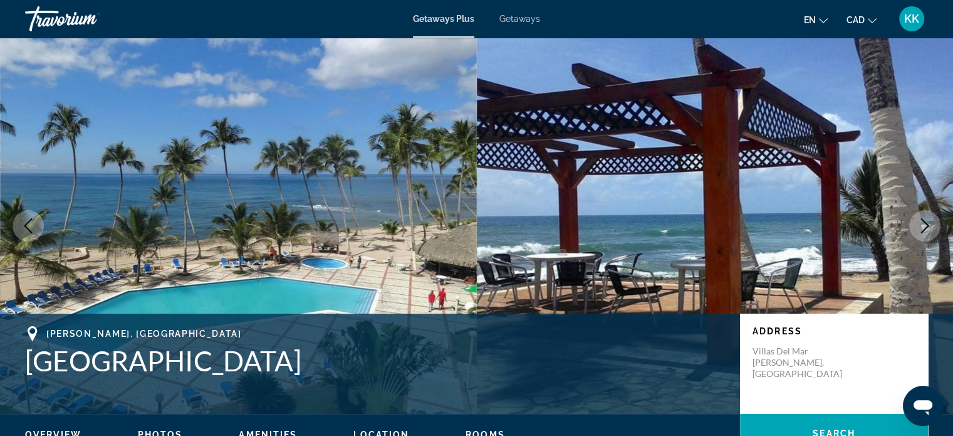
click at [925, 229] on icon "Next image" at bounding box center [925, 225] width 8 height 15
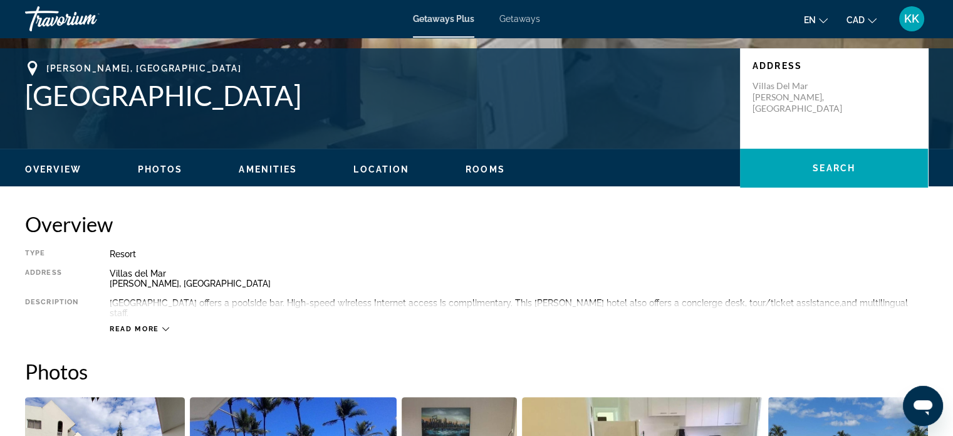
scroll to position [223, 0]
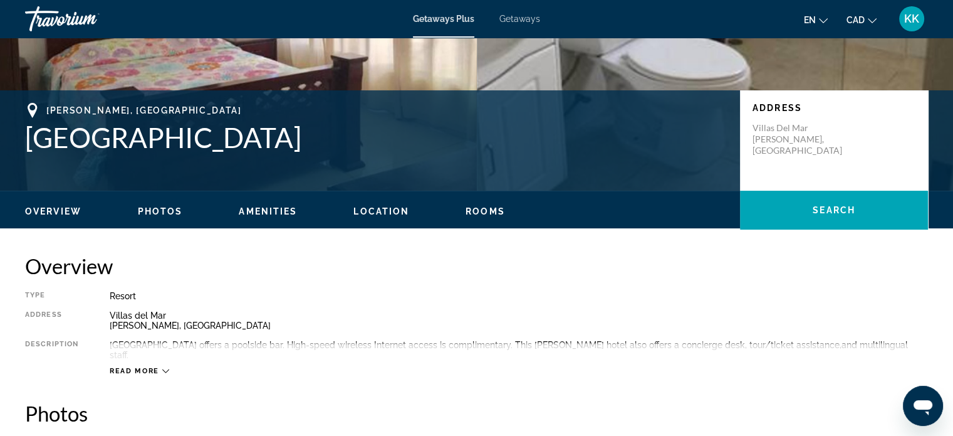
click at [145, 367] on span "Read more" at bounding box center [135, 371] width 50 height 8
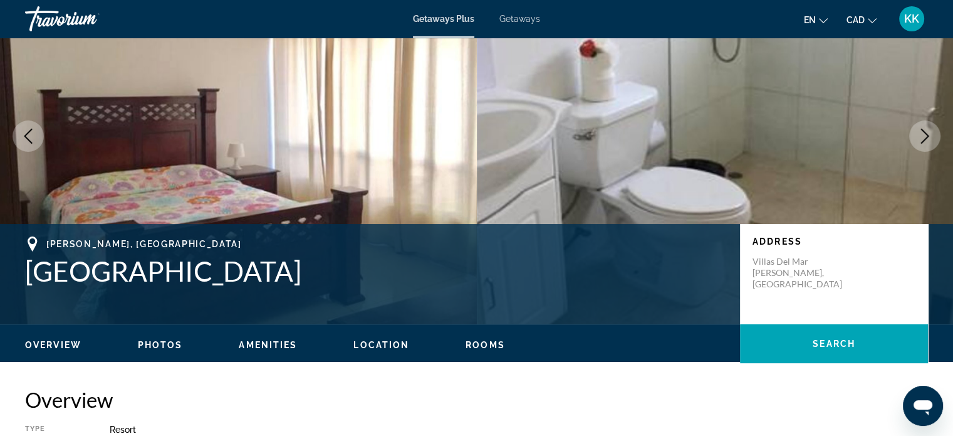
scroll to position [31, 0]
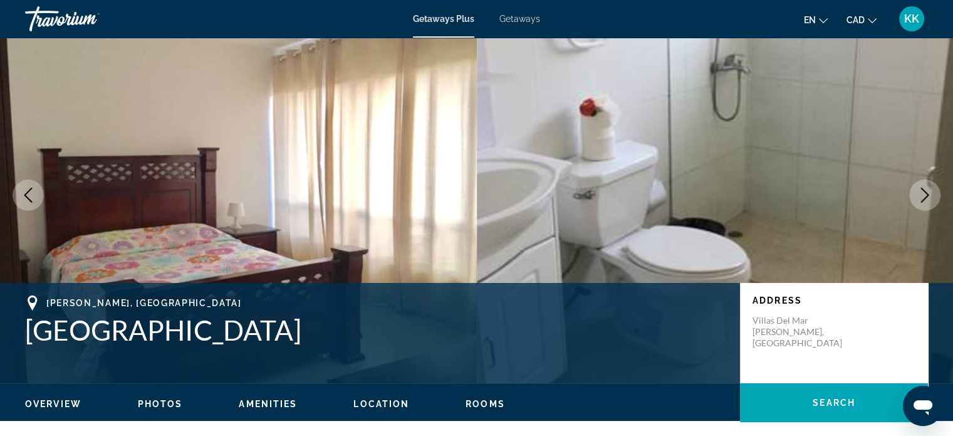
click at [915, 201] on button "Next image" at bounding box center [924, 194] width 31 height 31
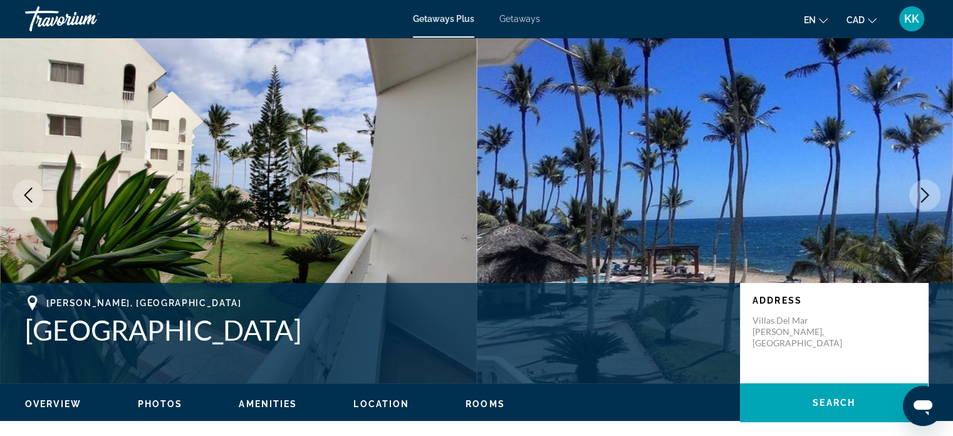
click at [915, 201] on button "Next image" at bounding box center [924, 194] width 31 height 31
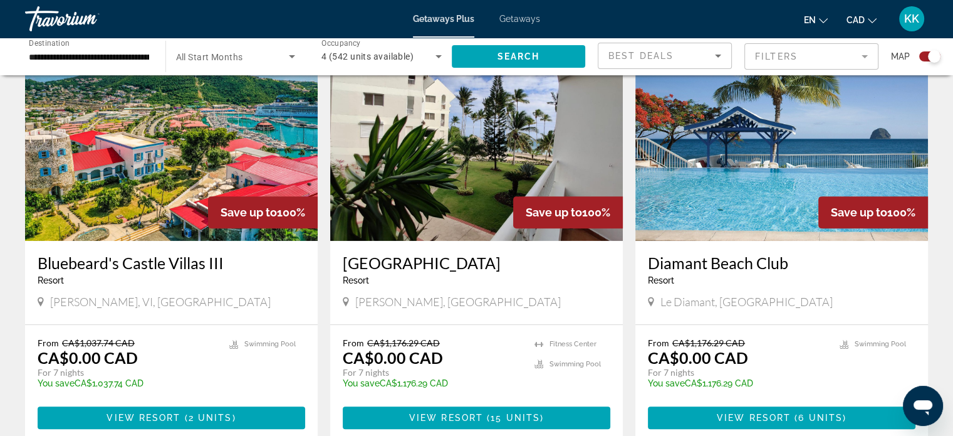
scroll to position [493, 0]
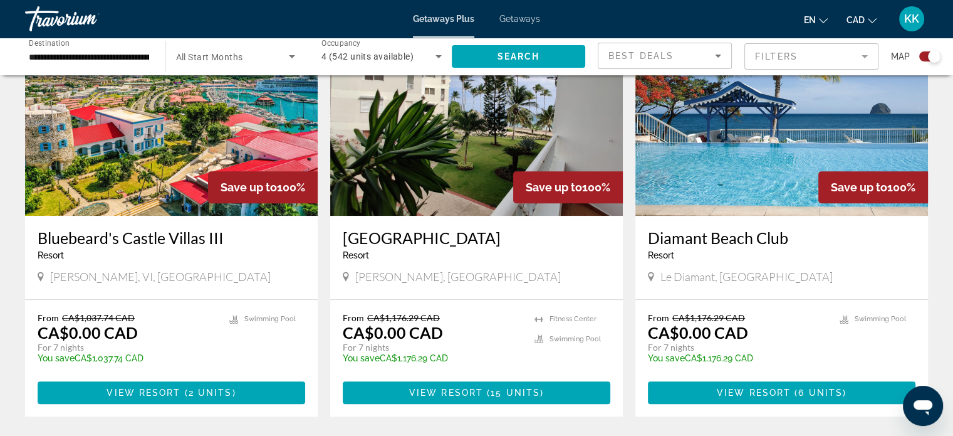
click at [730, 238] on h3 "Diamant Beach Club" at bounding box center [782, 237] width 268 height 19
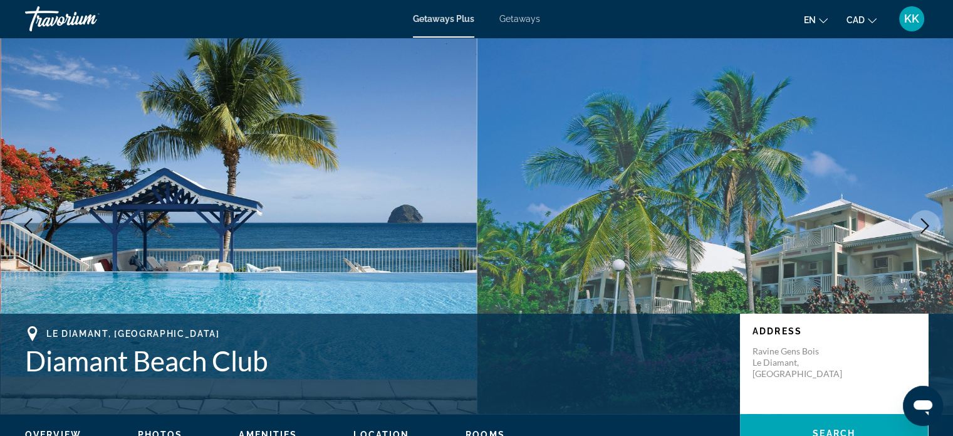
click at [922, 228] on icon "Next image" at bounding box center [925, 225] width 15 height 15
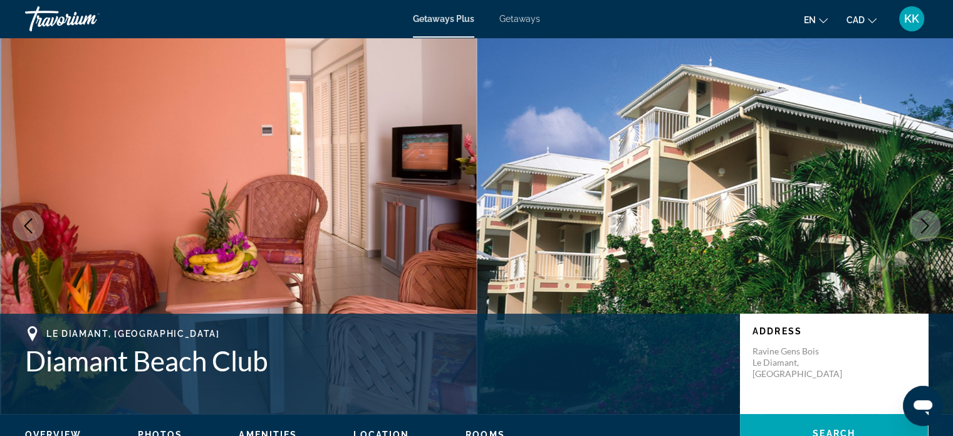
click at [922, 228] on icon "Next image" at bounding box center [925, 225] width 15 height 15
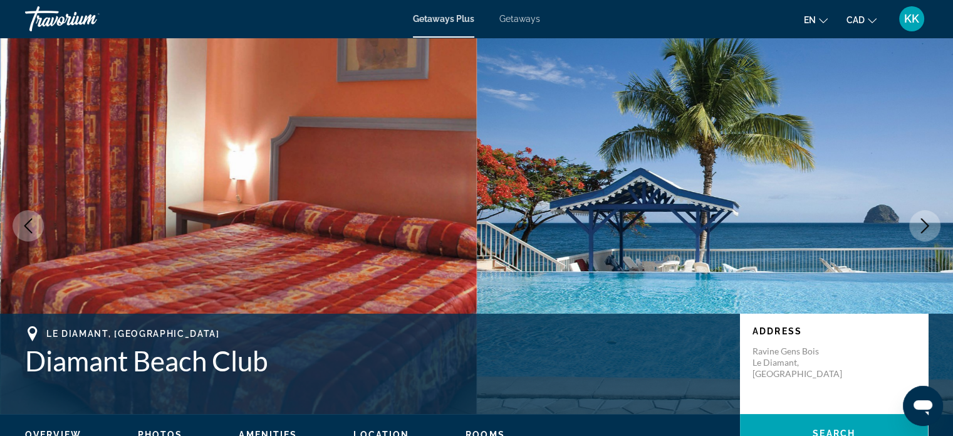
click at [922, 228] on icon "Next image" at bounding box center [925, 225] width 15 height 15
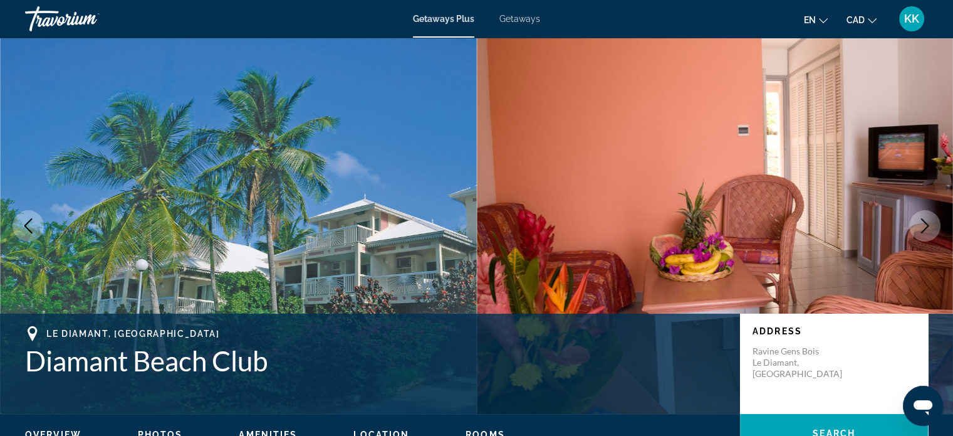
click at [922, 228] on icon "Next image" at bounding box center [925, 225] width 15 height 15
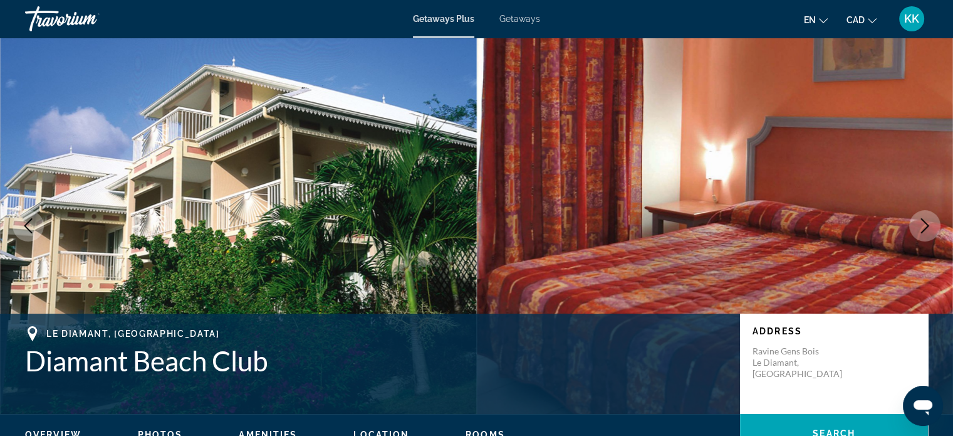
click at [922, 228] on icon "Next image" at bounding box center [925, 225] width 15 height 15
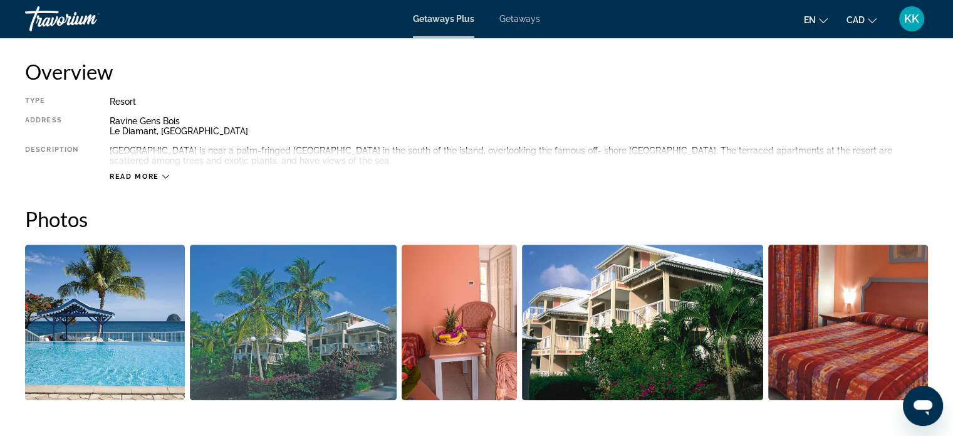
scroll to position [459, 0]
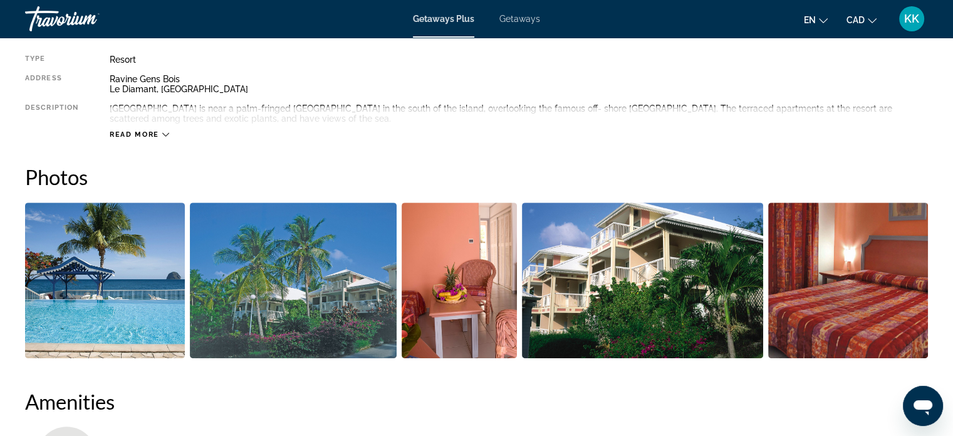
click at [162, 130] on button "Read more" at bounding box center [140, 134] width 60 height 9
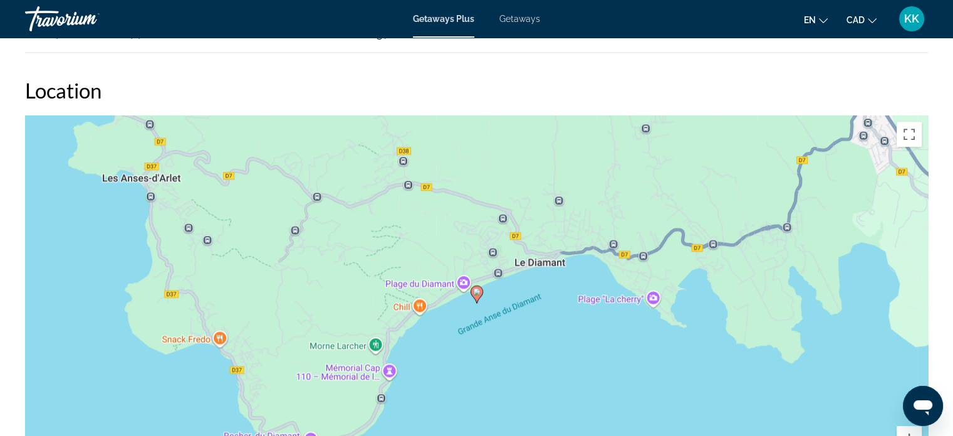
scroll to position [1370, 0]
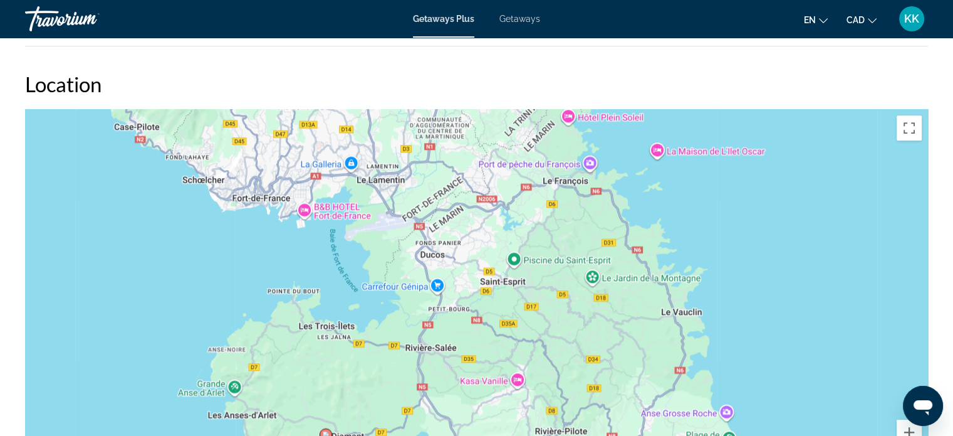
drag, startPoint x: 743, startPoint y: 218, endPoint x: 459, endPoint y: 365, distance: 320.1
click at [459, 365] on div "To activate drag with keyboard, press Alt + Enter. Once in keyboard drag state,…" at bounding box center [476, 297] width 903 height 376
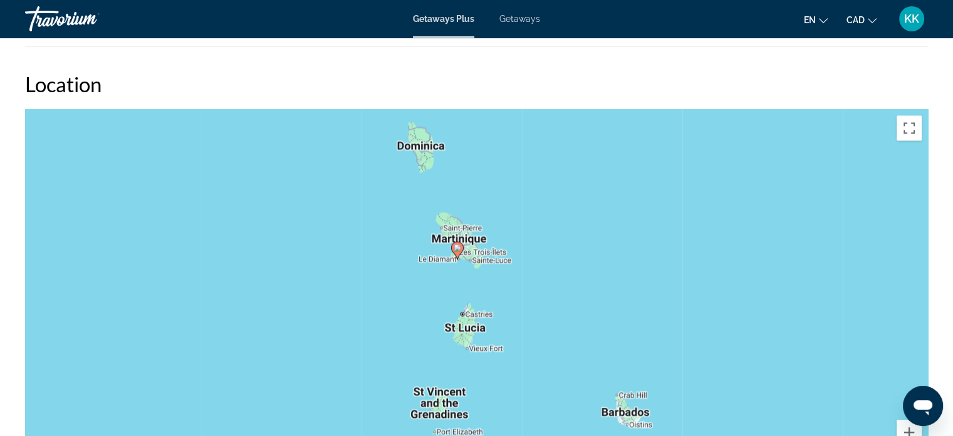
drag, startPoint x: 465, startPoint y: 356, endPoint x: 473, endPoint y: 240, distance: 116.2
click at [473, 240] on div "To activate drag with keyboard, press Alt + Enter. Once in keyboard drag state,…" at bounding box center [476, 297] width 903 height 376
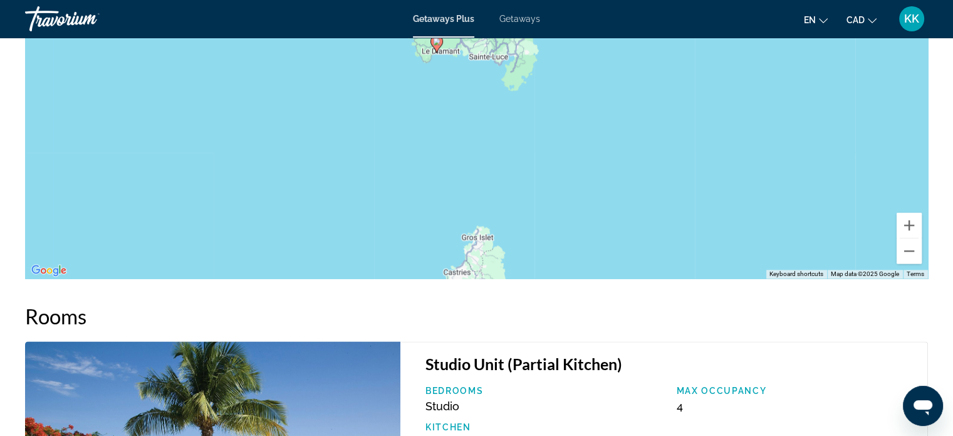
scroll to position [1596, 0]
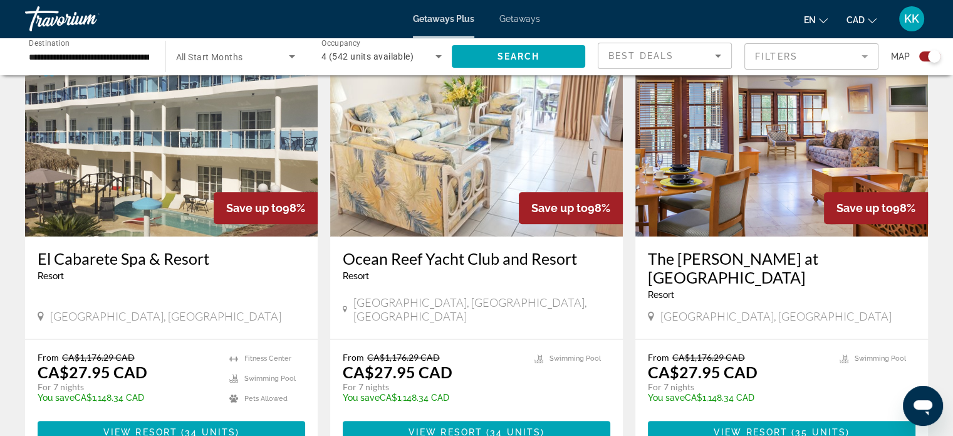
scroll to position [1345, 0]
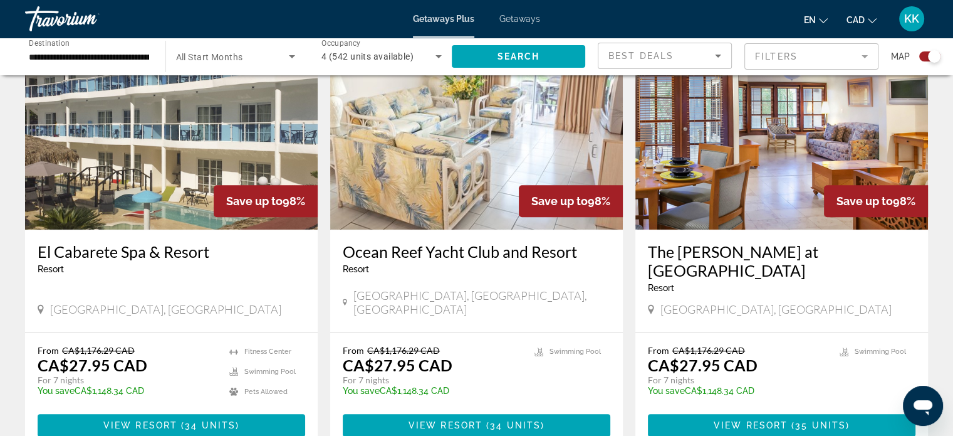
click at [407, 242] on h3 "Ocean Reef Yacht Club and Resort" at bounding box center [477, 251] width 268 height 19
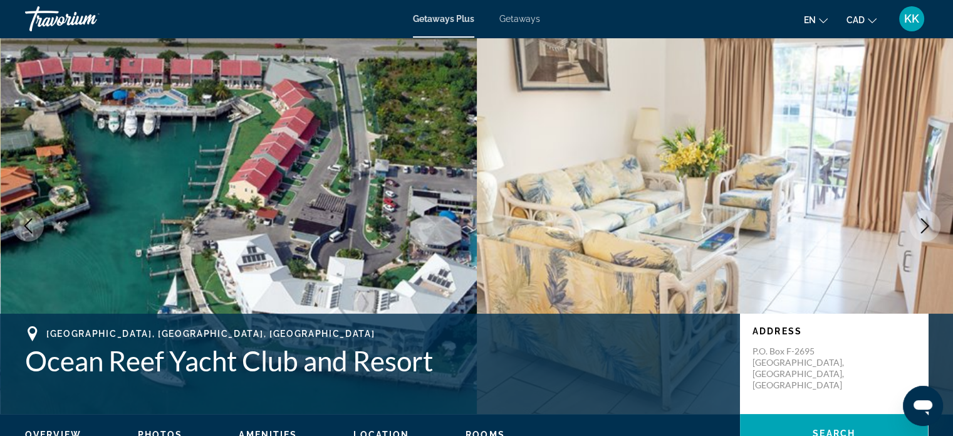
click at [929, 228] on icon "Next image" at bounding box center [925, 225] width 15 height 15
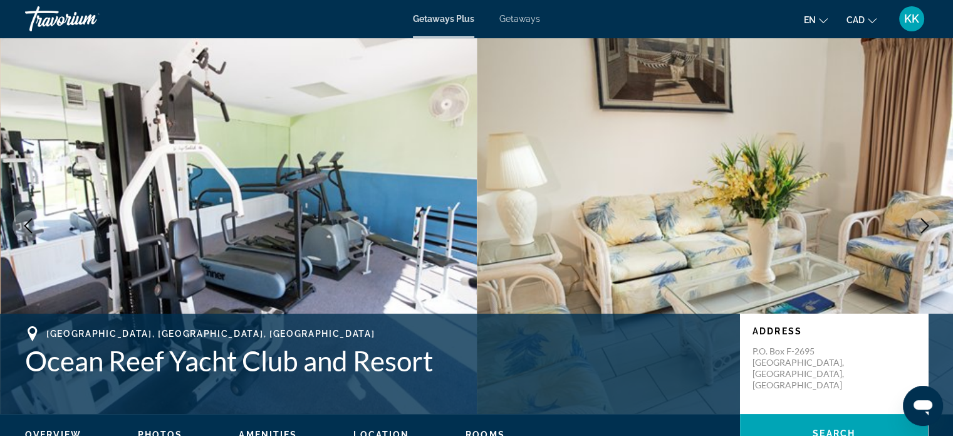
click at [929, 228] on icon "Next image" at bounding box center [925, 225] width 15 height 15
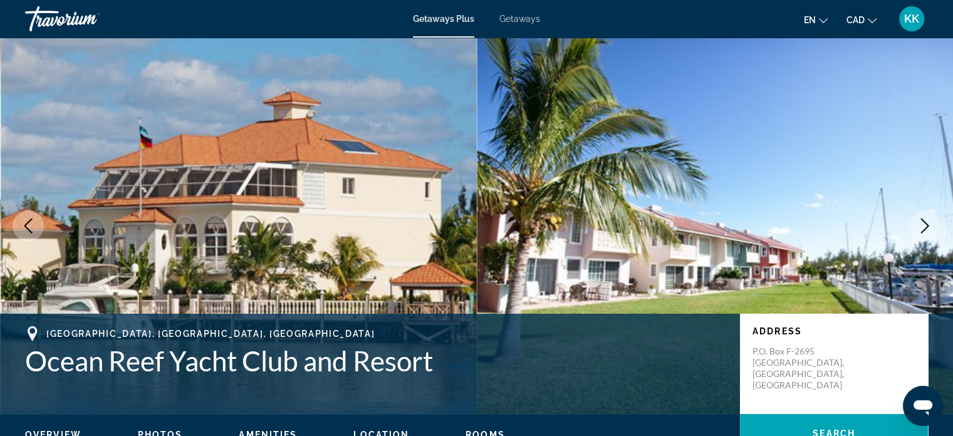
click at [929, 228] on icon "Next image" at bounding box center [925, 225] width 15 height 15
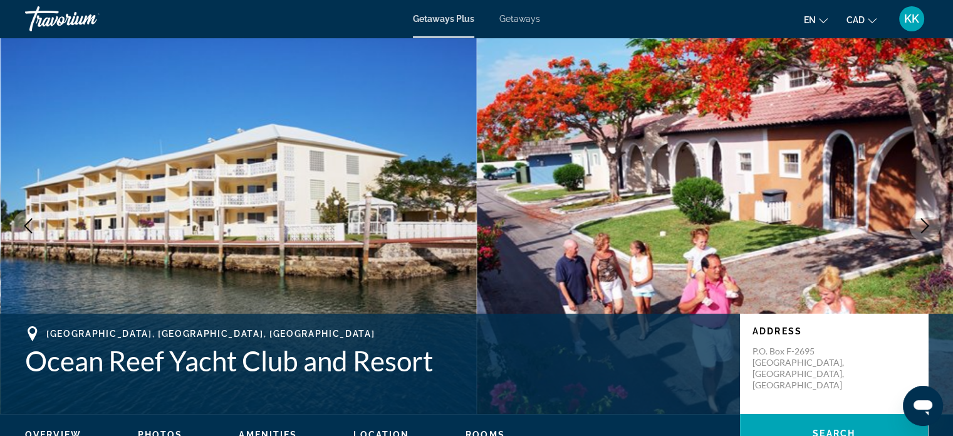
click at [929, 228] on icon "Next image" at bounding box center [925, 225] width 15 height 15
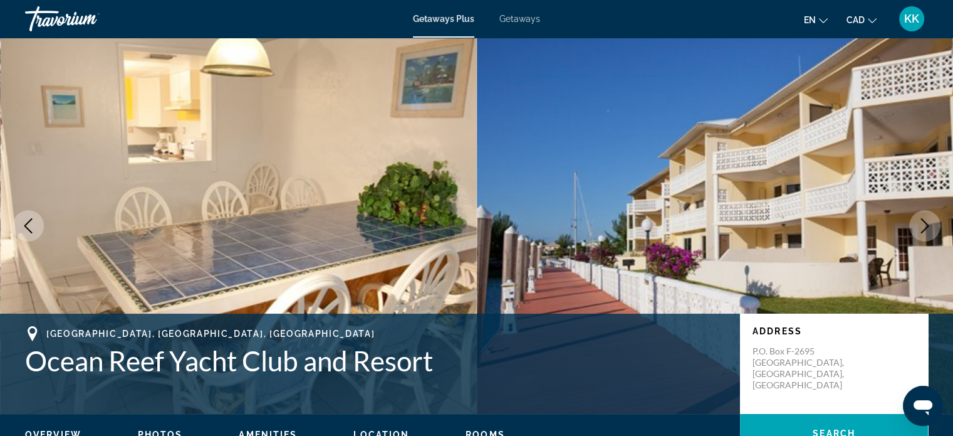
click at [929, 228] on icon "Next image" at bounding box center [925, 225] width 15 height 15
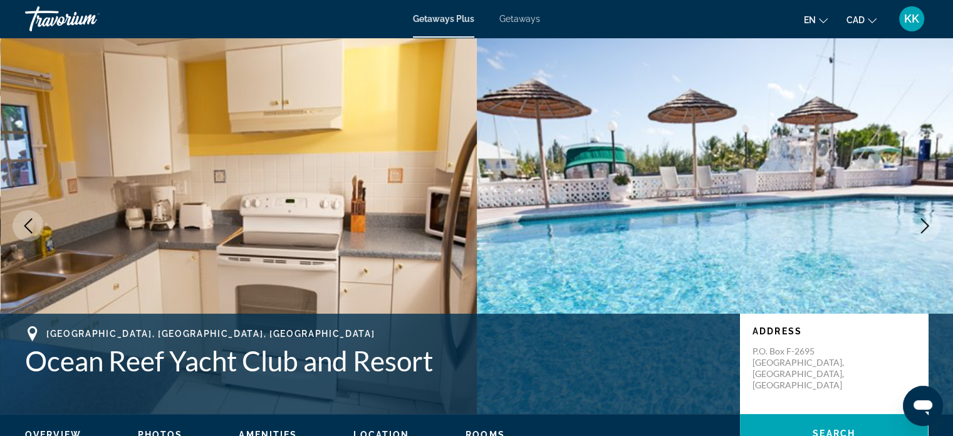
click at [929, 228] on icon "Next image" at bounding box center [925, 225] width 15 height 15
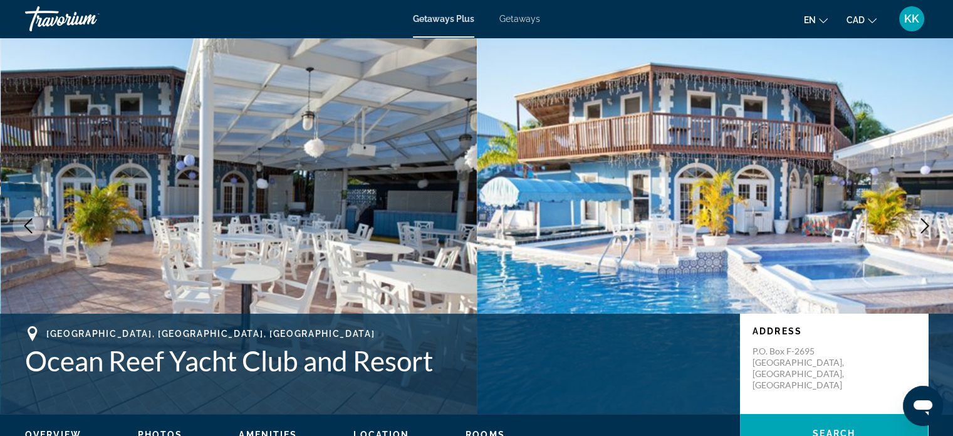
click at [929, 228] on icon "Next image" at bounding box center [925, 225] width 15 height 15
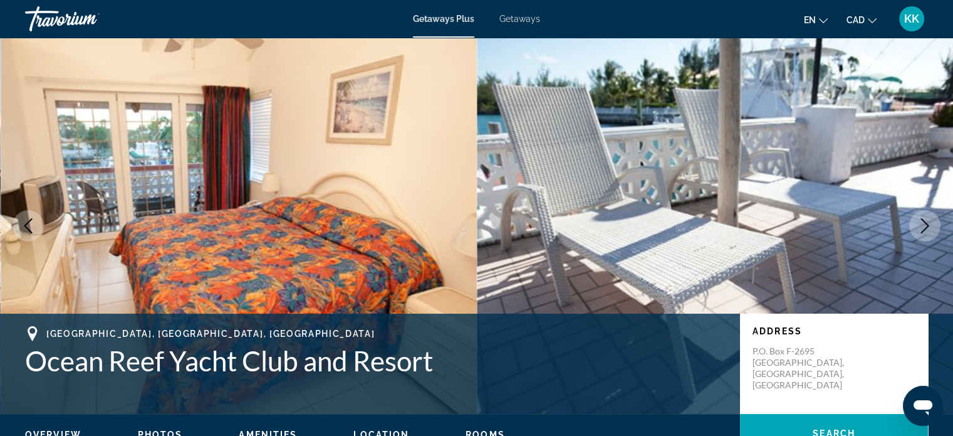
click at [929, 228] on icon "Next image" at bounding box center [925, 225] width 15 height 15
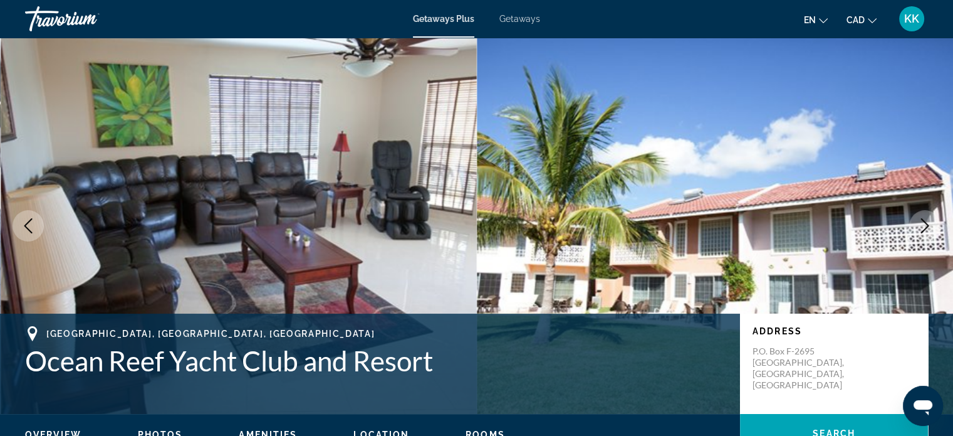
click at [929, 228] on icon "Next image" at bounding box center [925, 225] width 15 height 15
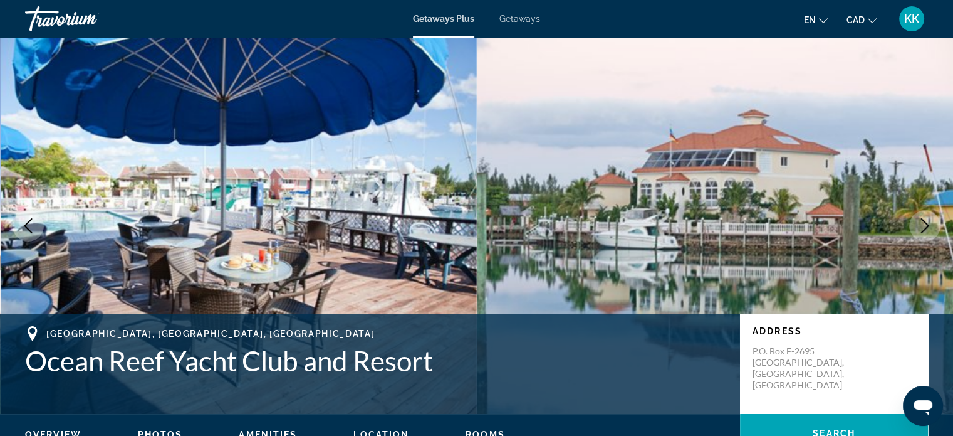
click at [929, 228] on icon "Next image" at bounding box center [925, 225] width 15 height 15
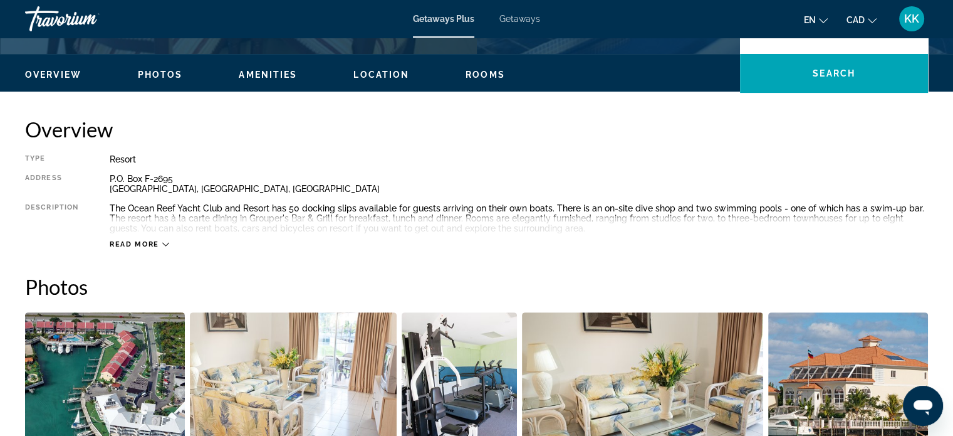
scroll to position [368, 0]
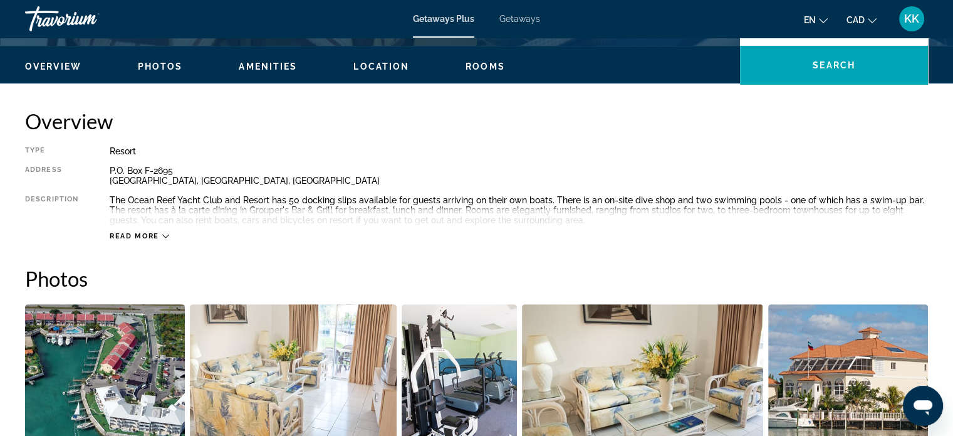
click at [119, 233] on span "Read more" at bounding box center [135, 236] width 50 height 8
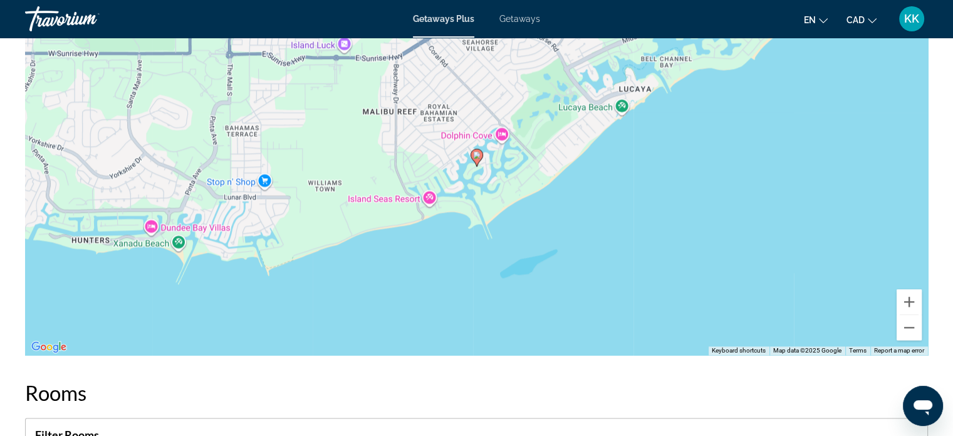
scroll to position [1838, 0]
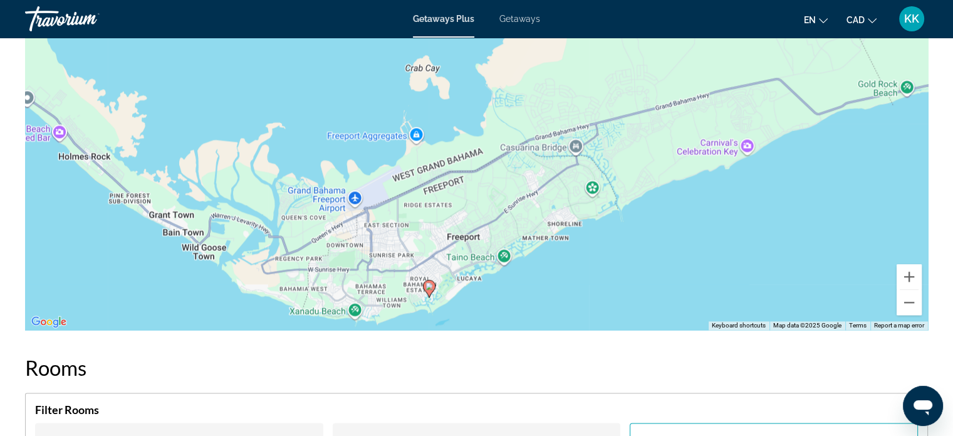
drag, startPoint x: 501, startPoint y: 170, endPoint x: 443, endPoint y: 288, distance: 131.5
click at [443, 288] on div "To activate drag with keyboard, press Alt + Enter. Once in keyboard drag state,…" at bounding box center [476, 142] width 903 height 376
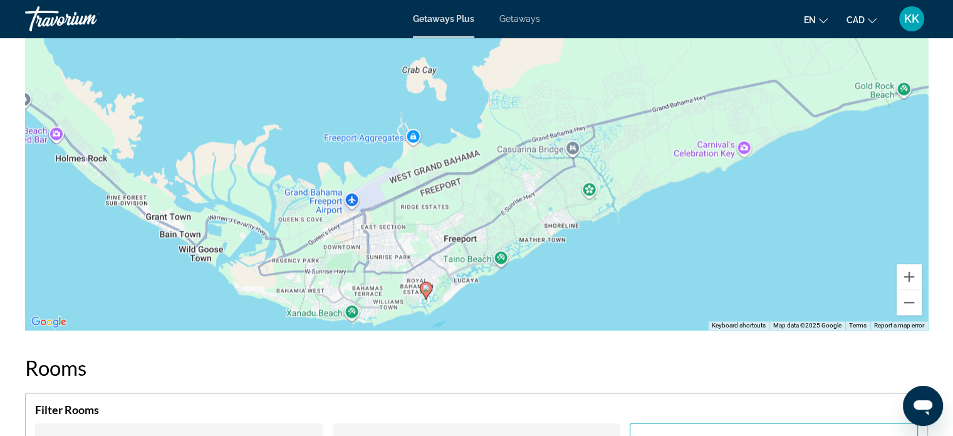
click at [443, 288] on div "To activate drag with keyboard, press Alt + Enter. Once in keyboard drag state,…" at bounding box center [476, 142] width 903 height 376
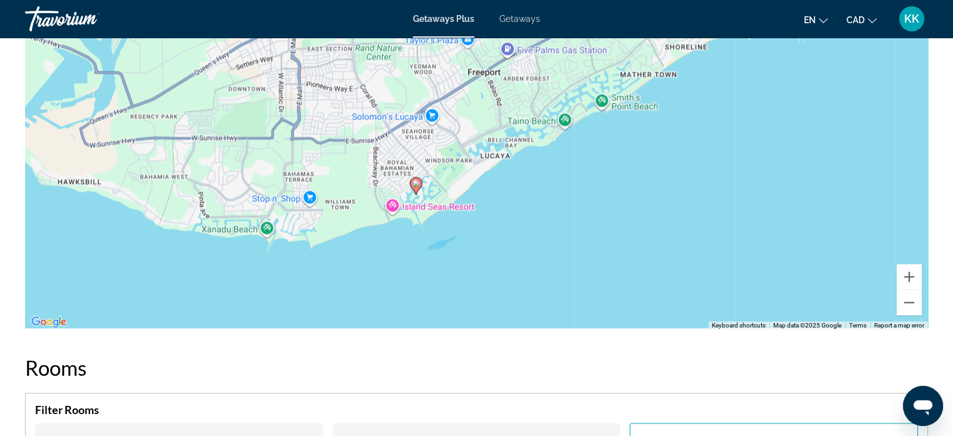
drag, startPoint x: 518, startPoint y: 296, endPoint x: 523, endPoint y: 190, distance: 106.1
click at [523, 190] on div "To activate drag with keyboard, press Alt + Enter. Once in keyboard drag state,…" at bounding box center [476, 142] width 903 height 376
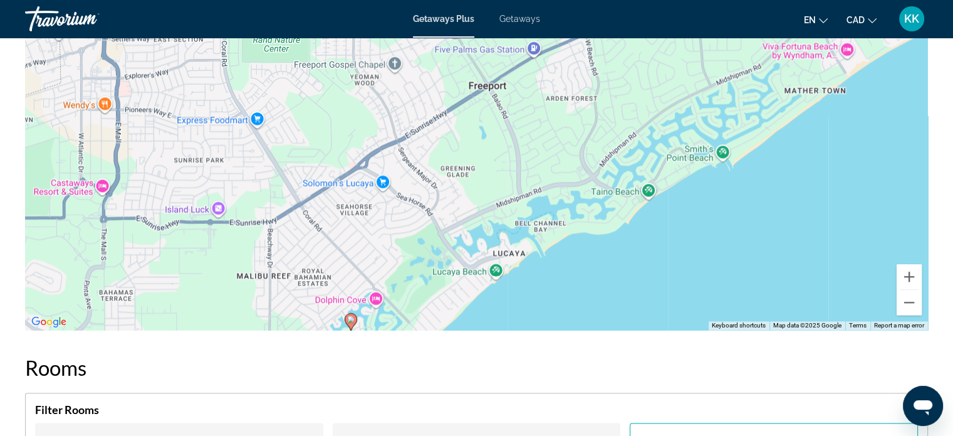
drag, startPoint x: 454, startPoint y: 114, endPoint x: 441, endPoint y: 220, distance: 106.7
click at [441, 220] on div "To activate drag with keyboard, press Alt + Enter. Once in keyboard drag state,…" at bounding box center [476, 142] width 903 height 376
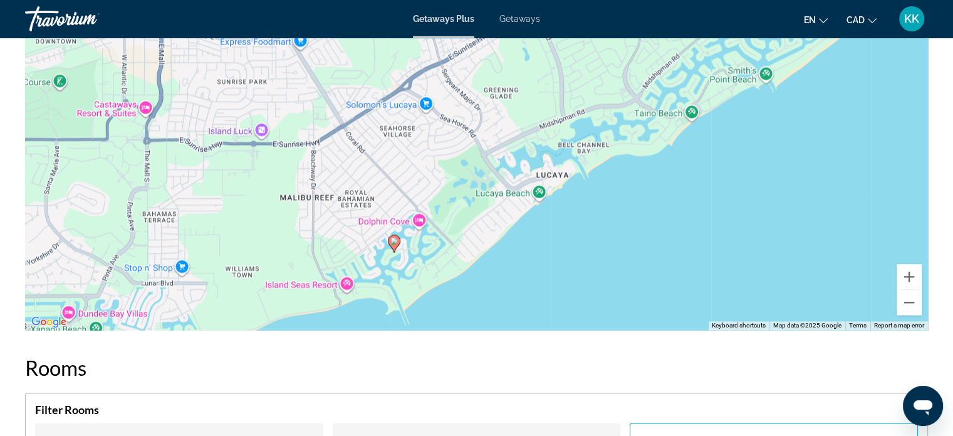
drag, startPoint x: 423, startPoint y: 150, endPoint x: 466, endPoint y: 75, distance: 87.3
click at [466, 75] on div "To activate drag with keyboard, press Alt + Enter. Once in keyboard drag state,…" at bounding box center [476, 142] width 903 height 376
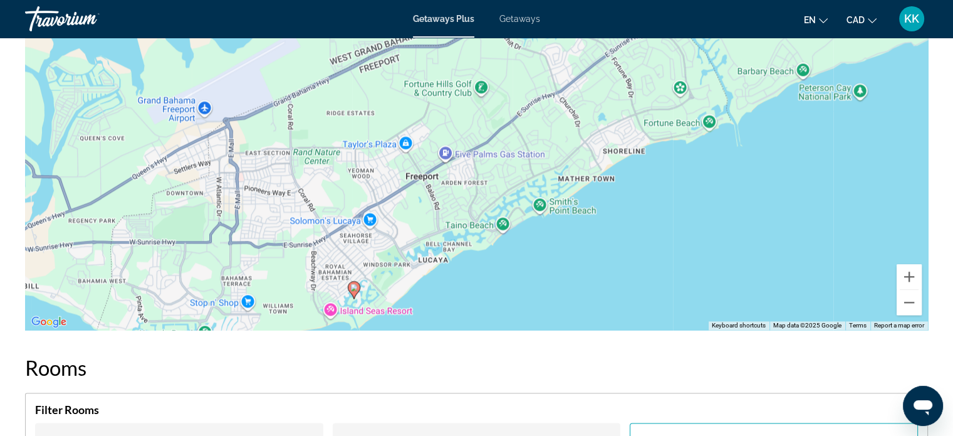
drag, startPoint x: 411, startPoint y: 70, endPoint x: 335, endPoint y: 205, distance: 154.9
click at [335, 205] on div "To activate drag with keyboard, press Alt + Enter. Once in keyboard drag state,…" at bounding box center [476, 142] width 903 height 376
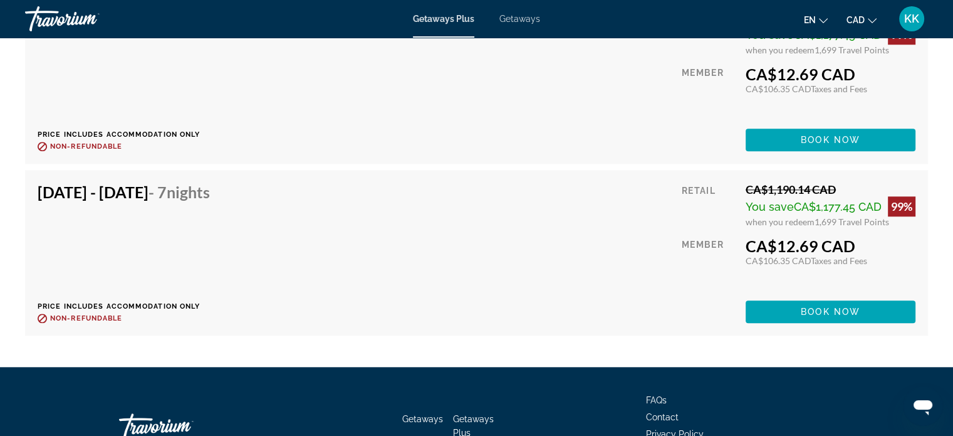
scroll to position [6075, 0]
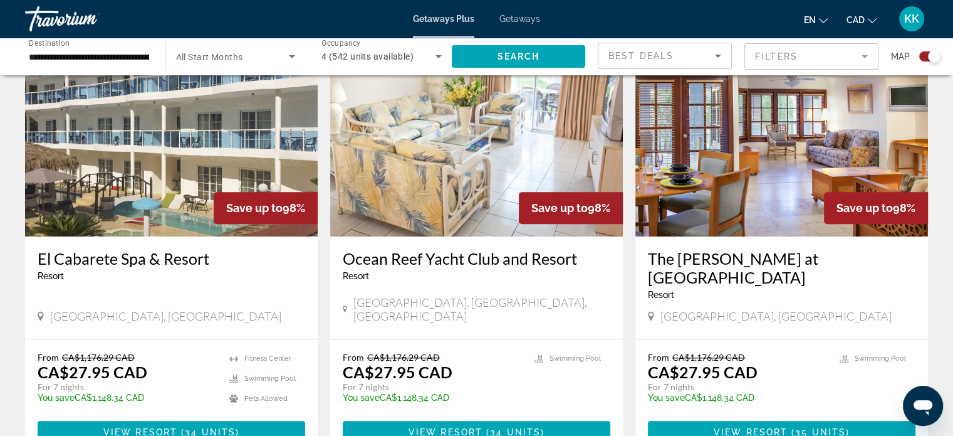
scroll to position [1345, 0]
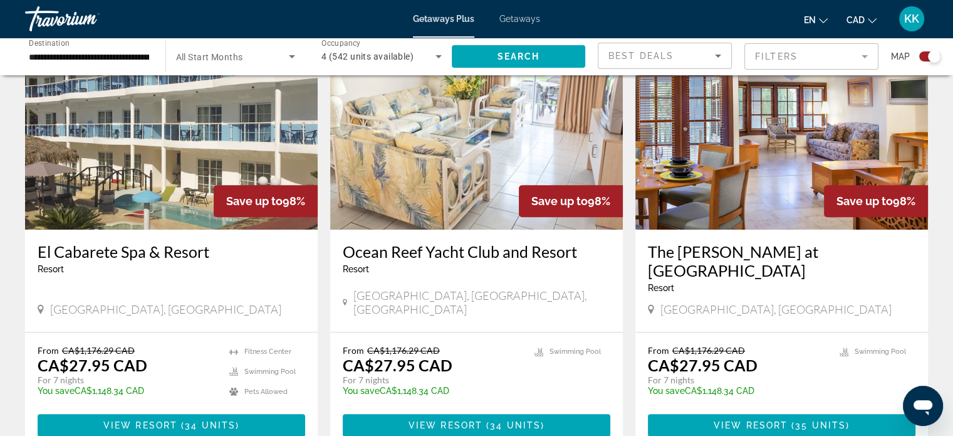
click at [717, 242] on h3 "The [PERSON_NAME] at [GEOGRAPHIC_DATA]" at bounding box center [782, 261] width 268 height 38
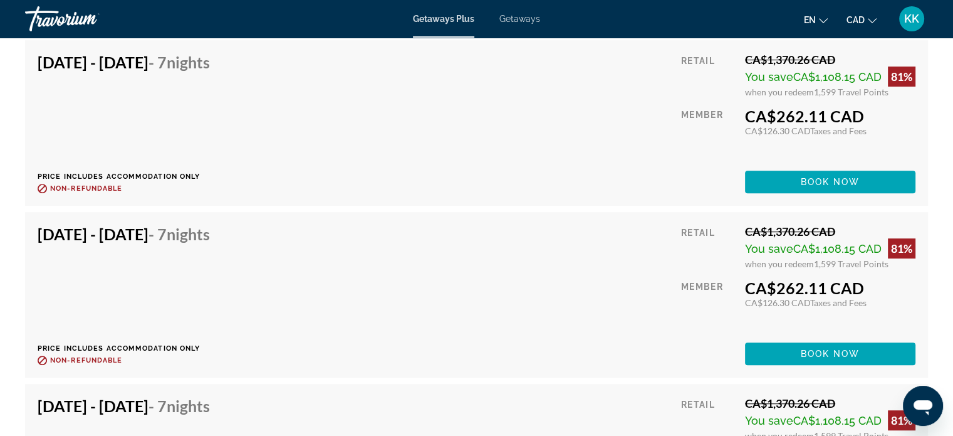
scroll to position [5457, 0]
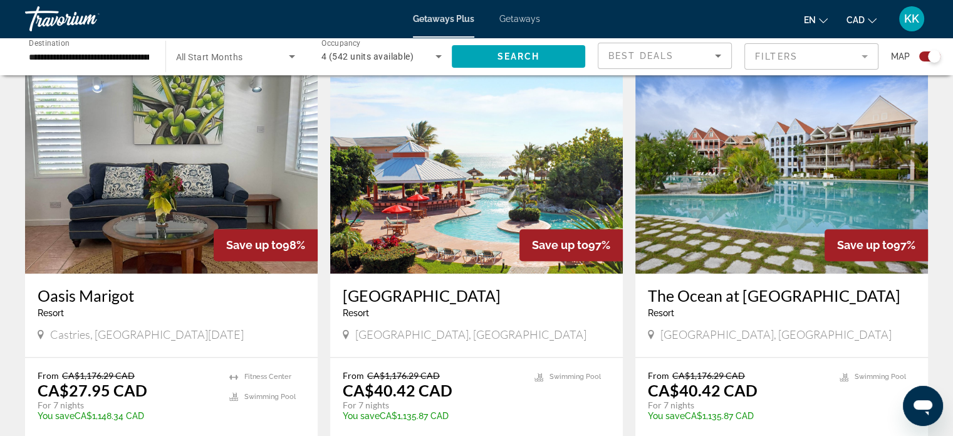
scroll to position [1805, 0]
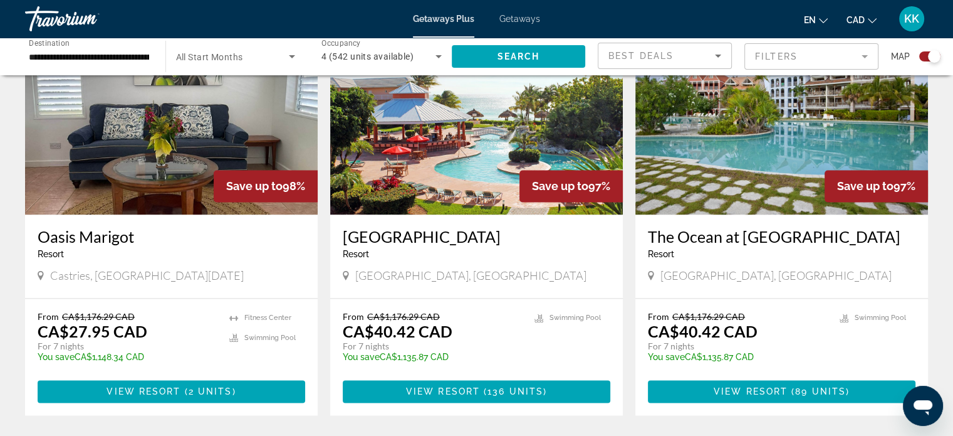
click at [101, 227] on h3 "Oasis Marigot" at bounding box center [172, 236] width 268 height 19
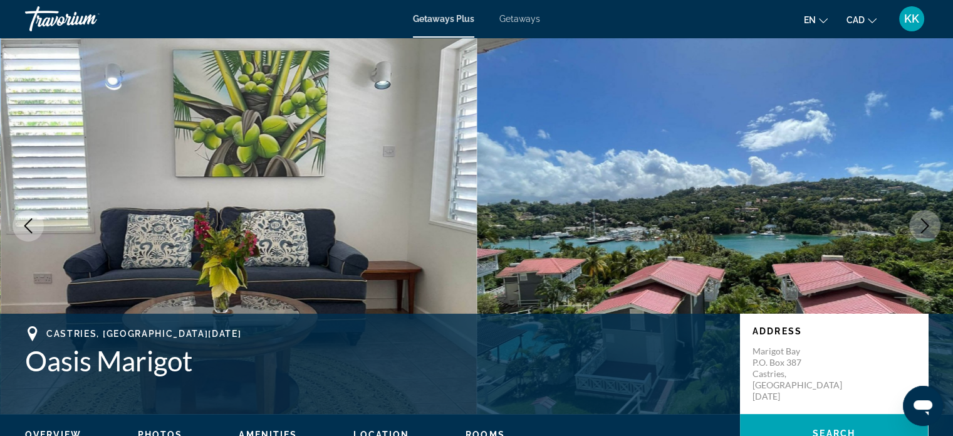
click at [926, 223] on icon "Next image" at bounding box center [925, 225] width 8 height 15
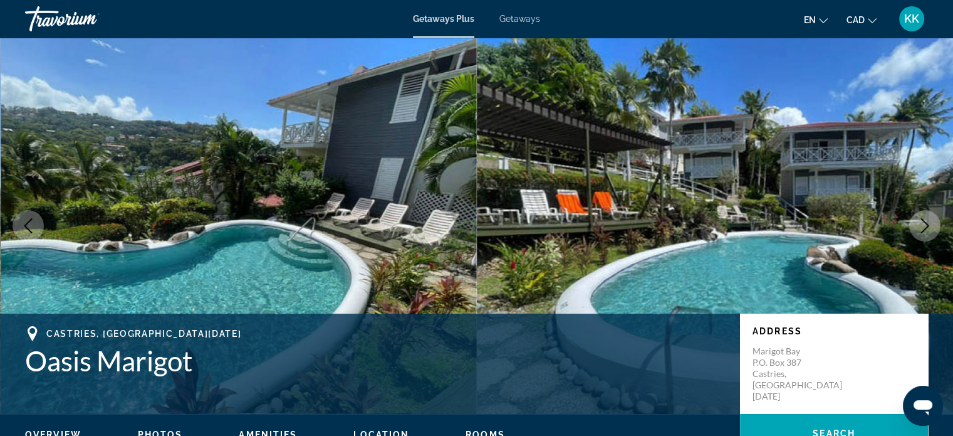
click at [926, 223] on icon "Next image" at bounding box center [925, 225] width 8 height 15
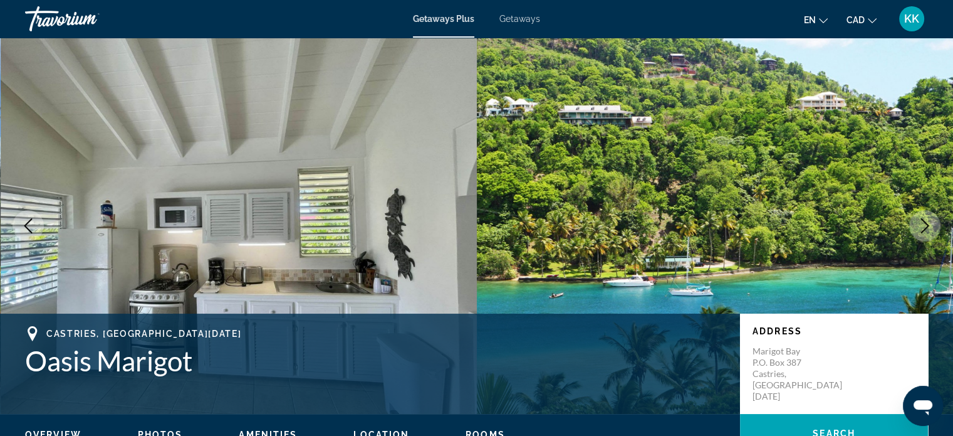
click at [926, 223] on icon "Next image" at bounding box center [925, 225] width 8 height 15
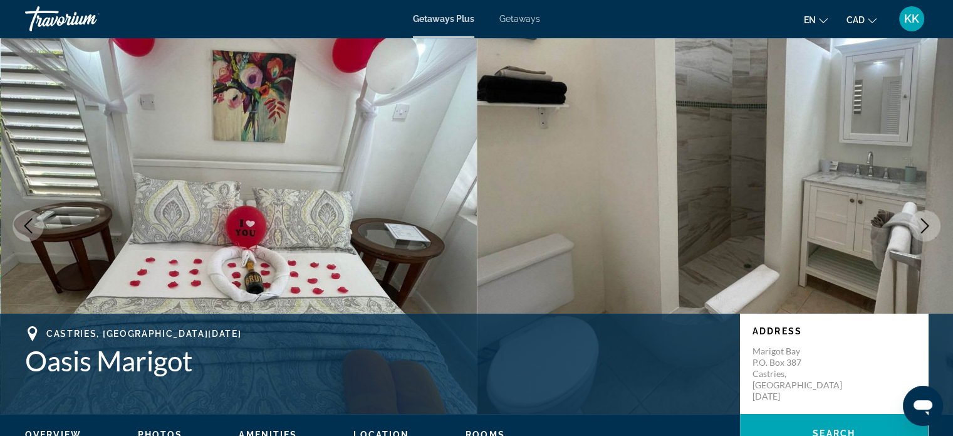
click at [926, 223] on icon "Next image" at bounding box center [925, 225] width 8 height 15
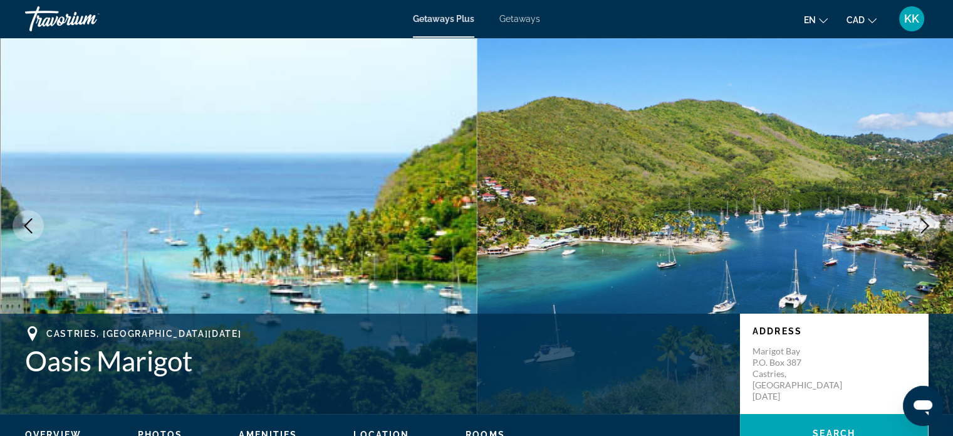
click at [926, 223] on icon "Next image" at bounding box center [925, 225] width 8 height 15
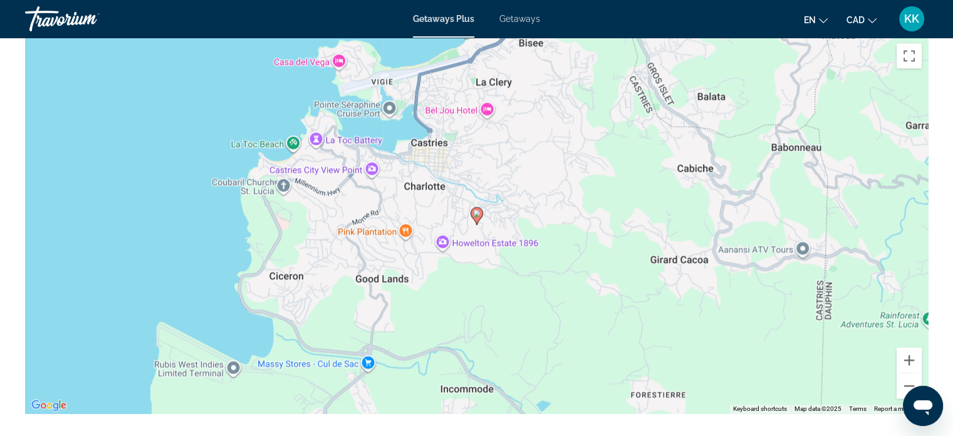
scroll to position [1722, 0]
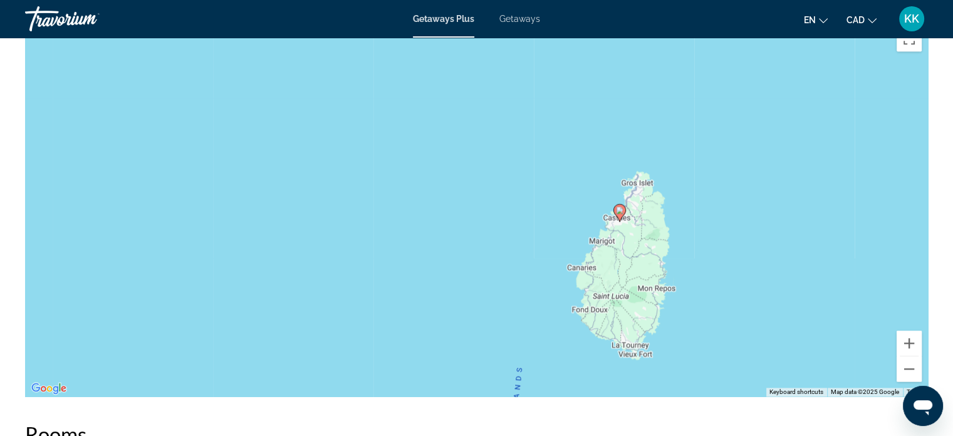
click at [619, 246] on div "To activate drag with keyboard, press Alt + Enter. Once in keyboard drag state,…" at bounding box center [476, 208] width 903 height 376
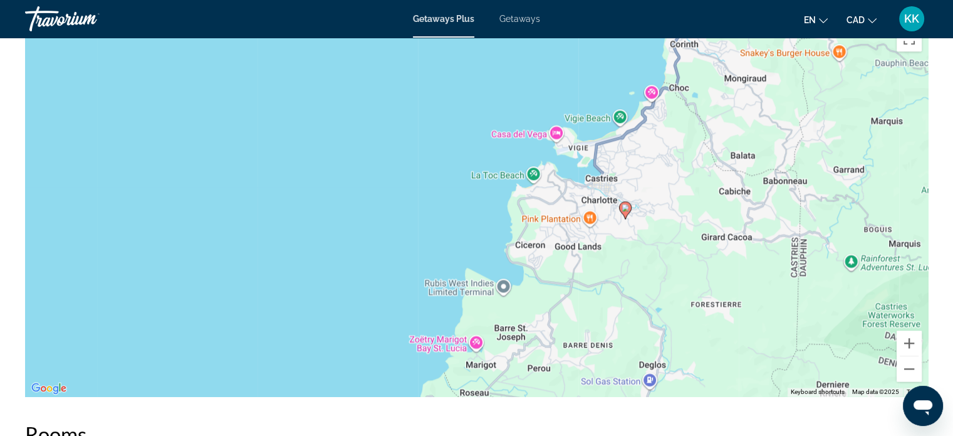
drag, startPoint x: 632, startPoint y: 139, endPoint x: 606, endPoint y: 307, distance: 170.0
click at [606, 307] on div "To activate drag with keyboard, press Alt + Enter. Once in keyboard drag state,…" at bounding box center [476, 208] width 903 height 376
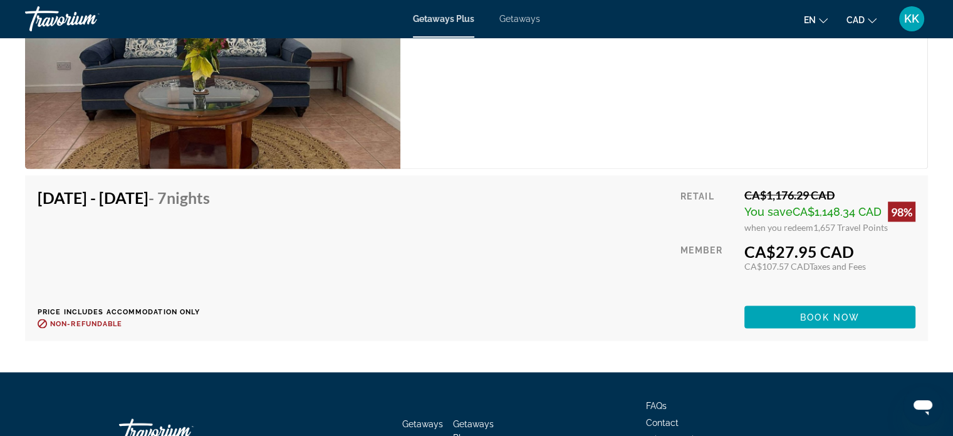
scroll to position [2348, 0]
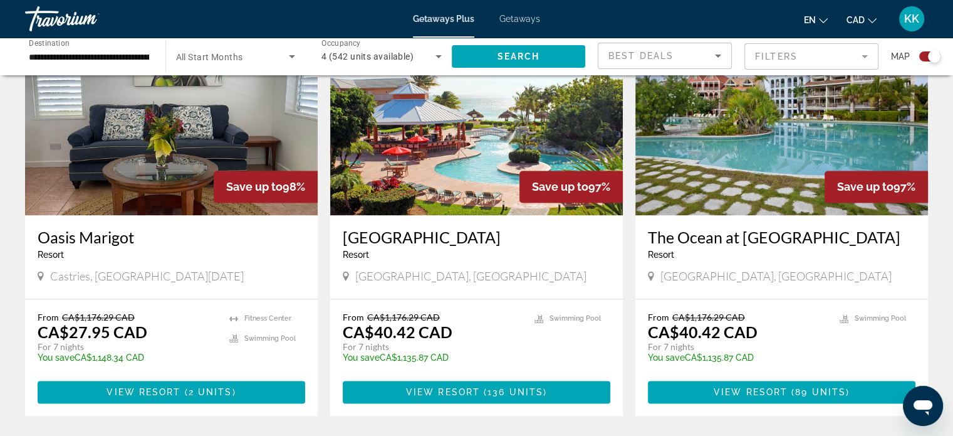
scroll to position [1813, 0]
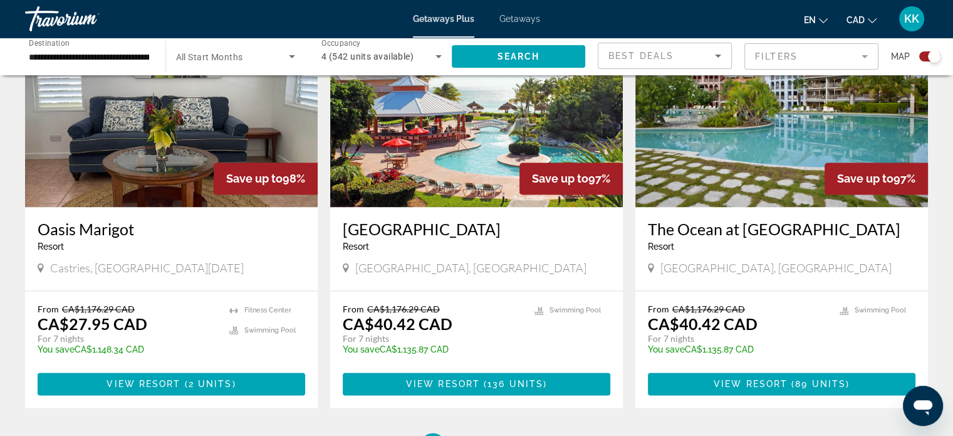
click at [78, 219] on h3 "Oasis Marigot" at bounding box center [172, 228] width 268 height 19
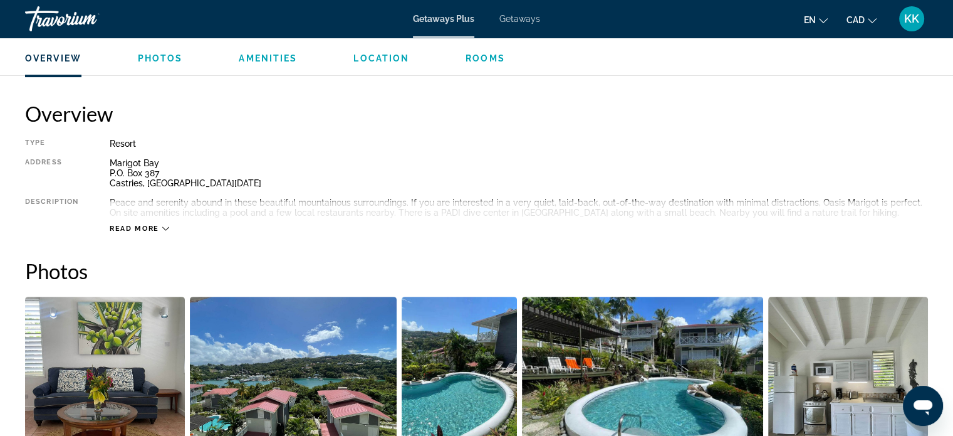
scroll to position [426, 0]
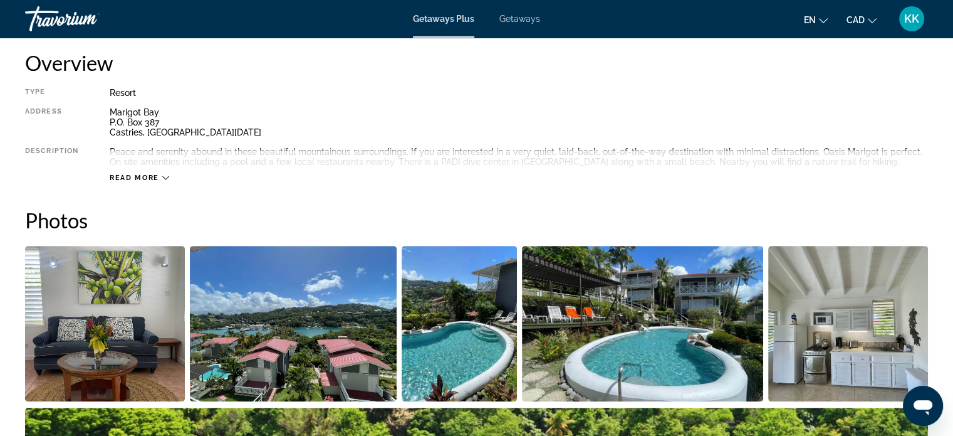
click at [138, 177] on span "Read more" at bounding box center [135, 178] width 50 height 8
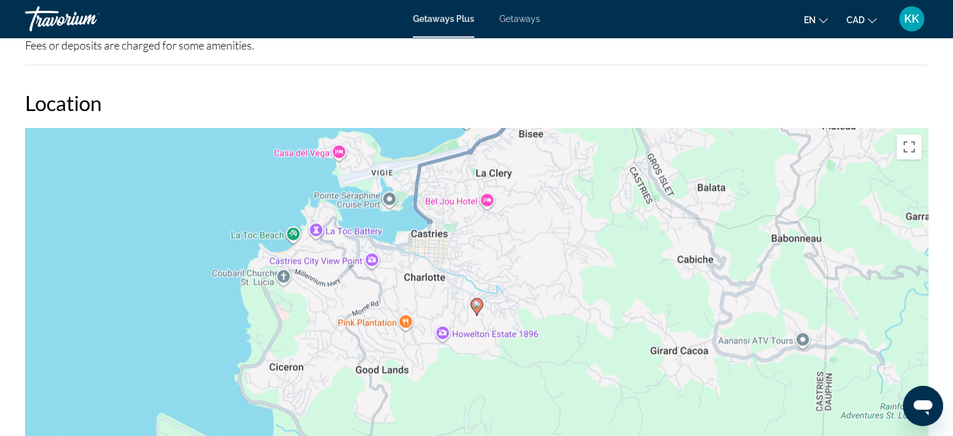
scroll to position [1621, 0]
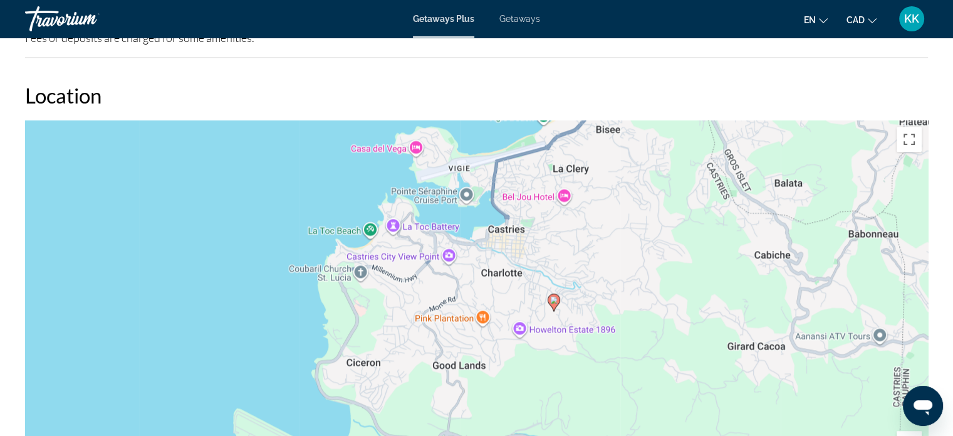
click at [516, 355] on div "To activate drag with keyboard, press Alt + Enter. Once in keyboard drag state,…" at bounding box center [476, 308] width 903 height 376
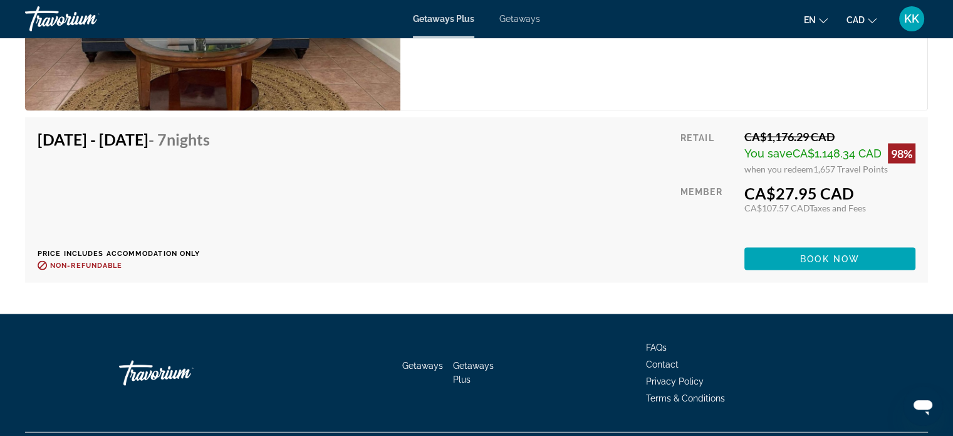
scroll to position [2386, 0]
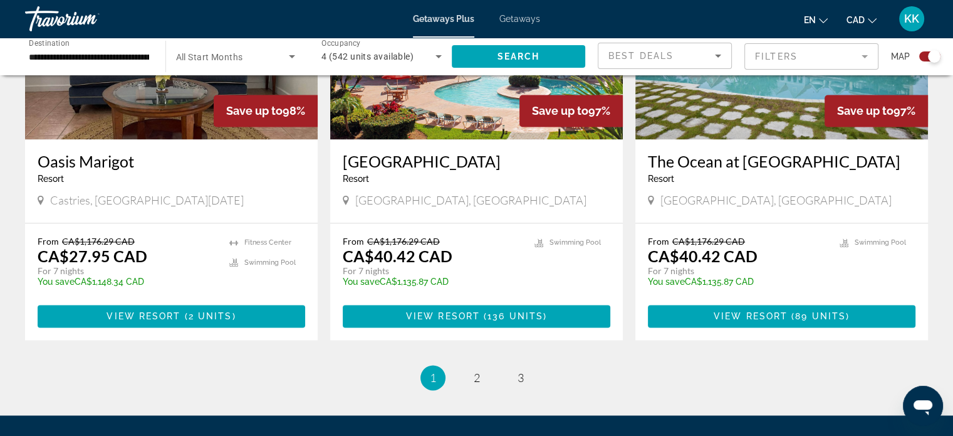
scroll to position [1980, 0]
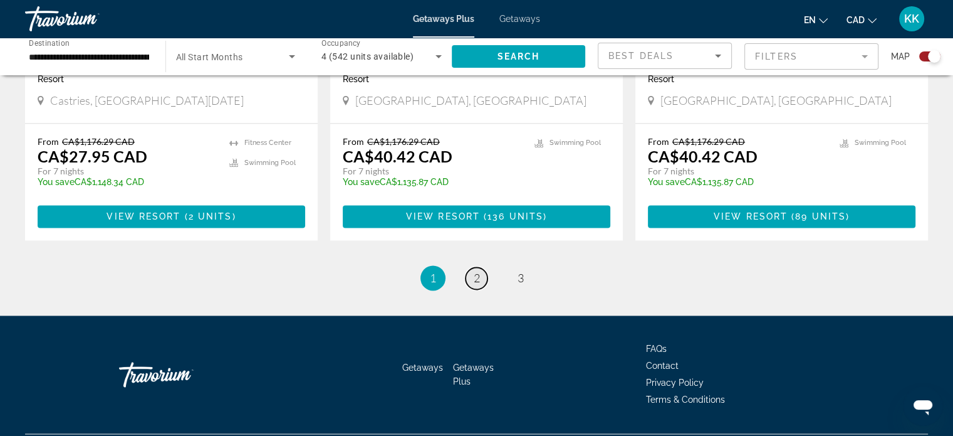
click at [485, 267] on link "page 2" at bounding box center [477, 278] width 22 height 22
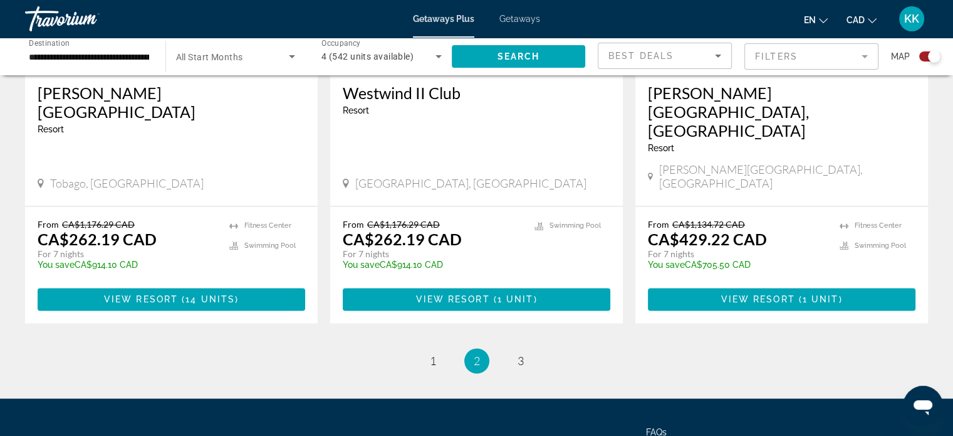
scroll to position [2018, 0]
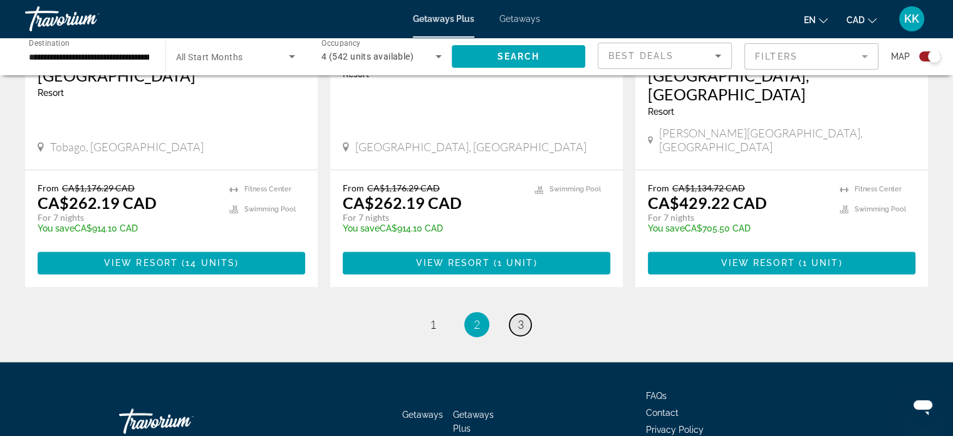
click at [522, 317] on span "3" at bounding box center [521, 324] width 6 height 14
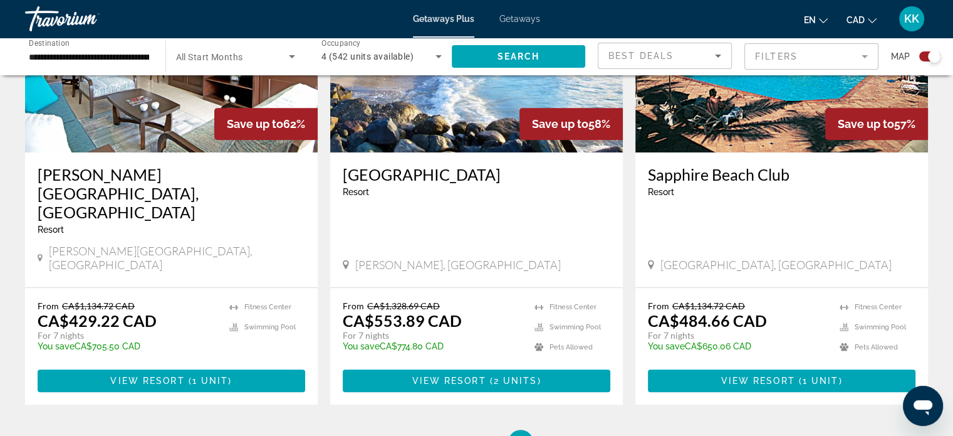
scroll to position [559, 0]
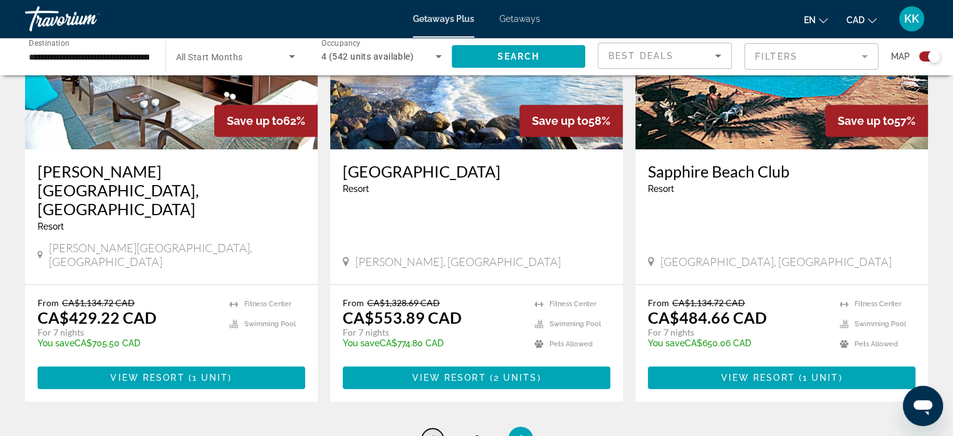
click at [439, 428] on link "page 1" at bounding box center [433, 439] width 22 height 22
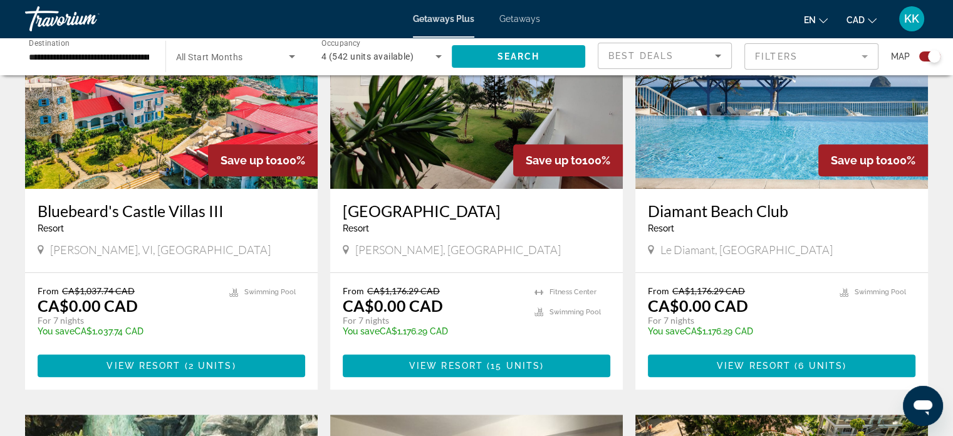
scroll to position [526, 0]
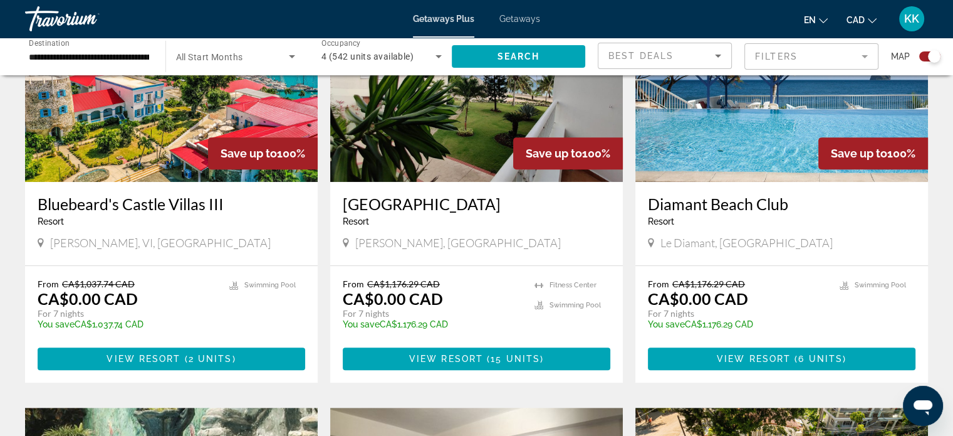
click at [682, 212] on h3 "Diamant Beach Club" at bounding box center [782, 203] width 268 height 19
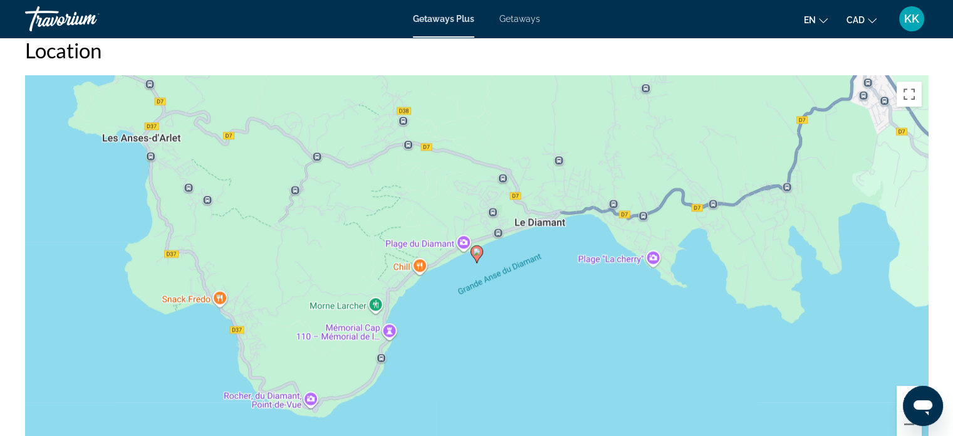
scroll to position [1429, 0]
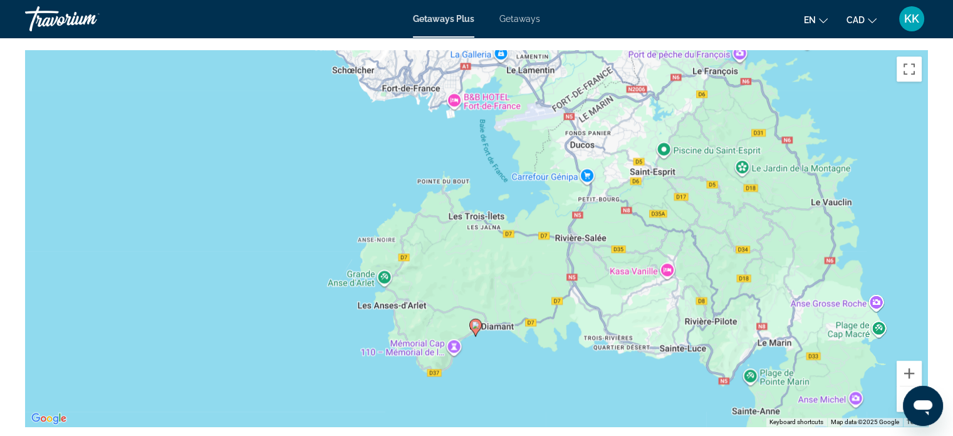
drag, startPoint x: 657, startPoint y: 263, endPoint x: 559, endPoint y: 305, distance: 106.7
click at [559, 305] on div "To activate drag with keyboard, press Alt + Enter. Once in keyboard drag state,…" at bounding box center [476, 238] width 903 height 376
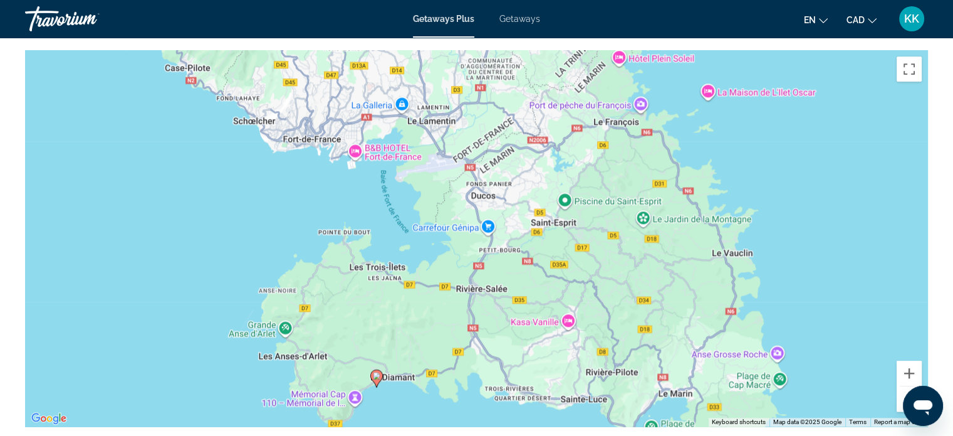
drag, startPoint x: 646, startPoint y: 295, endPoint x: 547, endPoint y: 345, distance: 111.3
click at [547, 345] on div "To activate drag with keyboard, press Alt + Enter. Once in keyboard drag state,…" at bounding box center [476, 238] width 903 height 376
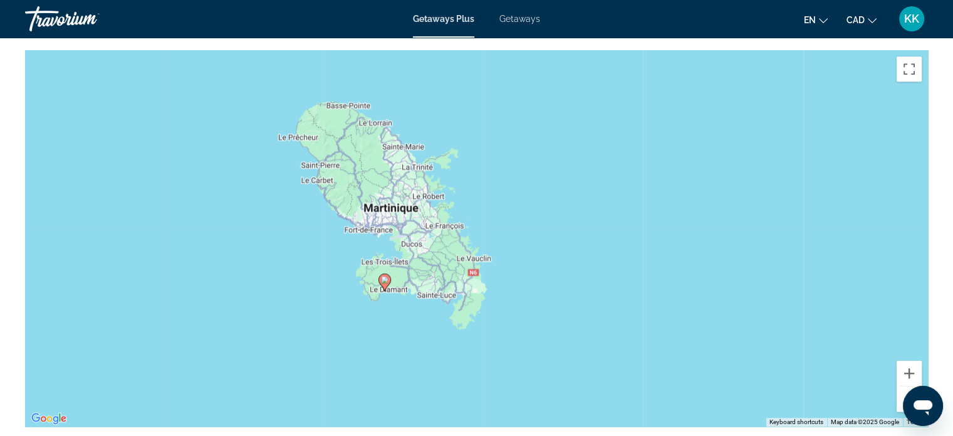
drag, startPoint x: 384, startPoint y: 145, endPoint x: 385, endPoint y: 202, distance: 57.7
click at [385, 202] on div "To activate drag with keyboard, press Alt + Enter. Once in keyboard drag state,…" at bounding box center [476, 238] width 903 height 376
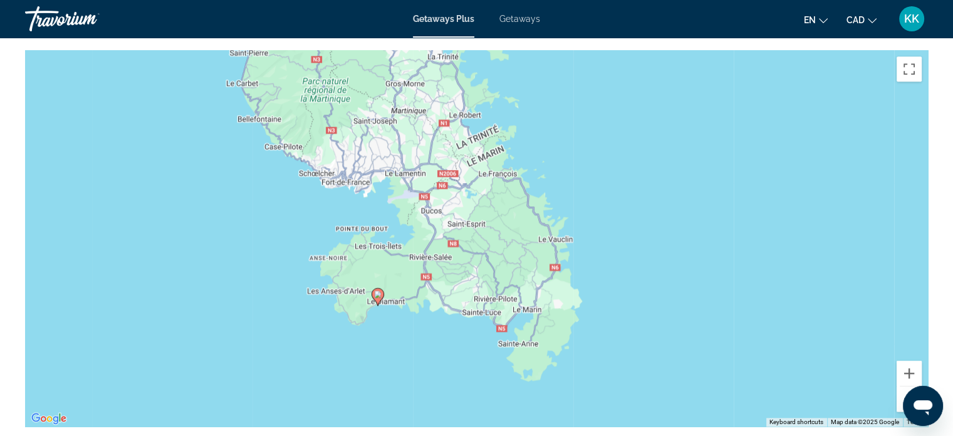
drag, startPoint x: 444, startPoint y: 255, endPoint x: 431, endPoint y: 141, distance: 114.8
click at [431, 141] on div "To activate drag with keyboard, press Alt + Enter. Once in keyboard drag state,…" at bounding box center [476, 238] width 903 height 376
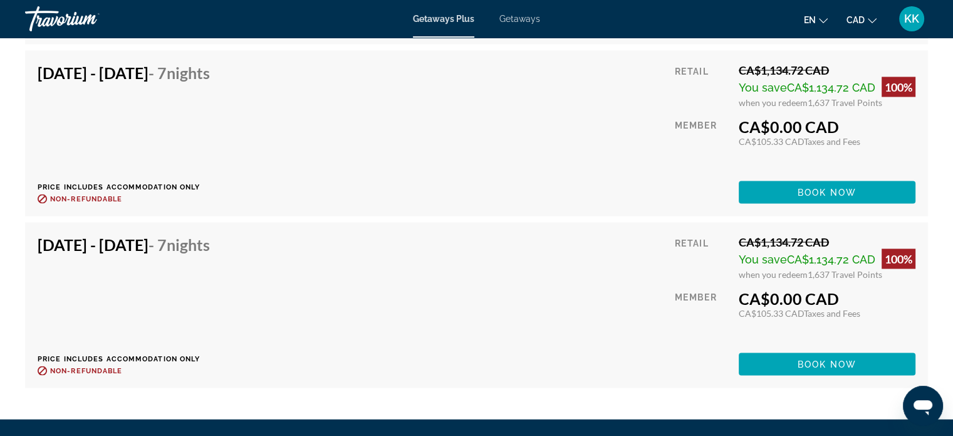
scroll to position [2273, 0]
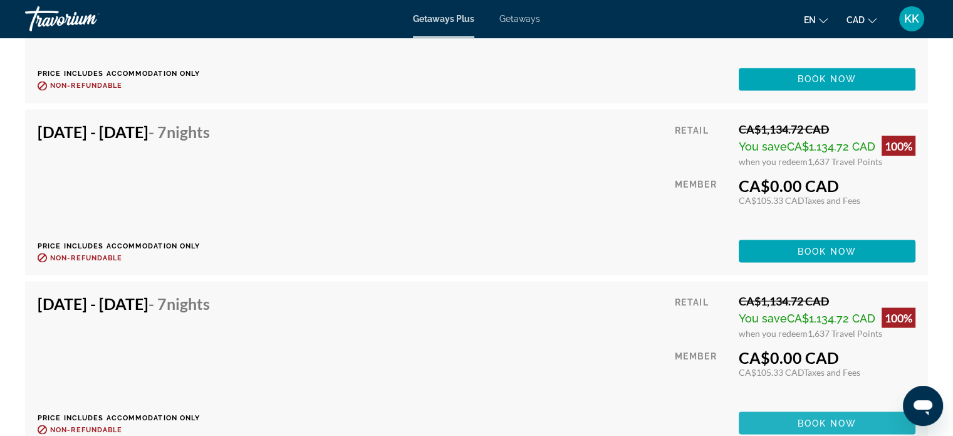
click at [755, 414] on span "Main content" at bounding box center [827, 422] width 177 height 30
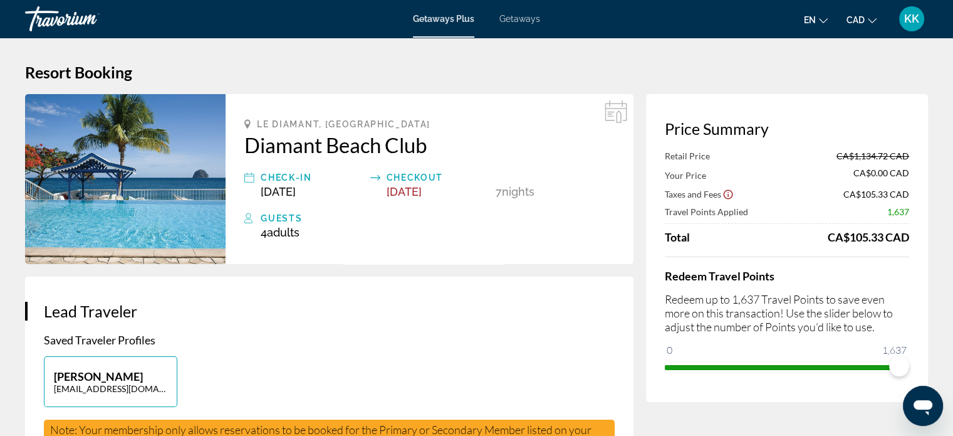
click at [727, 194] on icon "Show Taxes and Fees disclaimer" at bounding box center [728, 194] width 11 height 11
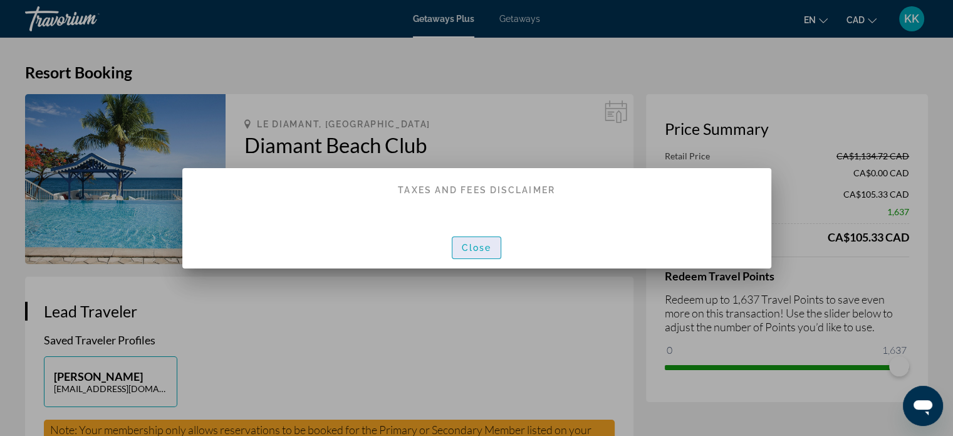
click at [484, 241] on span "button" at bounding box center [477, 248] width 49 height 30
